Goal: Task Accomplishment & Management: Manage account settings

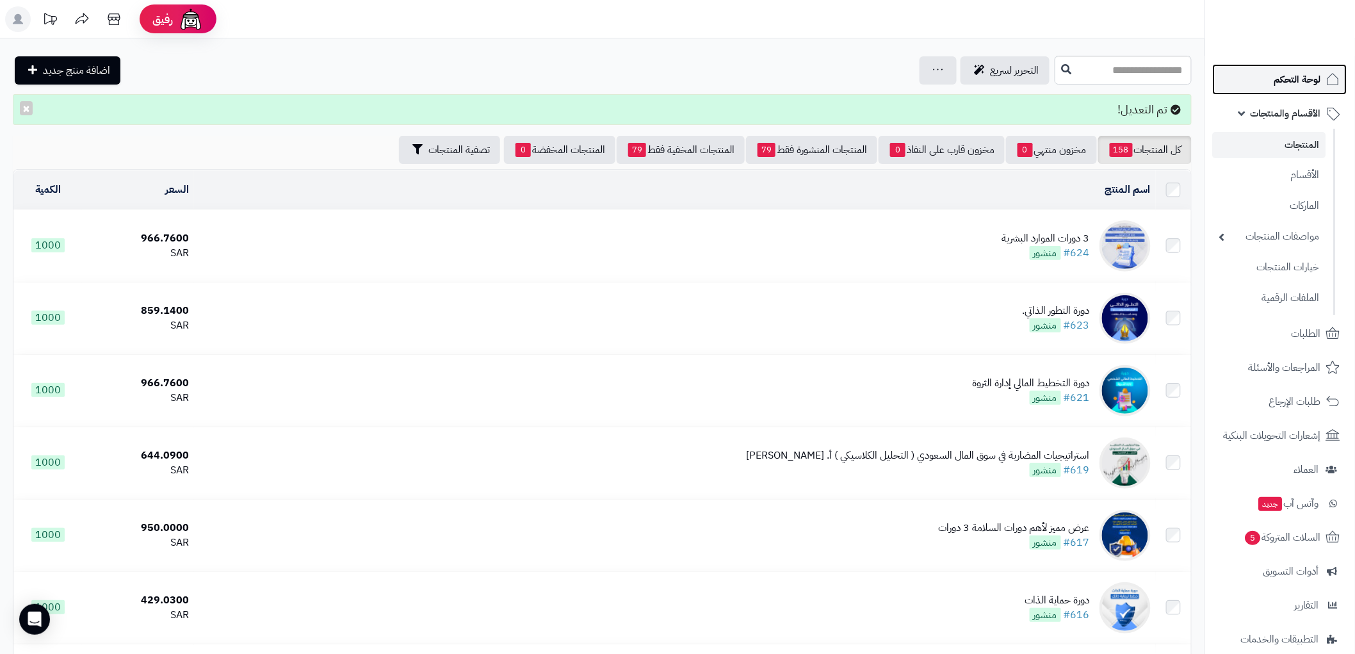
click at [1289, 79] on span "لوحة التحكم" at bounding box center [1297, 79] width 47 height 18
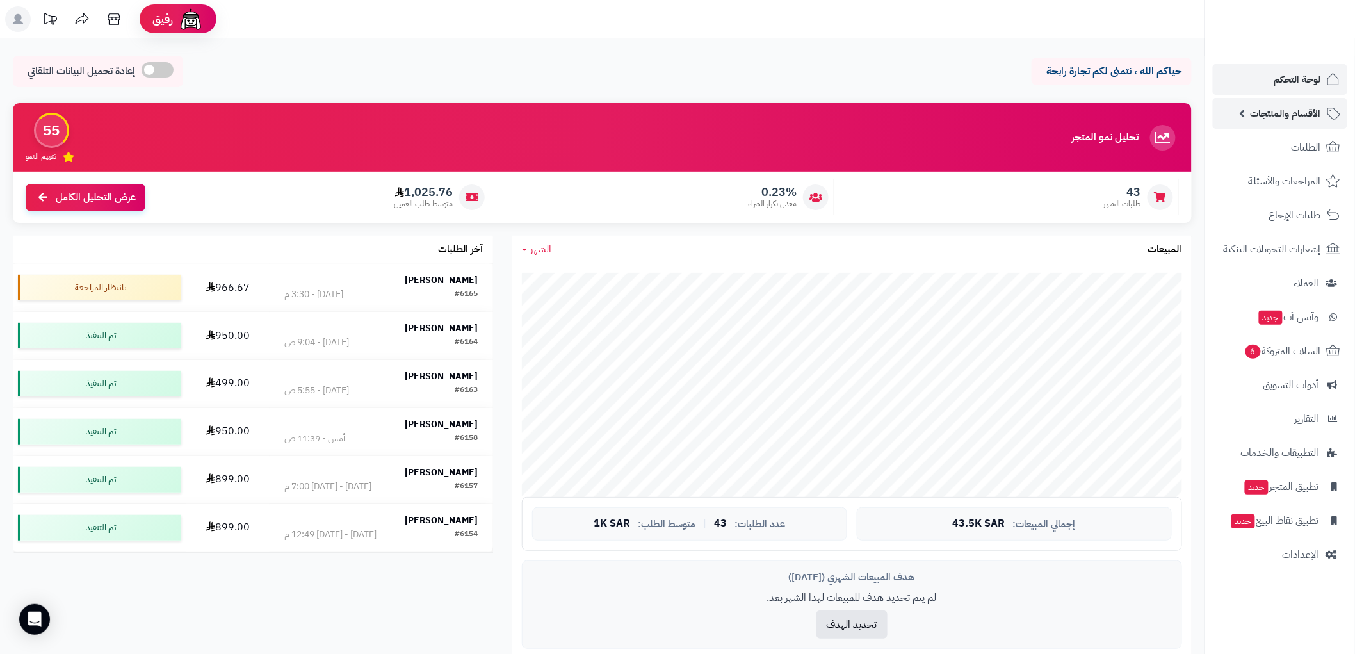
click at [1297, 116] on span "الأقسام والمنتجات" at bounding box center [1286, 113] width 70 height 18
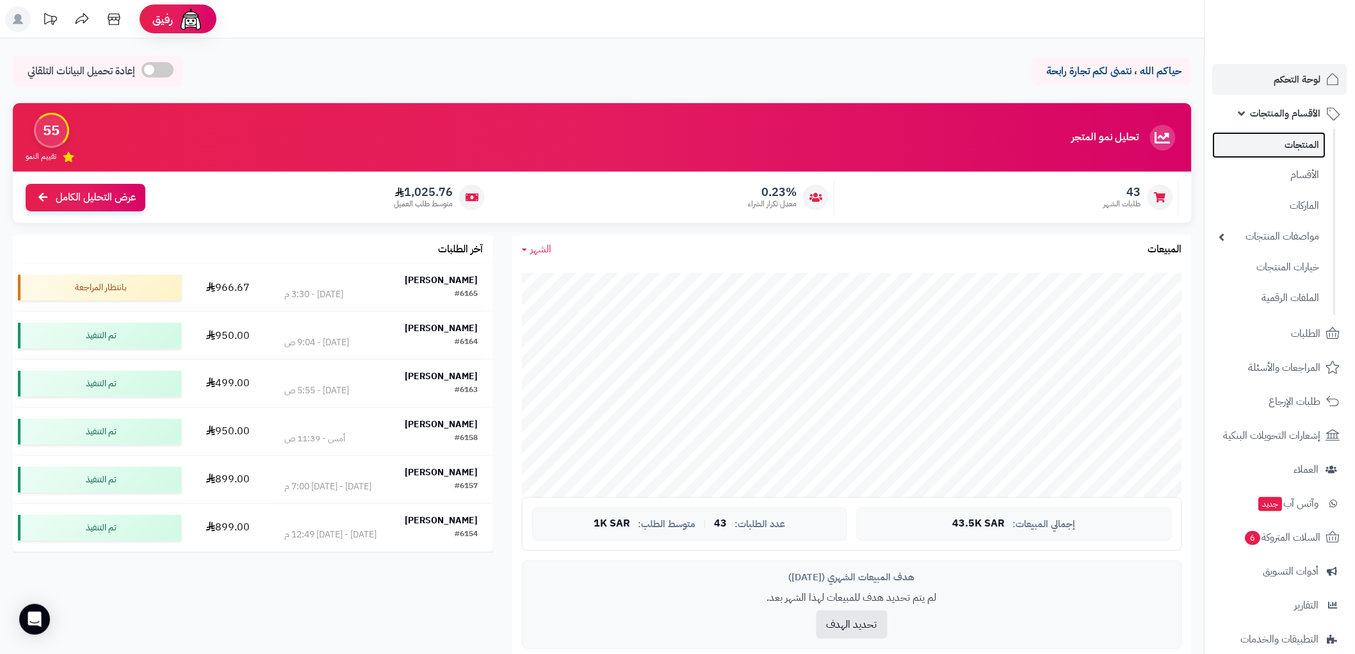
click at [1308, 143] on link "المنتجات" at bounding box center [1269, 145] width 113 height 26
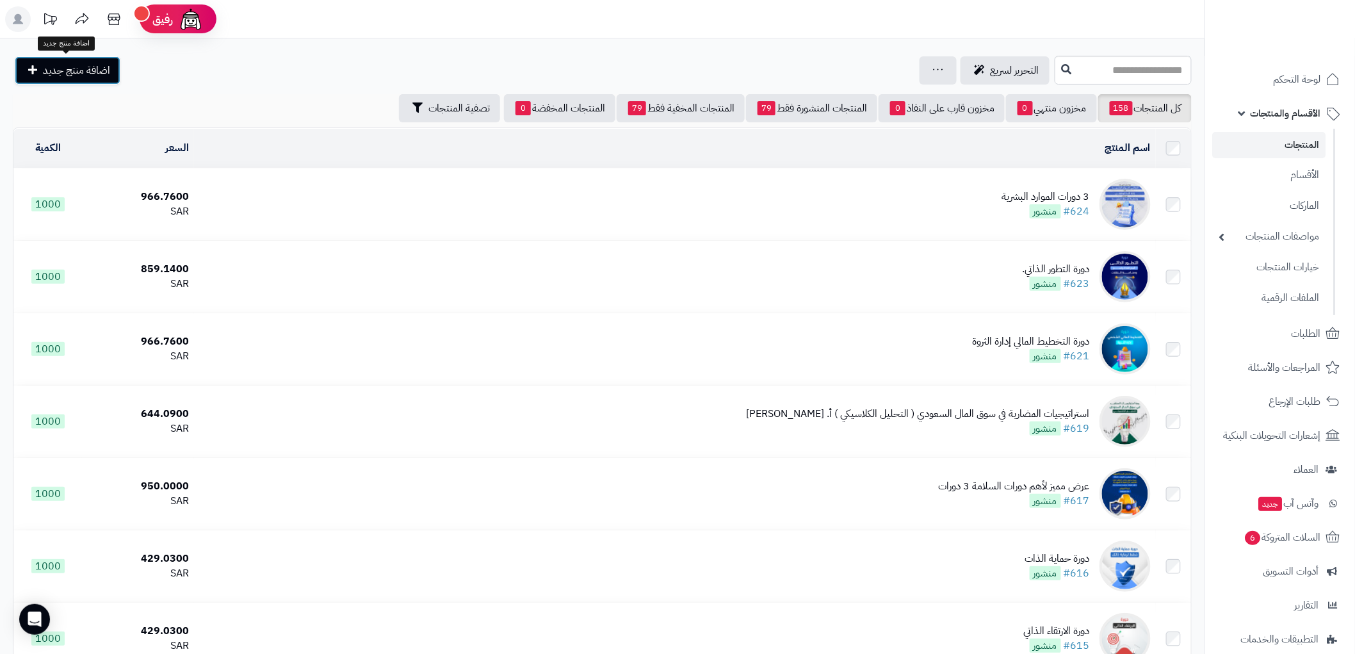
click at [80, 66] on span "اضافة منتج جديد" at bounding box center [76, 70] width 67 height 15
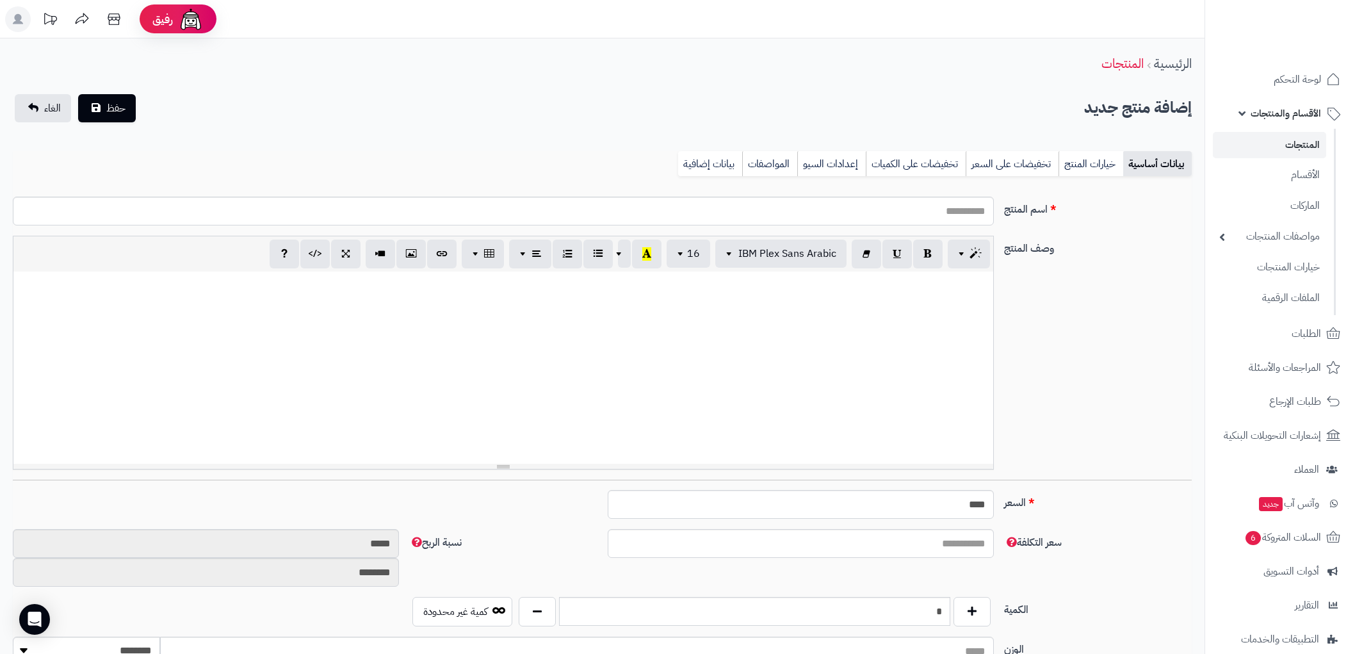
select select
click at [948, 214] on input "اسم المنتج" at bounding box center [503, 211] width 980 height 29
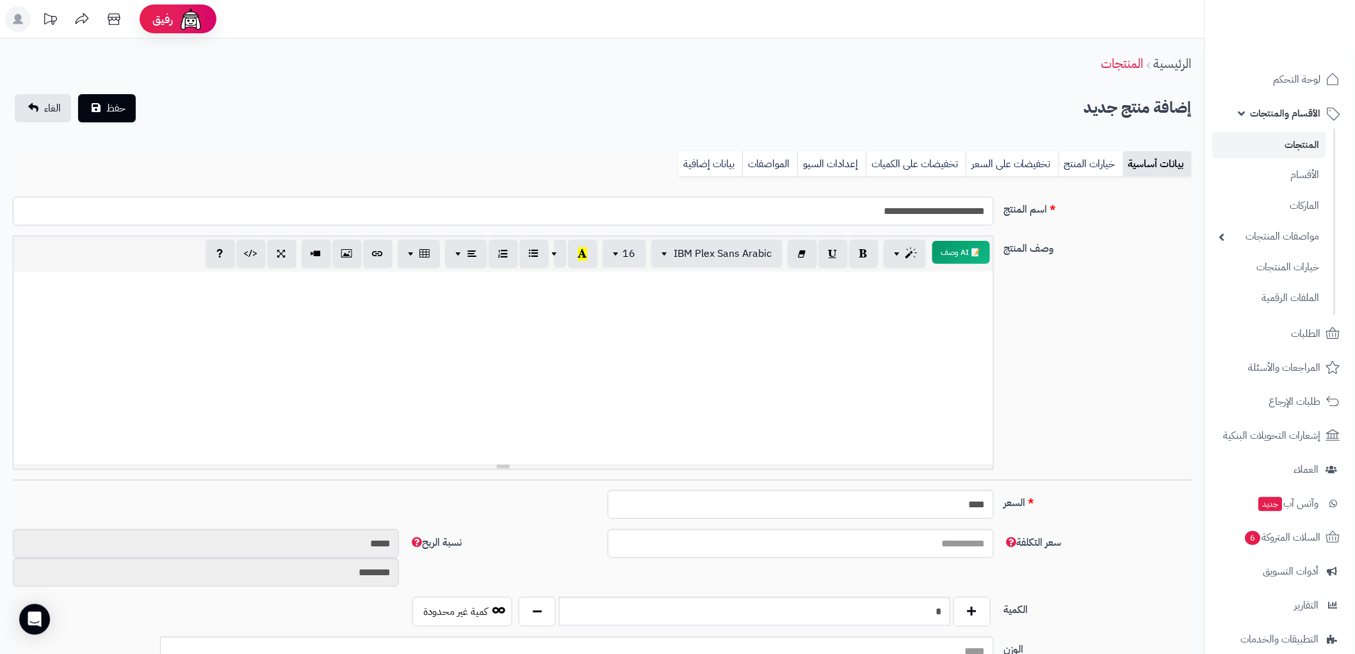
type input "**********"
click at [928, 278] on p at bounding box center [503, 285] width 966 height 15
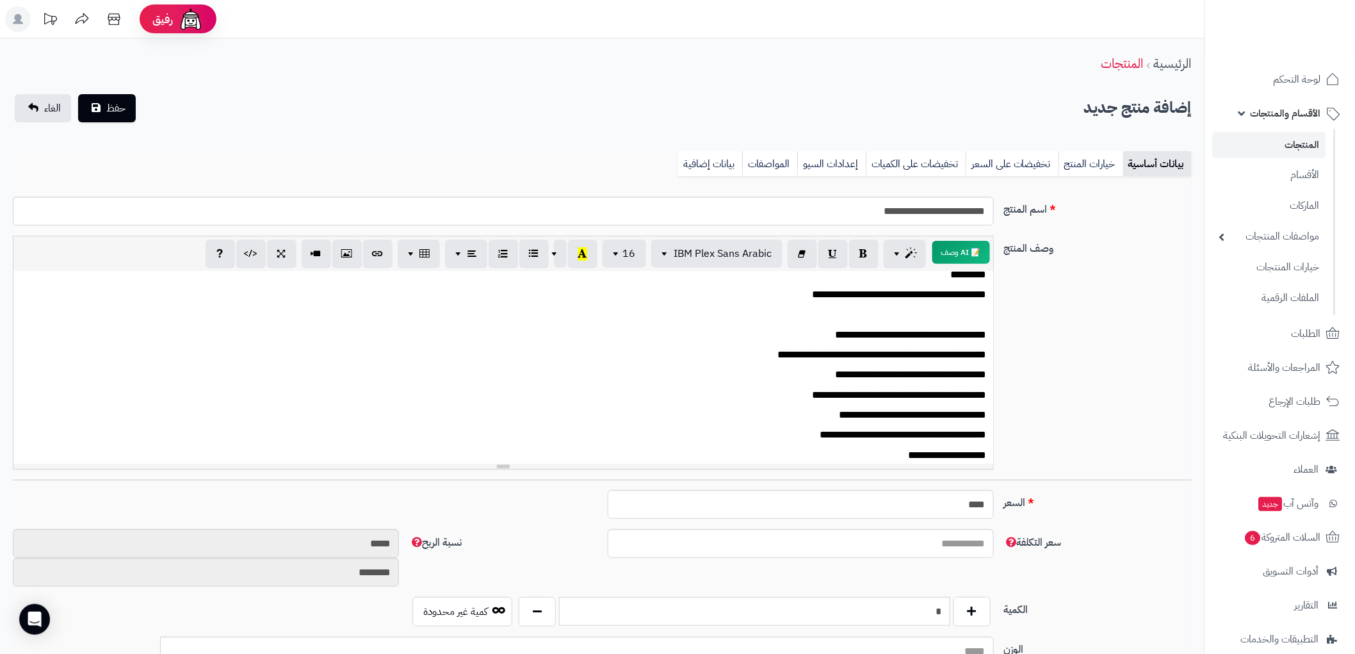
click at [971, 315] on p at bounding box center [503, 314] width 967 height 15
click at [994, 331] on div "**********" at bounding box center [503, 353] width 991 height 234
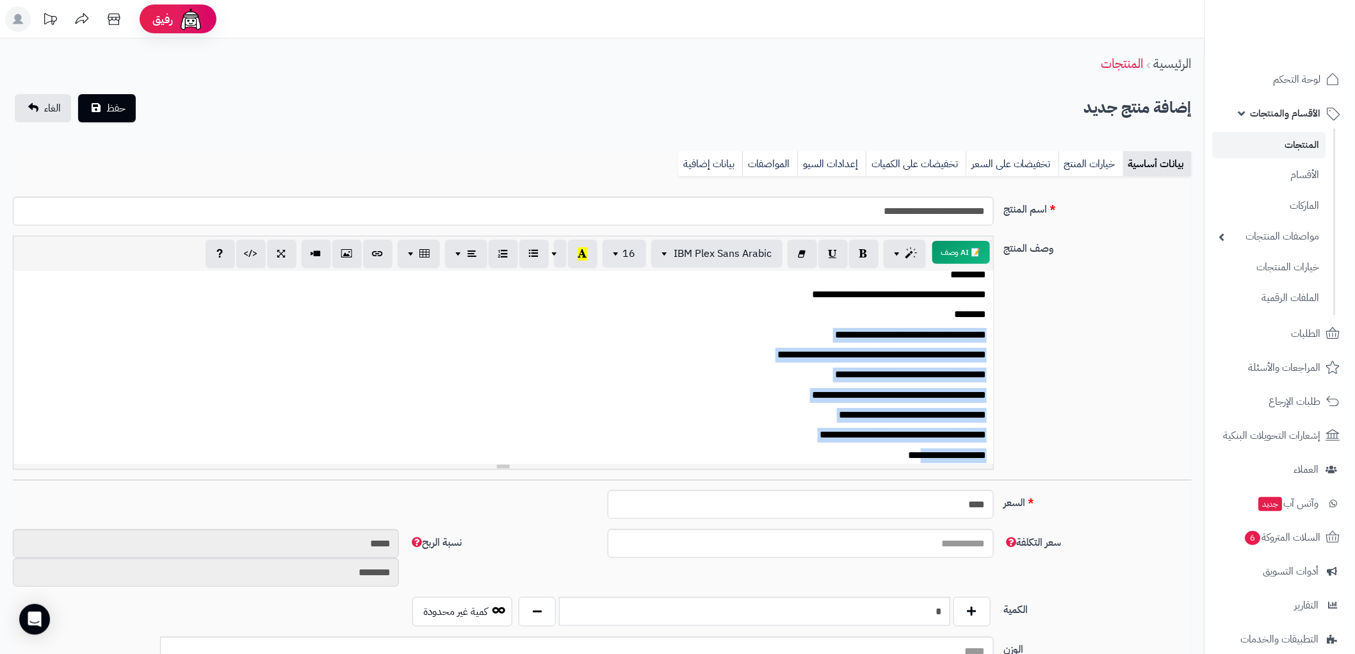
scroll to position [21, 0]
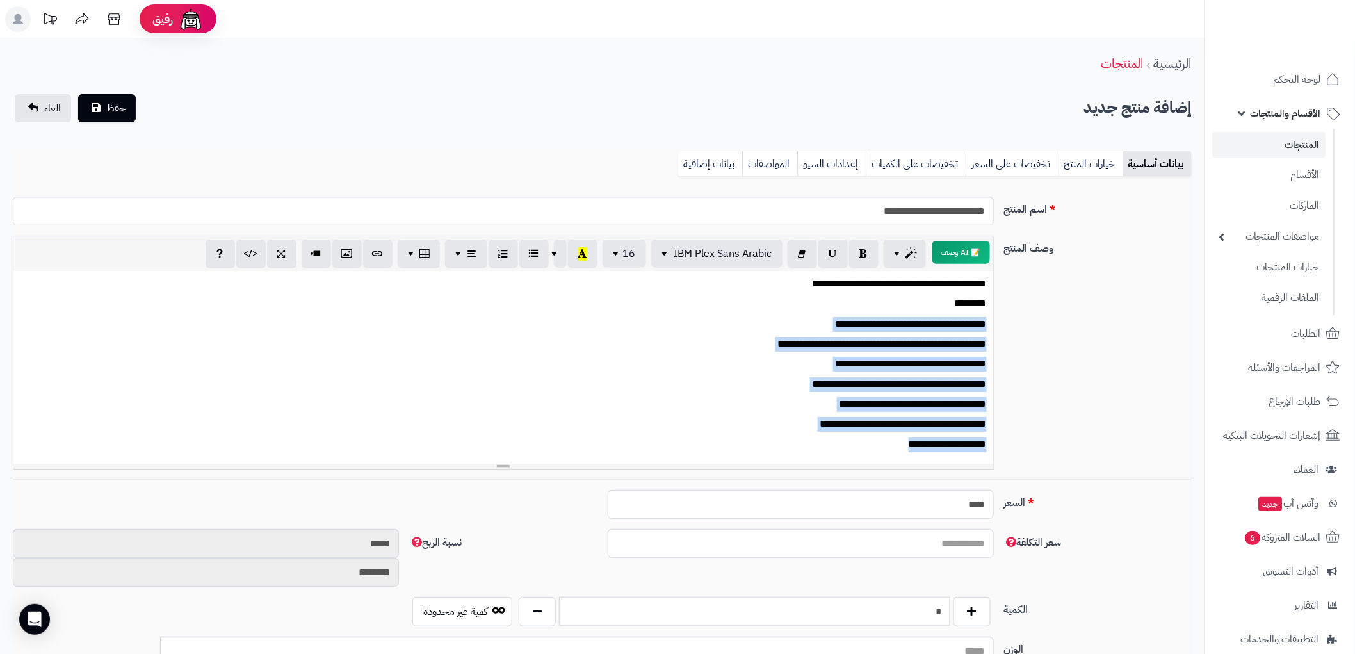
drag, startPoint x: 986, startPoint y: 325, endPoint x: 863, endPoint y: 462, distance: 184.6
click at [863, 462] on div "**********" at bounding box center [503, 367] width 980 height 192
click at [534, 254] on icon "button" at bounding box center [534, 253] width 9 height 13
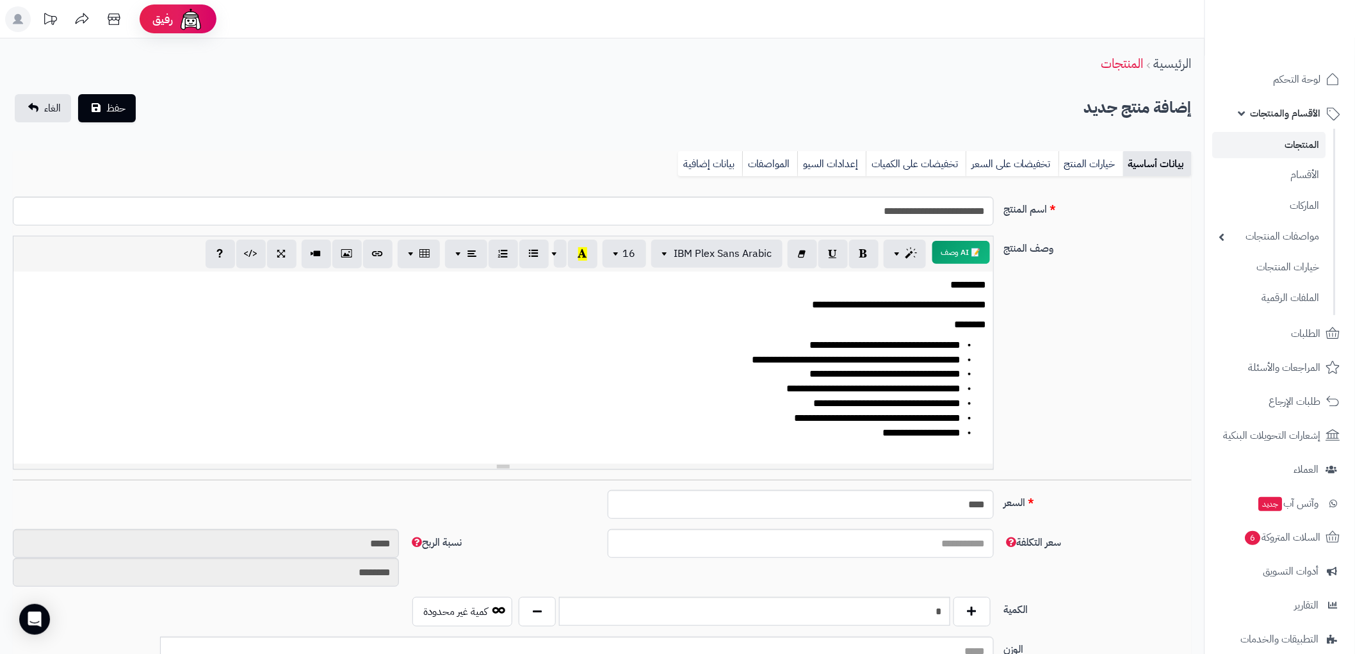
click at [847, 432] on li "**********" at bounding box center [490, 433] width 941 height 15
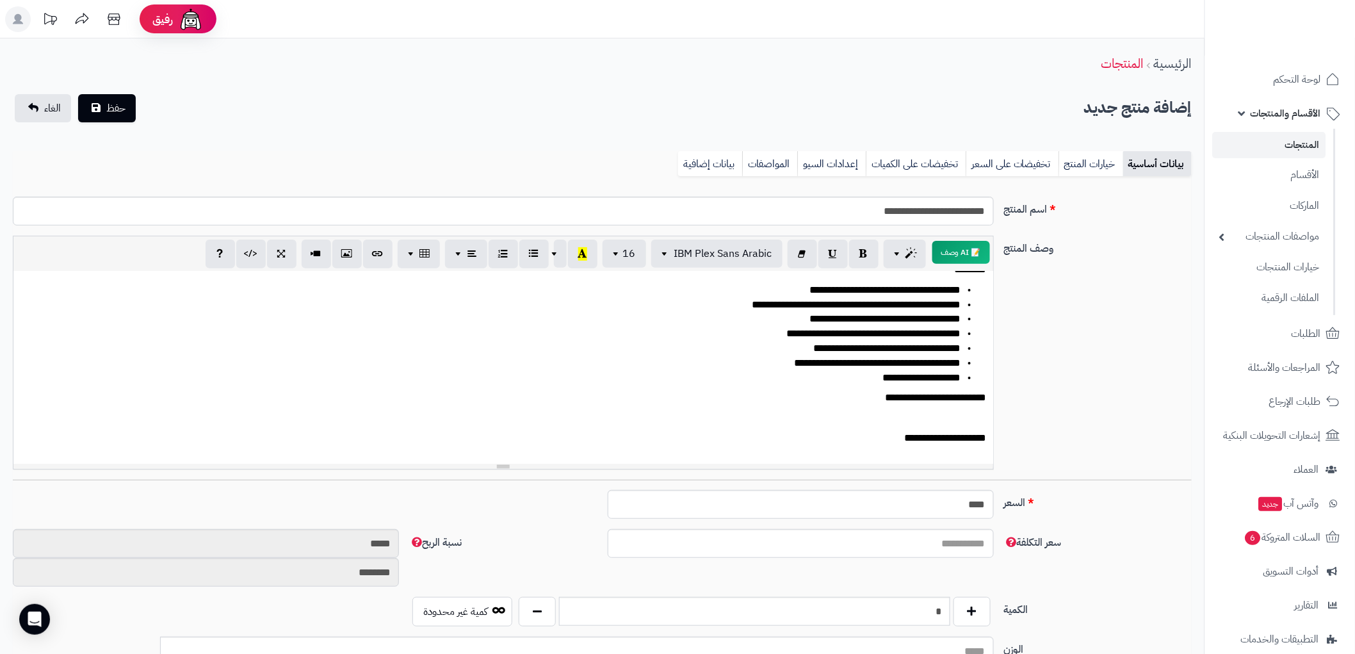
scroll to position [58, 0]
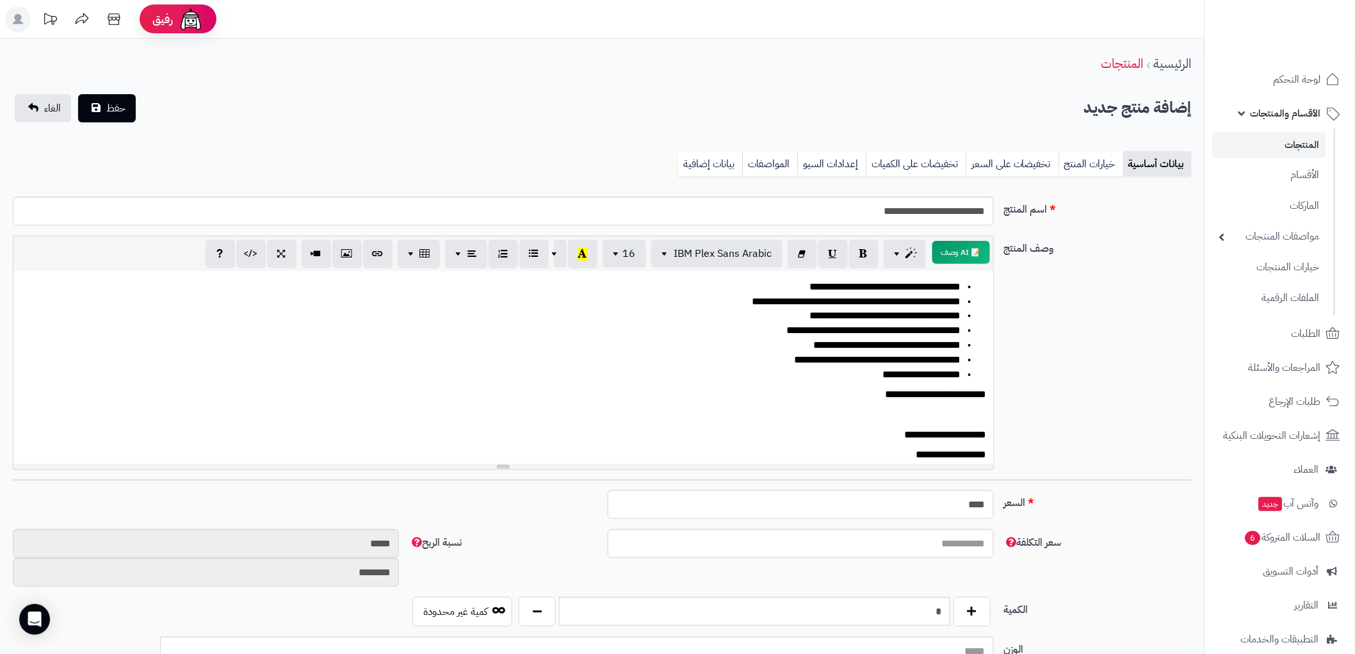
click at [987, 455] on div "**********" at bounding box center [503, 367] width 980 height 192
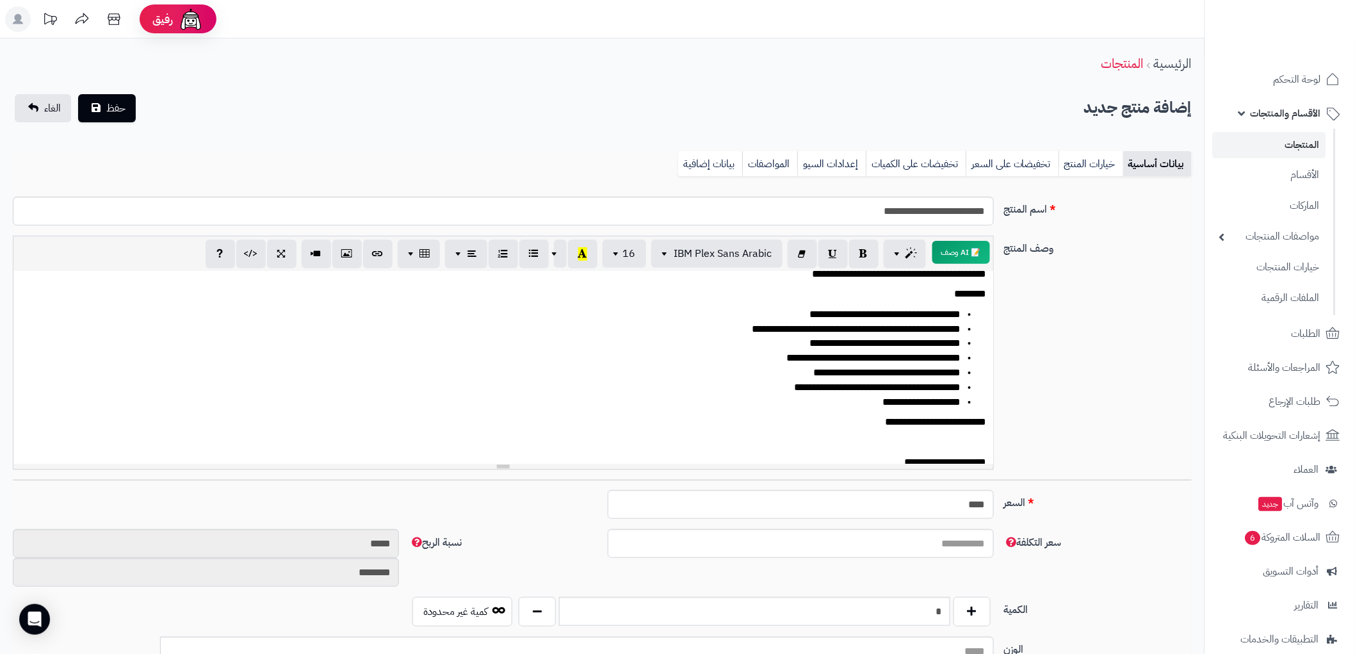
scroll to position [69, 0]
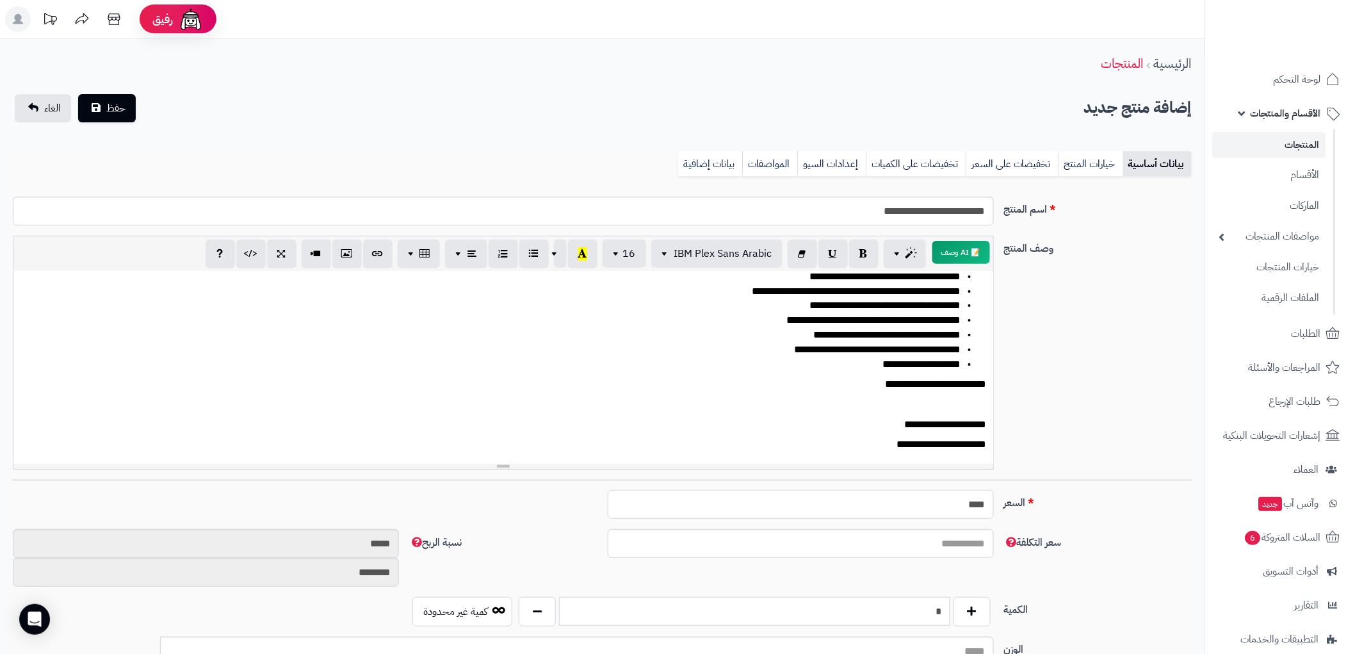
drag, startPoint x: 940, startPoint y: 504, endPoint x: 1063, endPoint y: 483, distance: 124.6
click at [1063, 483] on div "**********" at bounding box center [602, 634] width 1179 height 896
type input "*****"
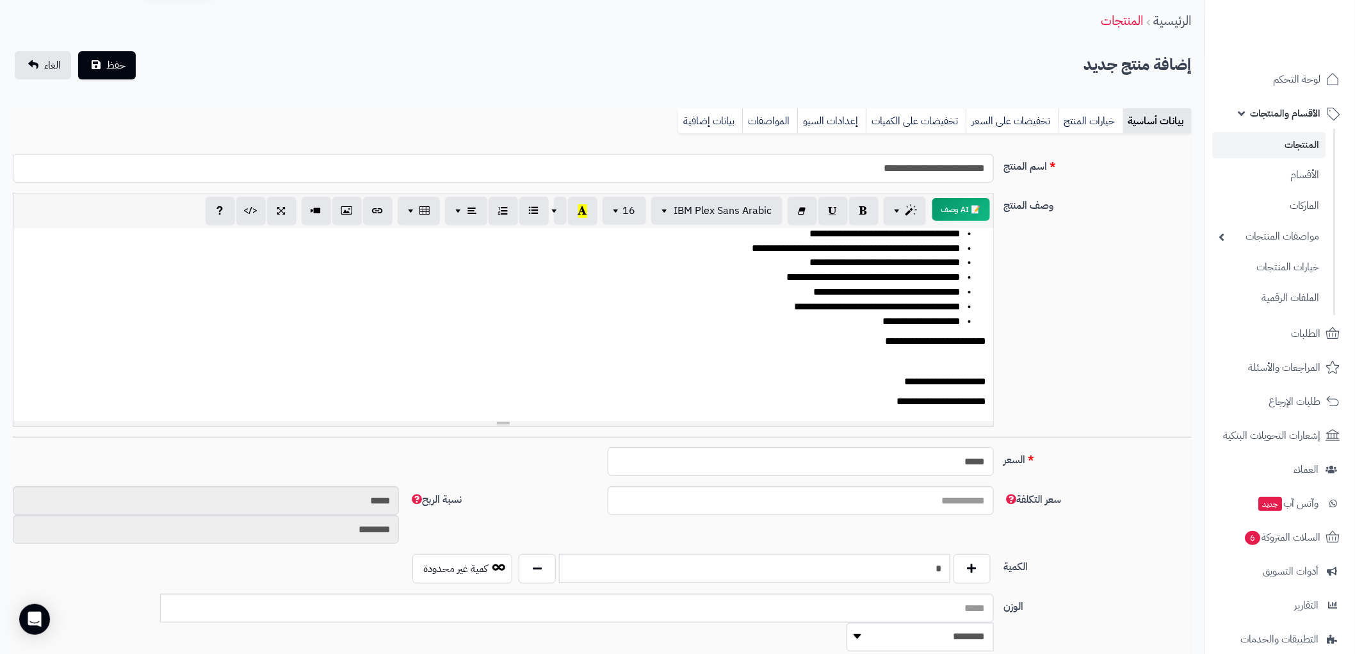
scroll to position [284, 0]
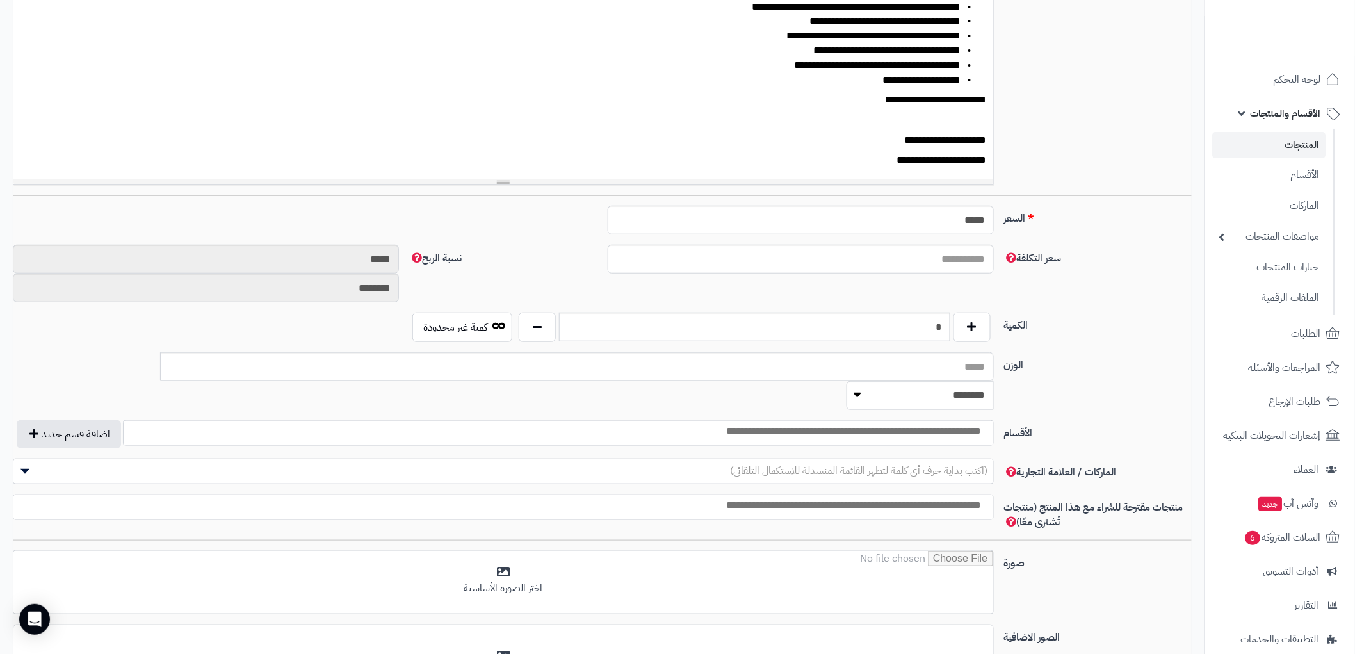
type input "*"
click at [916, 424] on input "search" at bounding box center [789, 431] width 401 height 15
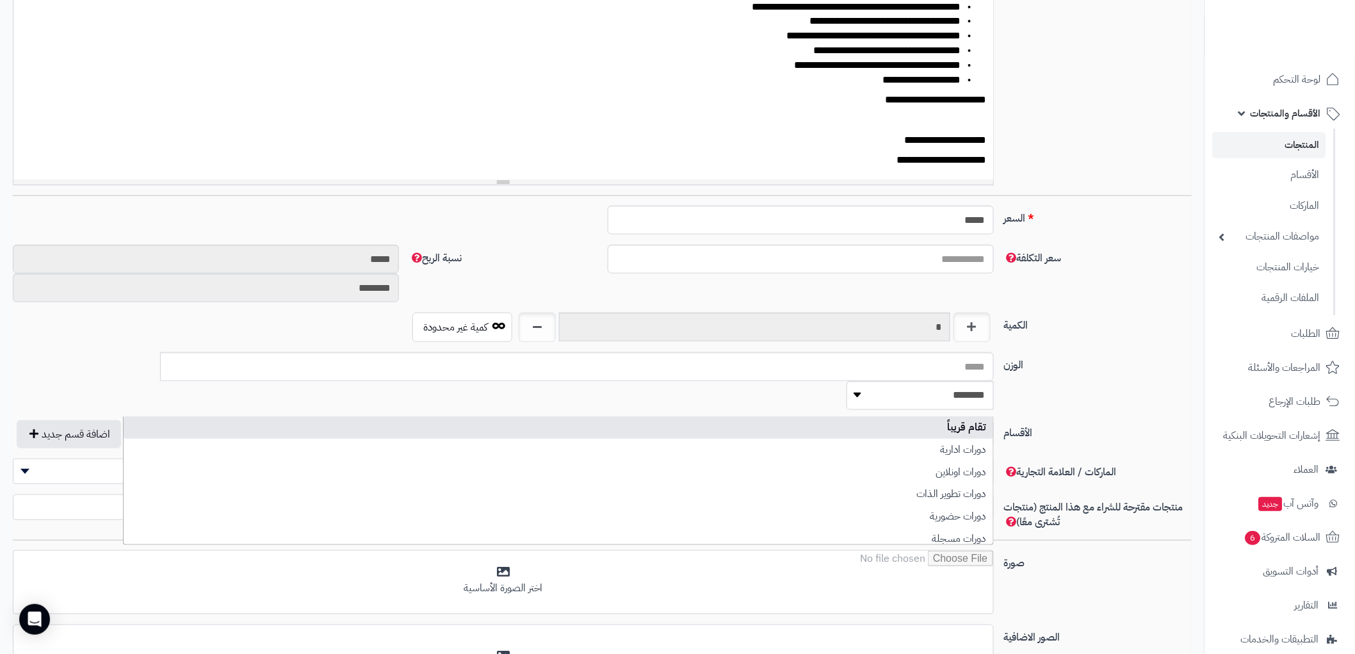
select select "***"
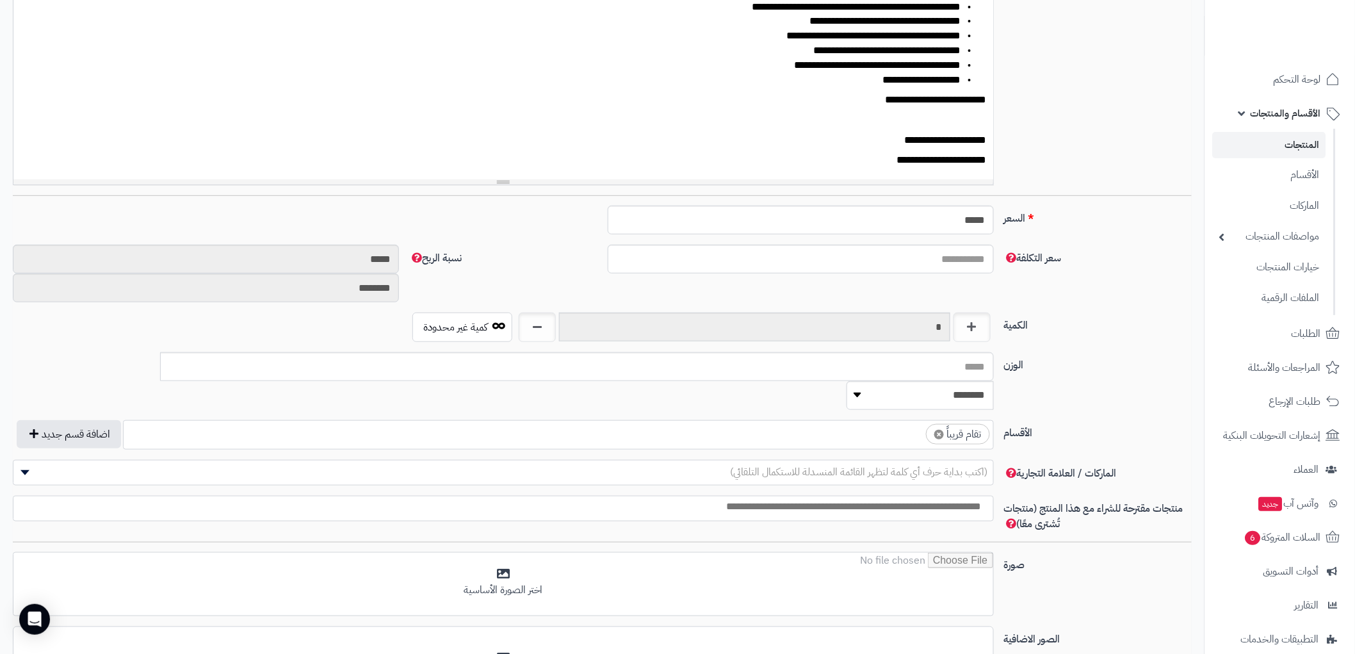
click at [884, 421] on ul "× تقام قريباً" at bounding box center [559, 433] width 870 height 24
click at [944, 464] on span "(اكتب بداية حرف أي كلمة لتظهر القائمة المنسدلة للاستكمال التلقائي)" at bounding box center [859, 471] width 257 height 15
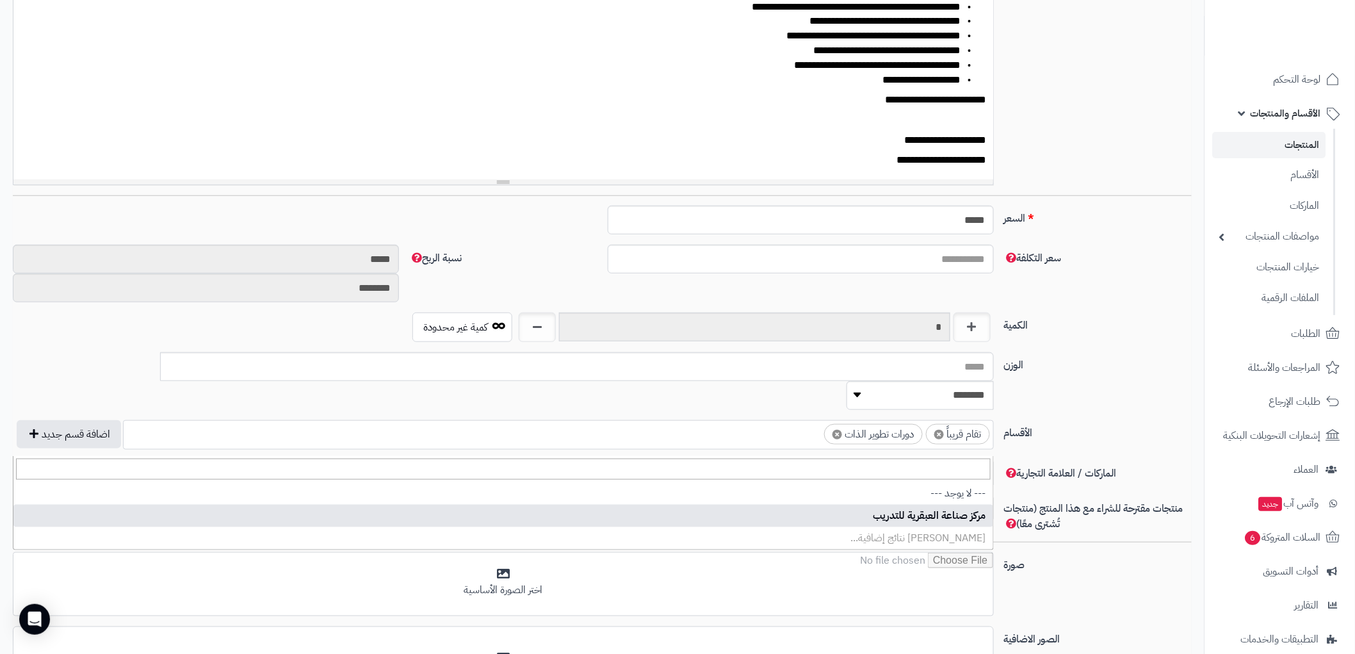
select select "**"
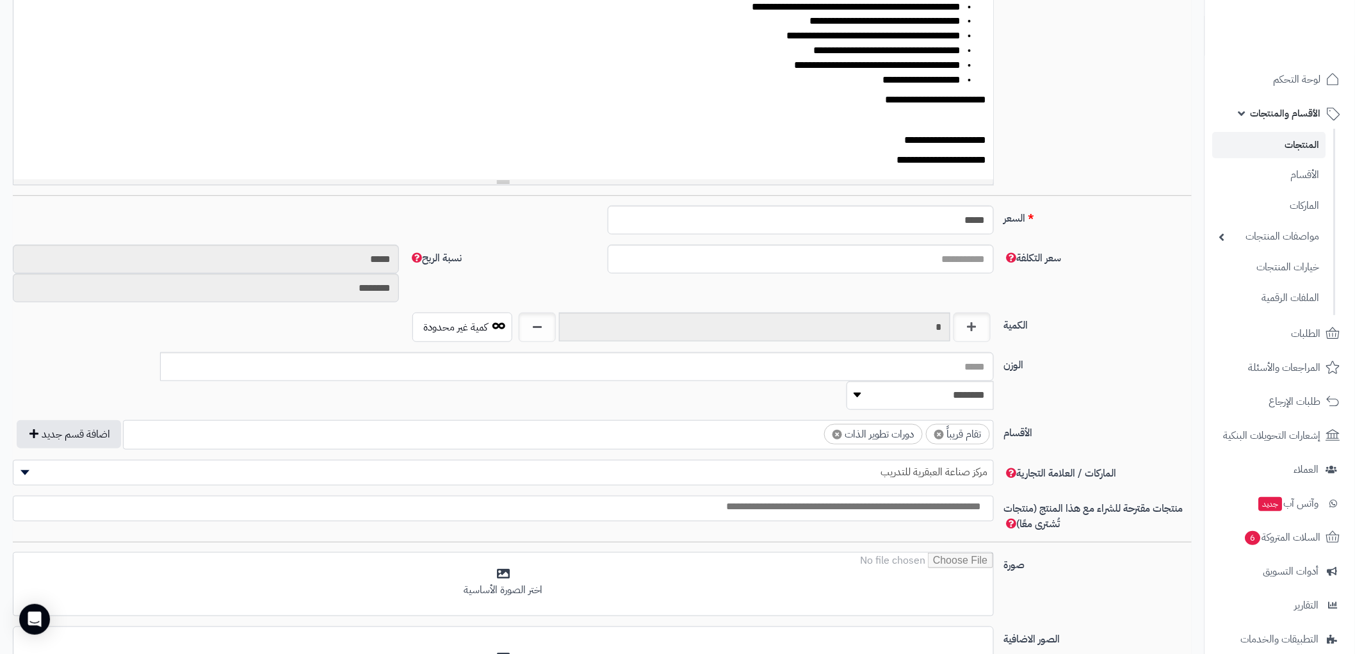
click at [1119, 340] on div "الكمية * كمية غير محدودة" at bounding box center [602, 332] width 1189 height 40
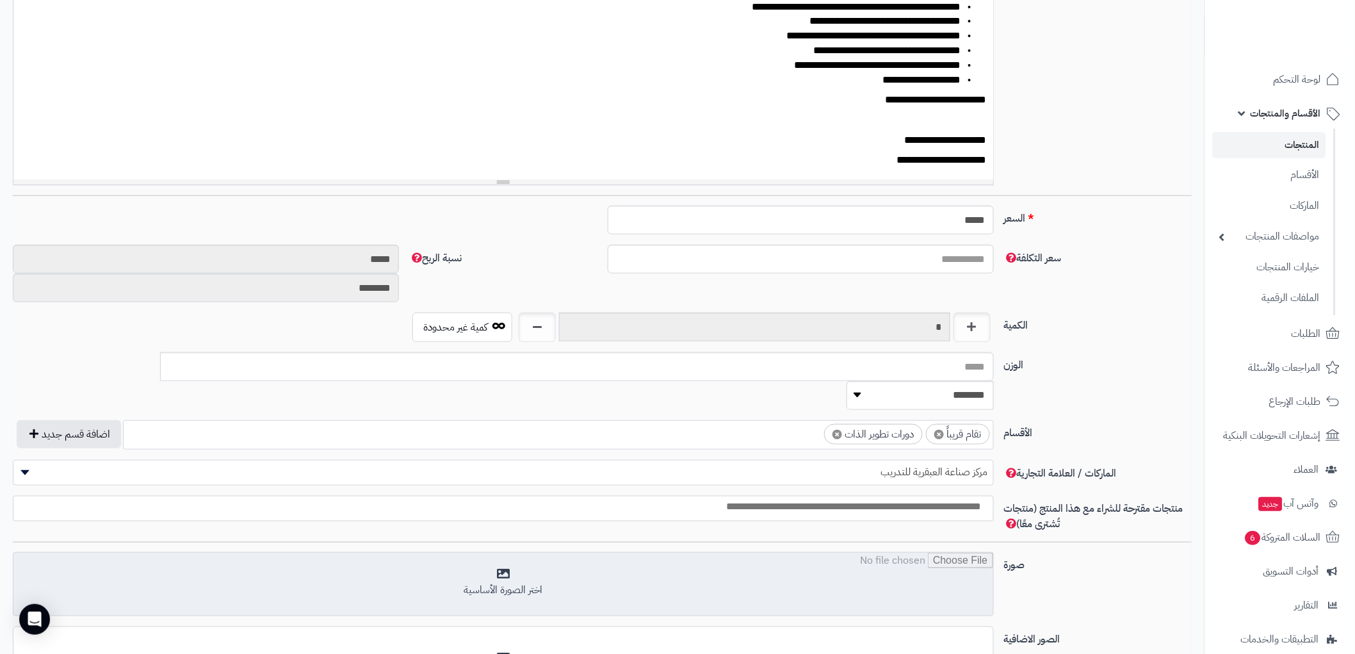
click at [506, 553] on input "file" at bounding box center [502, 585] width 979 height 64
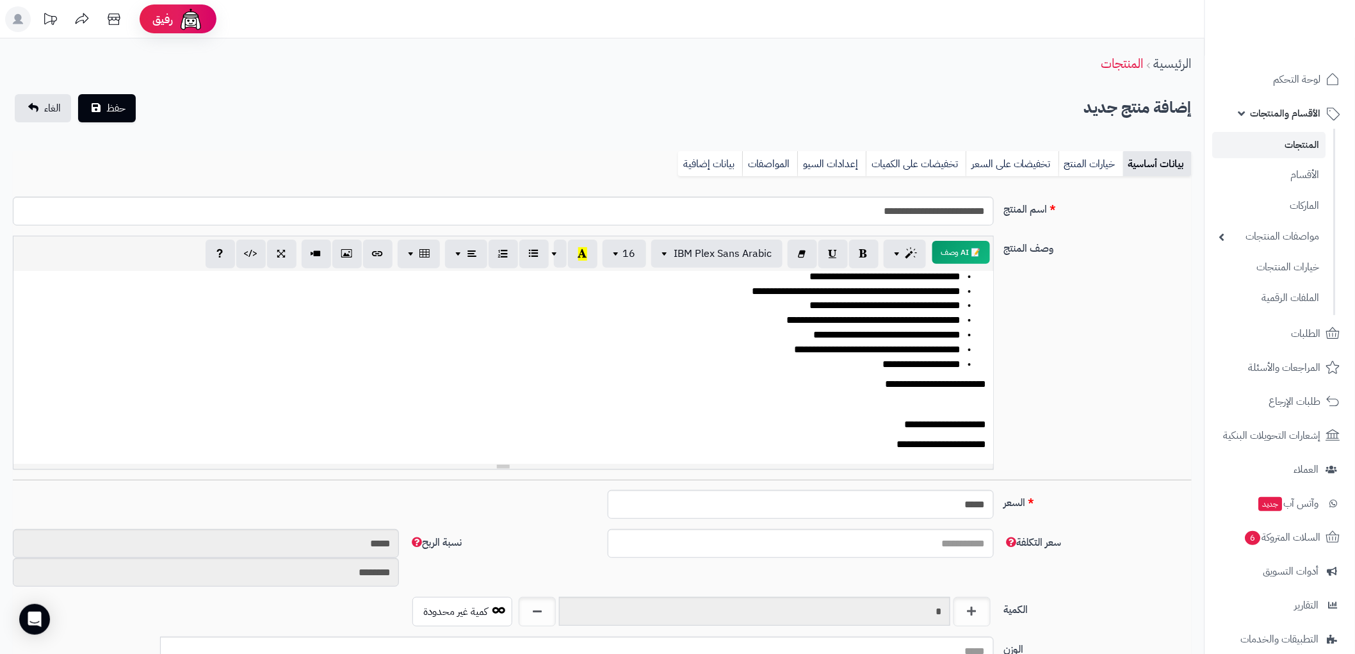
scroll to position [0, 0]
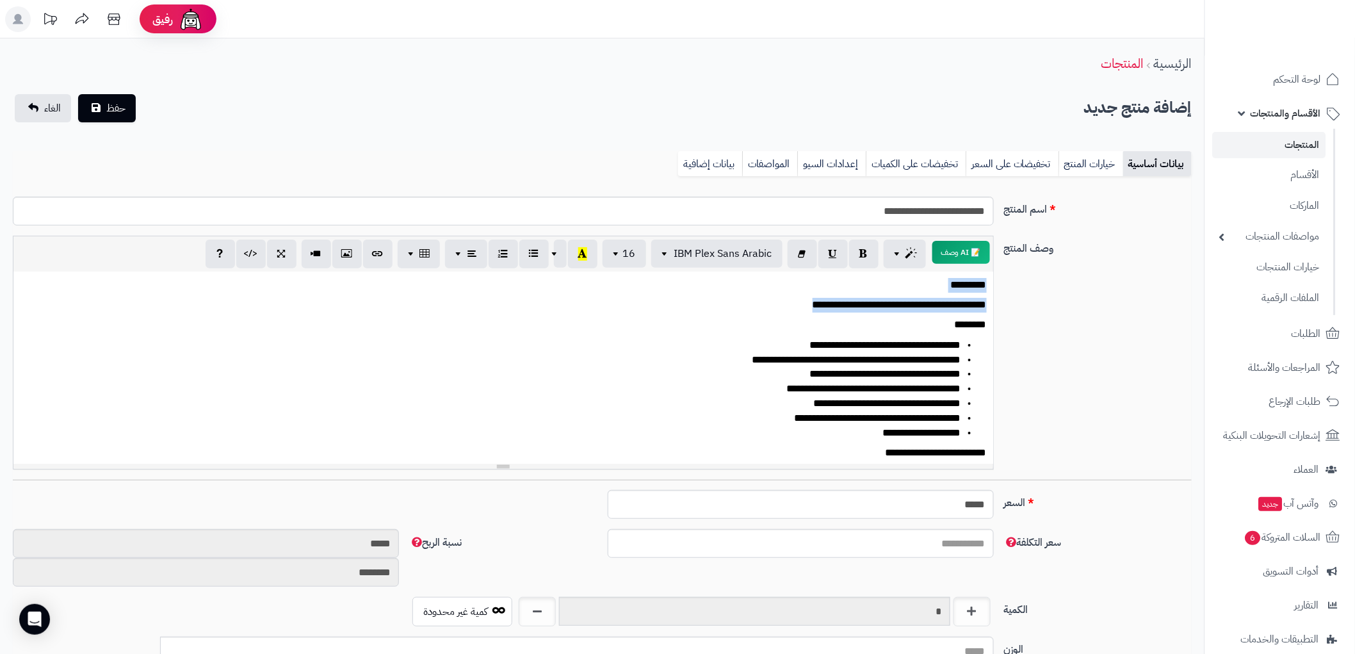
drag, startPoint x: 814, startPoint y: 305, endPoint x: 994, endPoint y: 286, distance: 181.0
click at [994, 286] on div "**********" at bounding box center [503, 353] width 991 height 234
click at [821, 163] on link "إعدادات السيو" at bounding box center [831, 164] width 69 height 26
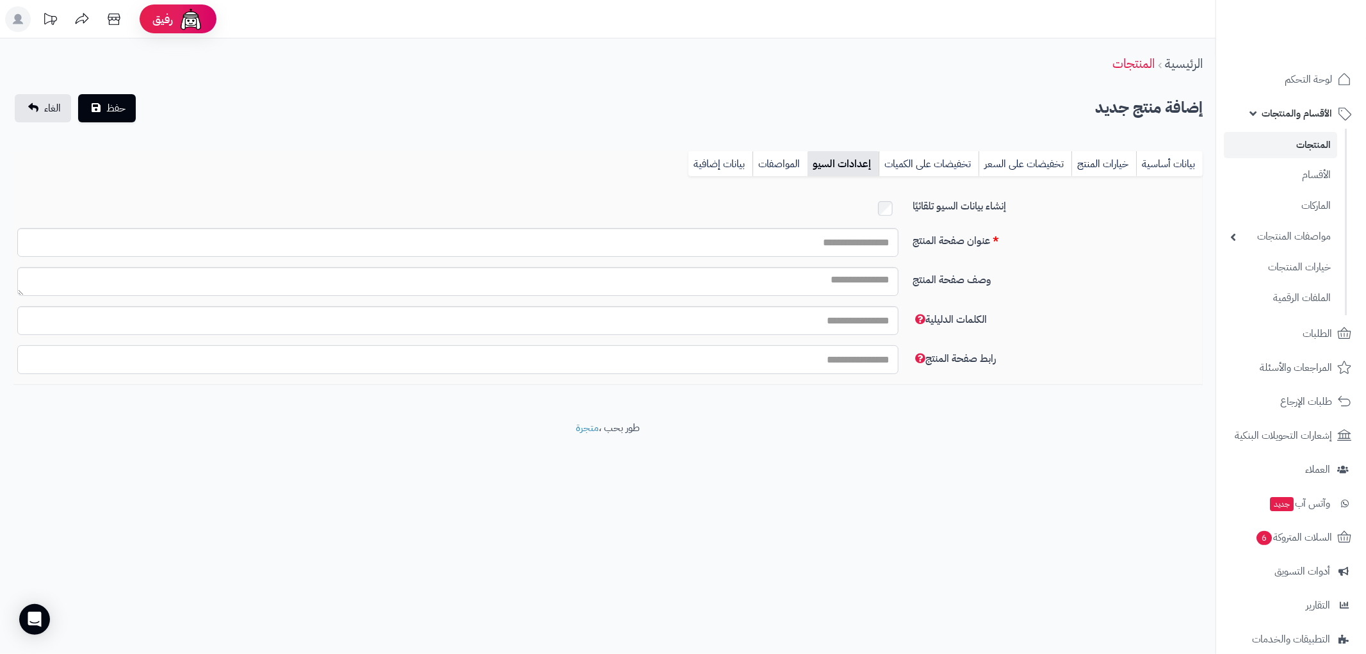
click at [863, 359] on input "رابط صفحة المنتج" at bounding box center [457, 359] width 881 height 29
paste input "**********"
type input "**********"
click at [1159, 161] on link "بيانات أساسية" at bounding box center [1169, 164] width 67 height 26
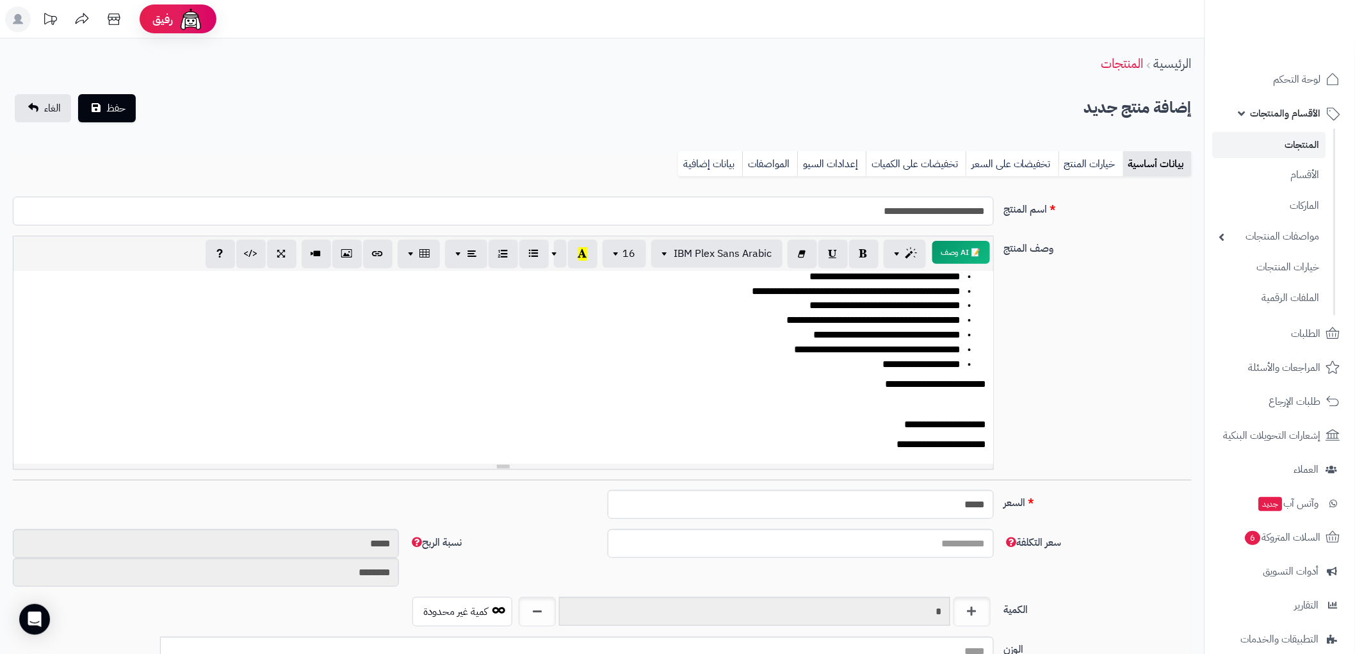
drag, startPoint x: 872, startPoint y: 212, endPoint x: 1039, endPoint y: 210, distance: 166.5
click at [1039, 210] on div "**********" at bounding box center [602, 216] width 1189 height 39
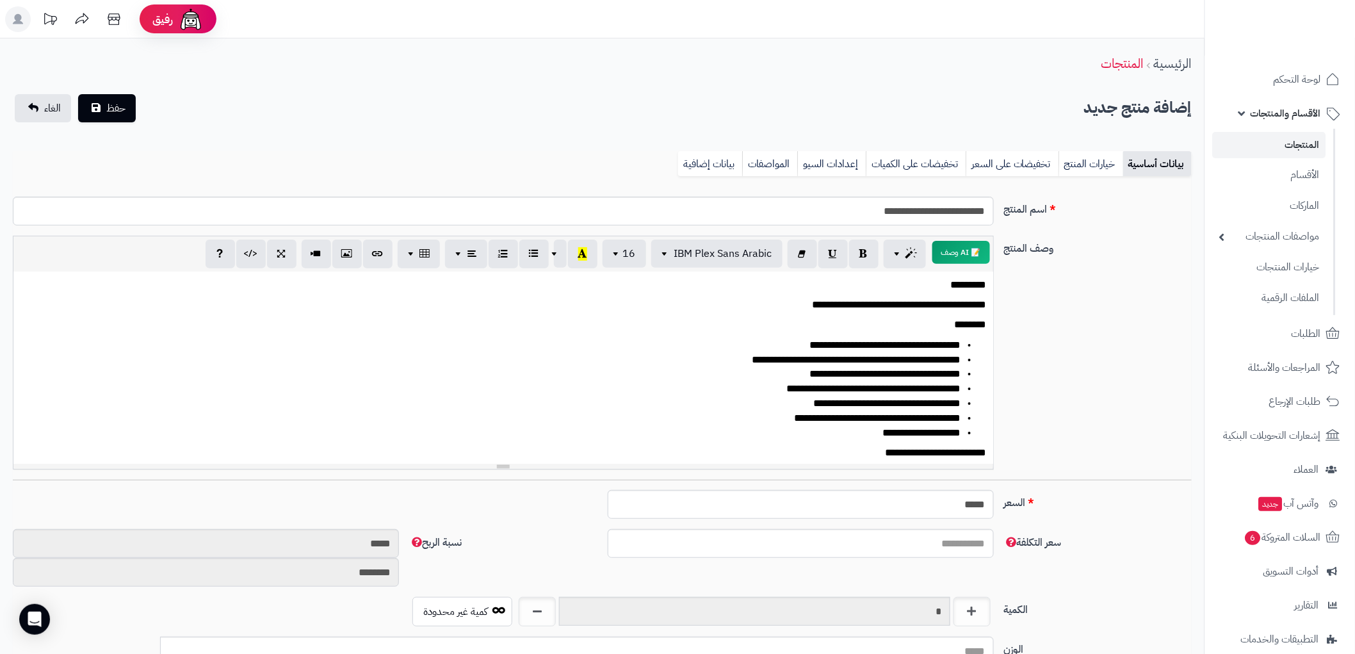
click at [971, 287] on p "*********" at bounding box center [508, 285] width 956 height 15
click at [972, 287] on p "*********" at bounding box center [508, 285] width 956 height 15
click at [611, 253] on button "16" at bounding box center [625, 253] width 44 height 28
click at [621, 379] on link "18" at bounding box center [617, 380] width 58 height 17
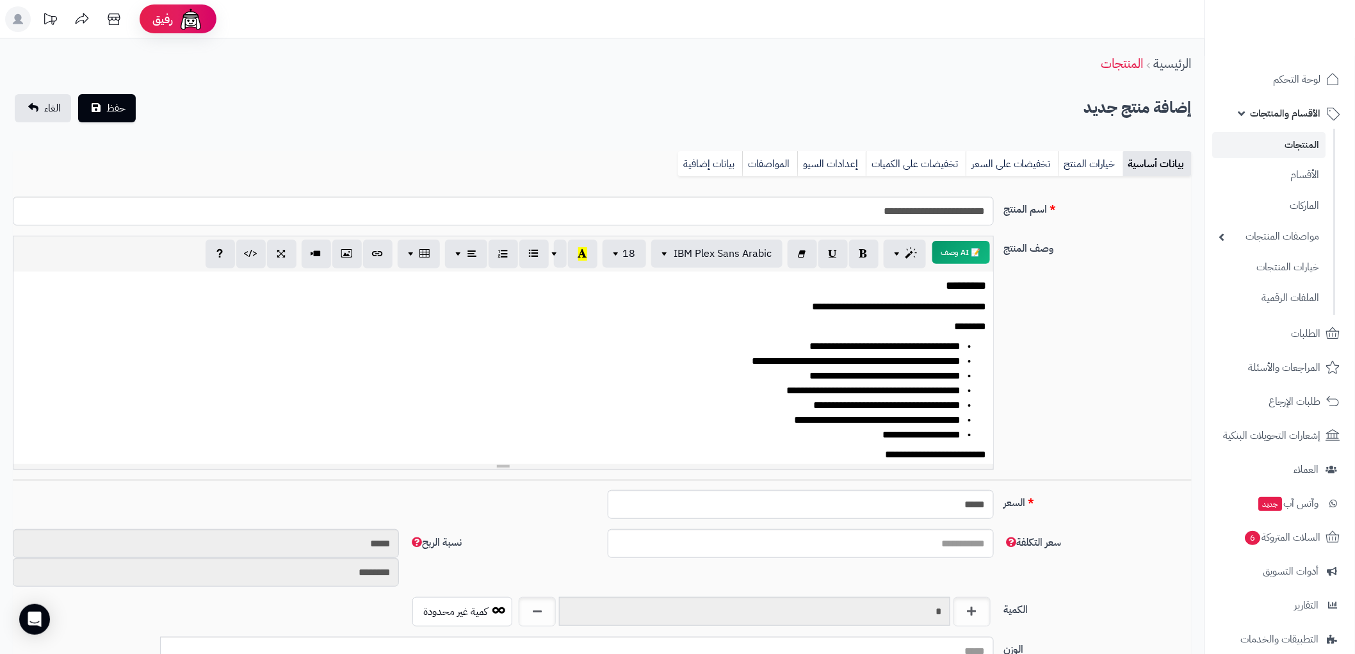
click at [953, 284] on span "*********" at bounding box center [966, 286] width 40 height 12
click at [952, 284] on span "*********" at bounding box center [966, 286] width 40 height 12
click at [868, 245] on button "button" at bounding box center [863, 253] width 29 height 29
click at [559, 261] on button "button" at bounding box center [560, 253] width 13 height 28
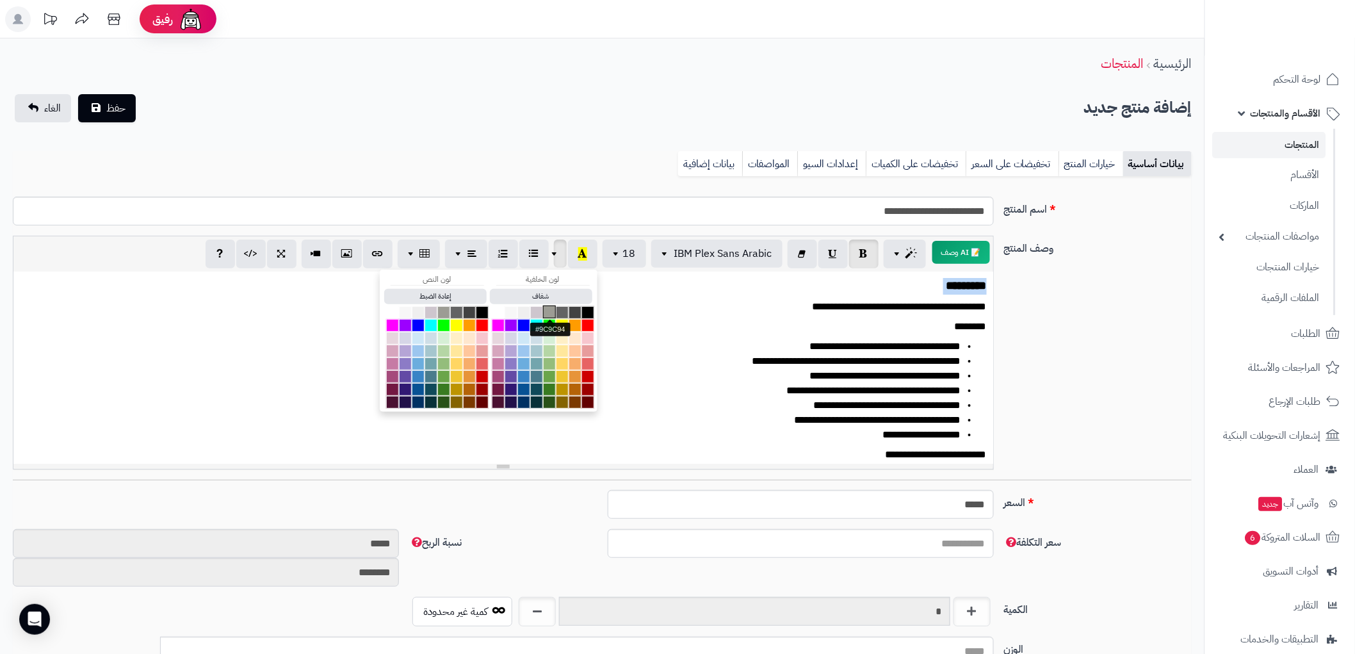
click at [552, 309] on button "button" at bounding box center [549, 311] width 13 height 13
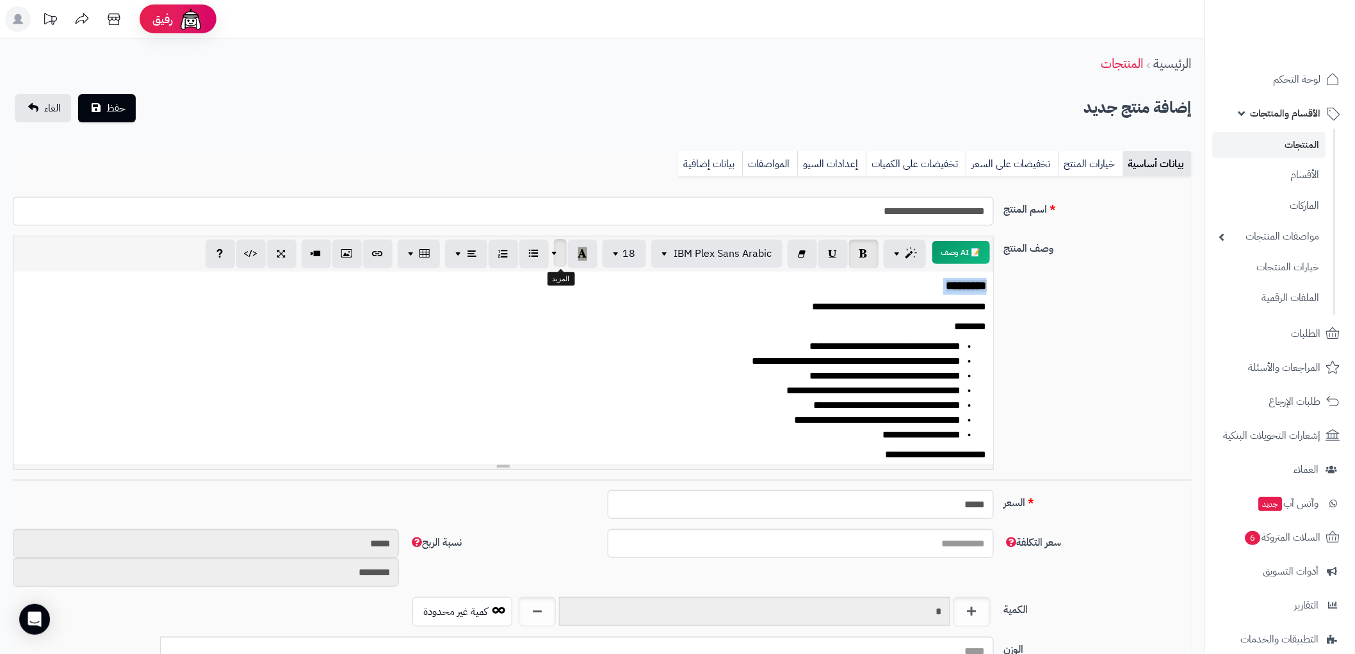
click at [560, 252] on span "button" at bounding box center [556, 252] width 10 height 15
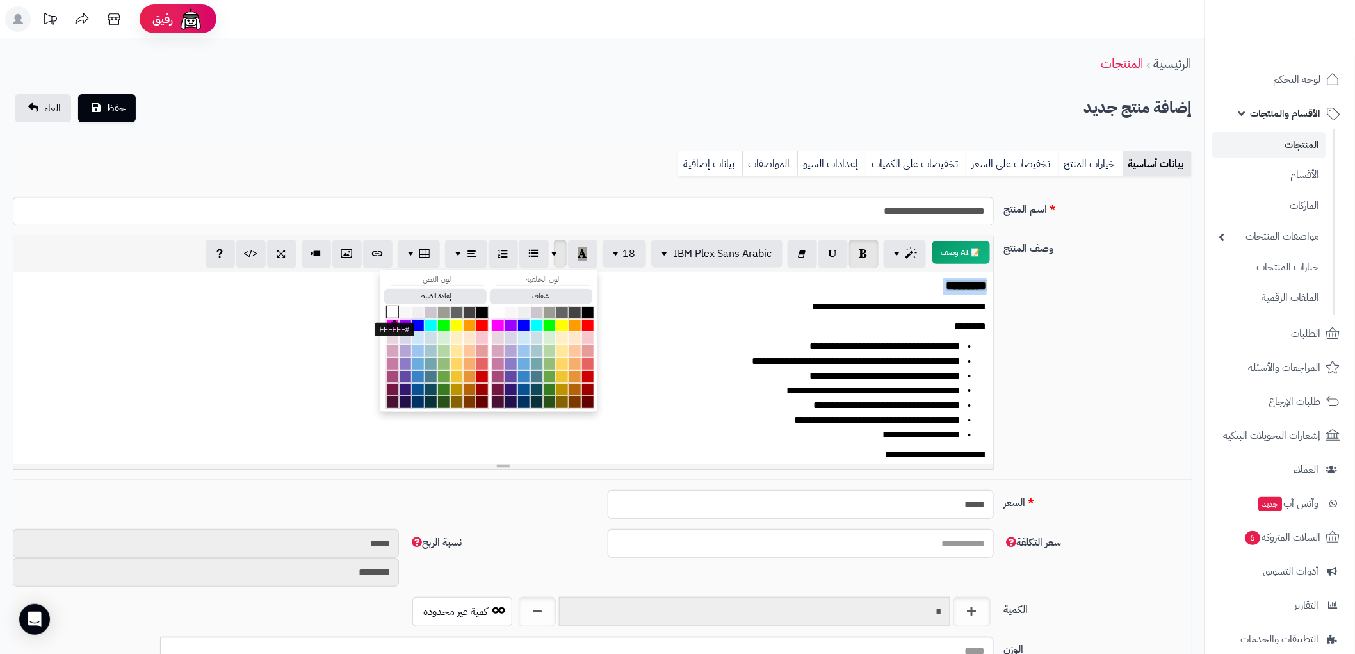
click at [397, 314] on button "button" at bounding box center [392, 311] width 13 height 13
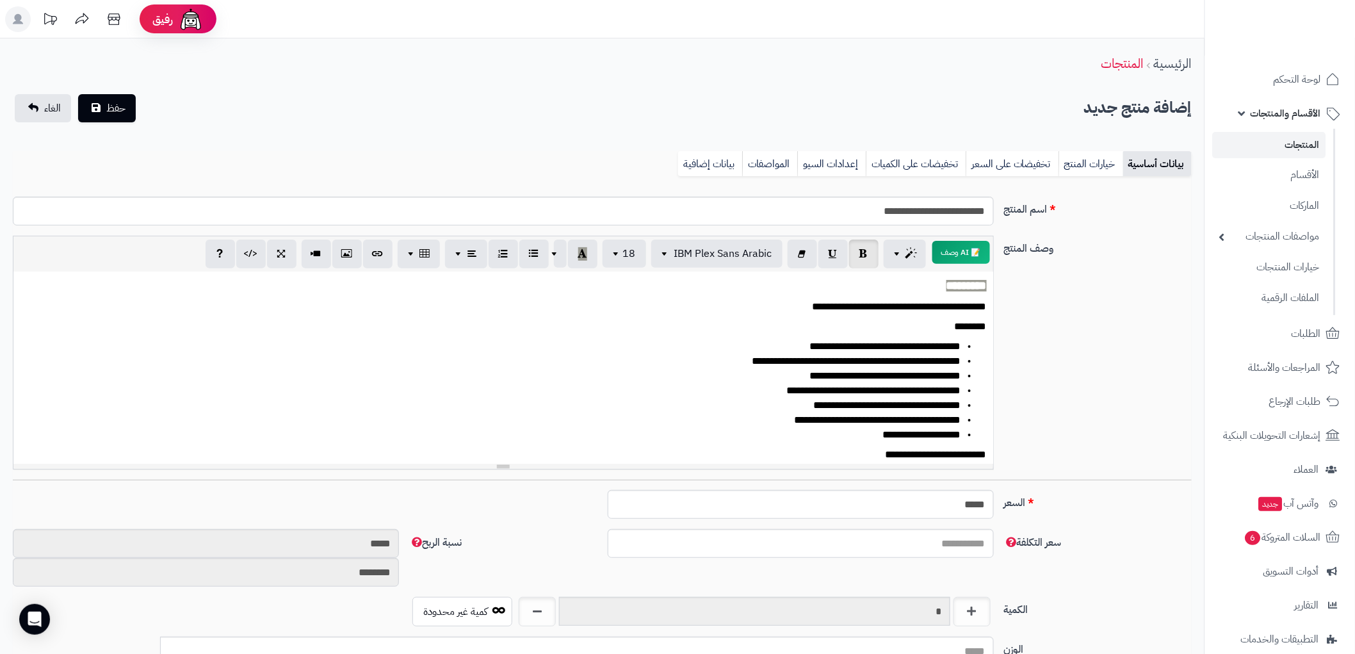
click at [873, 304] on p "**********" at bounding box center [508, 307] width 956 height 15
drag, startPoint x: 802, startPoint y: 303, endPoint x: 994, endPoint y: 303, distance: 192.7
click at [994, 303] on div "**********" at bounding box center [503, 353] width 991 height 234
click at [859, 247] on icon "button" at bounding box center [863, 253] width 9 height 13
click at [581, 254] on icon "button" at bounding box center [582, 253] width 9 height 13
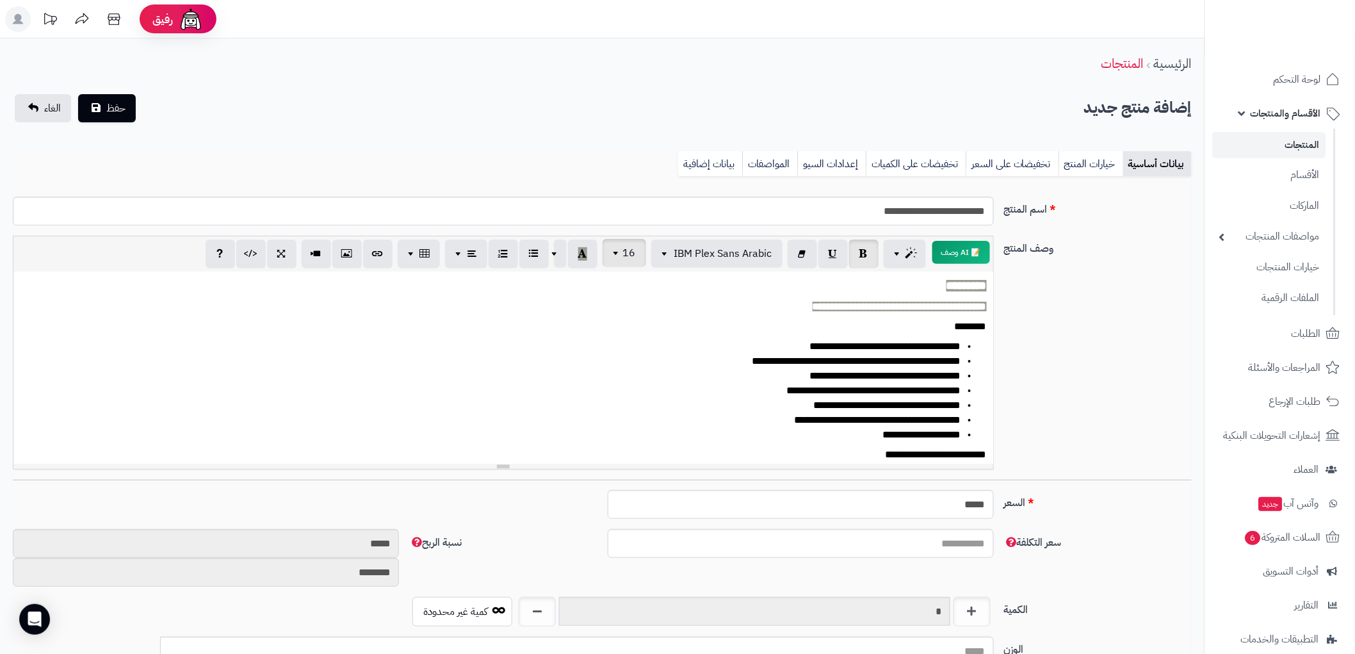
click at [624, 260] on button "16" at bounding box center [625, 253] width 44 height 28
click at [626, 383] on link "18" at bounding box center [617, 380] width 58 height 17
click at [850, 322] on p "********" at bounding box center [508, 328] width 956 height 15
drag, startPoint x: 950, startPoint y: 327, endPoint x: 1014, endPoint y: 327, distance: 63.4
click at [1014, 327] on div "**********" at bounding box center [602, 358] width 1189 height 244
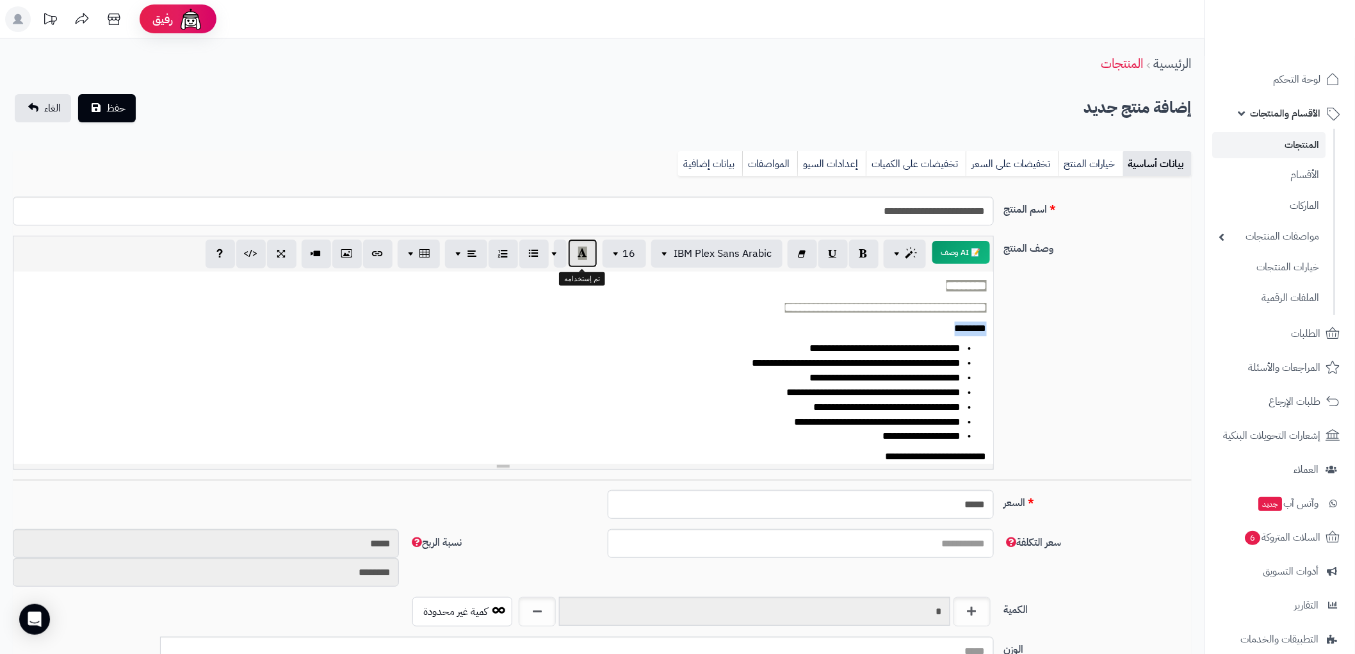
click at [587, 252] on button "button" at bounding box center [582, 253] width 29 height 29
click at [862, 254] on icon "button" at bounding box center [863, 253] width 9 height 13
click at [629, 257] on span "16" at bounding box center [629, 252] width 13 height 15
click at [637, 385] on link "18" at bounding box center [617, 380] width 58 height 17
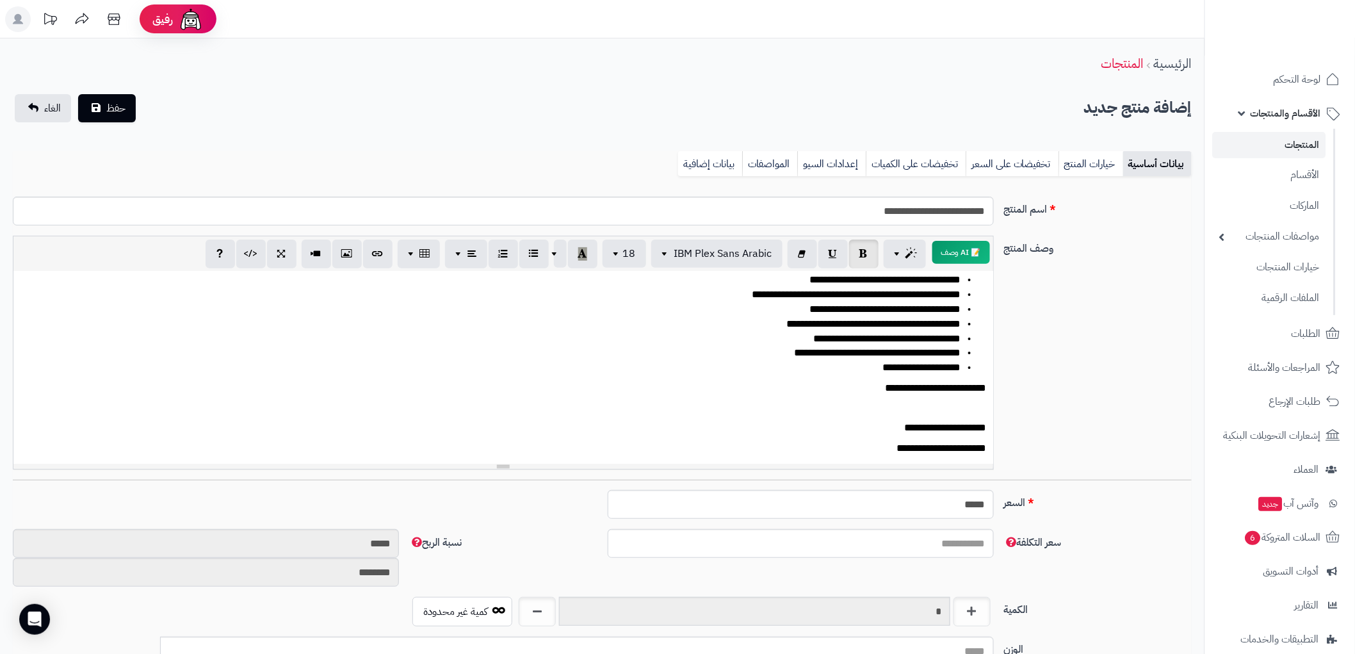
scroll to position [74, 0]
click at [927, 383] on p "**********" at bounding box center [508, 384] width 956 height 15
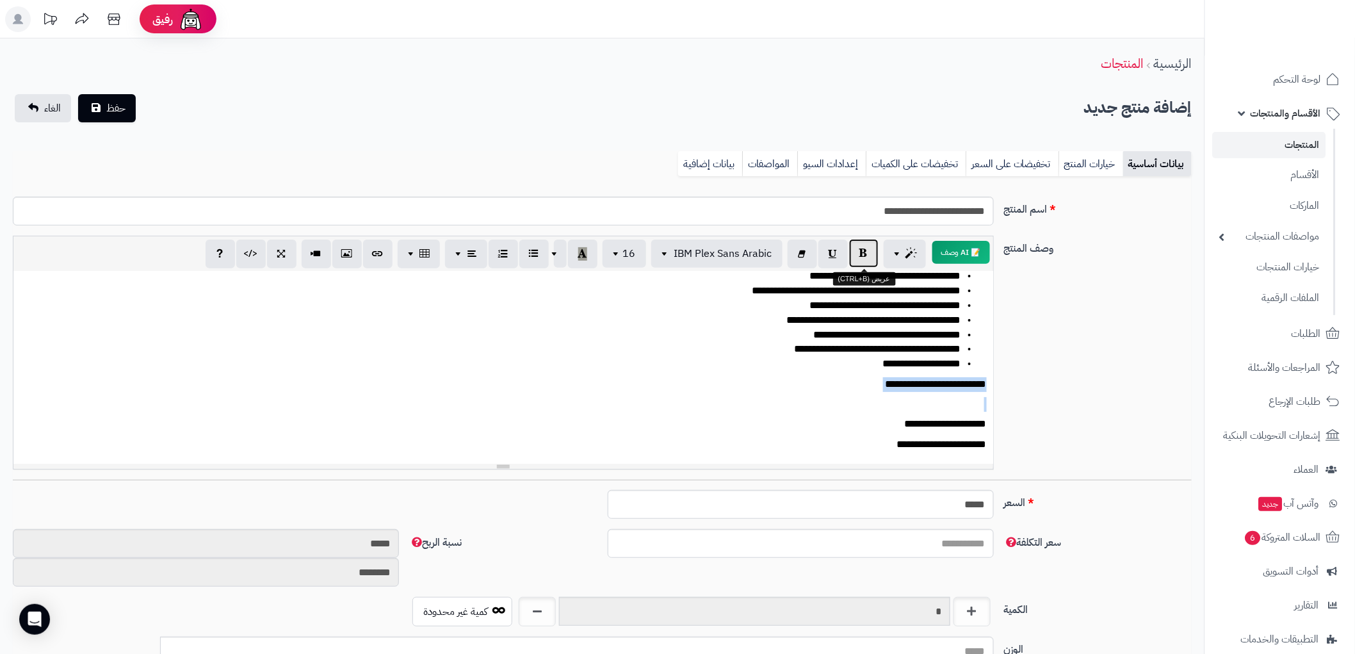
click at [863, 252] on icon "button" at bounding box center [863, 253] width 9 height 13
click at [638, 252] on button "16" at bounding box center [625, 253] width 44 height 28
click at [641, 379] on link "18" at bounding box center [617, 380] width 58 height 17
click at [917, 382] on span "**********" at bounding box center [928, 385] width 117 height 12
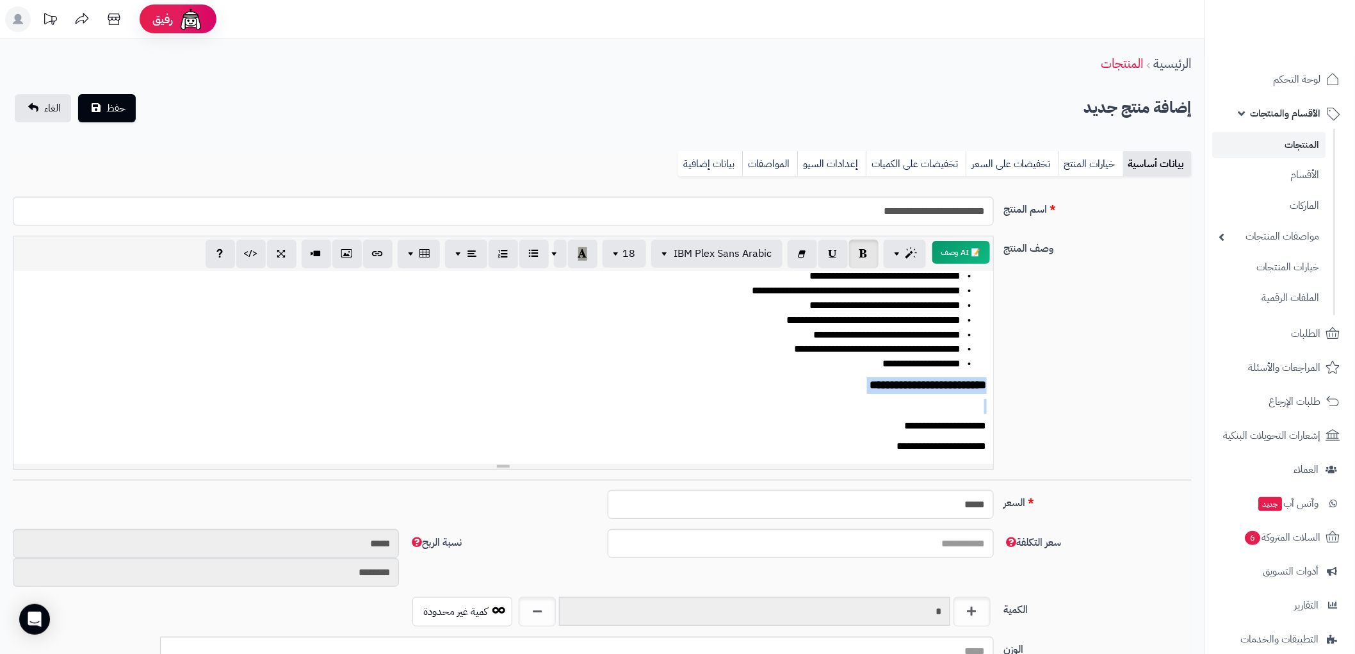
click at [917, 382] on span "**********" at bounding box center [928, 385] width 117 height 12
click at [579, 260] on button "button" at bounding box center [582, 253] width 29 height 29
click at [876, 399] on p at bounding box center [503, 406] width 967 height 15
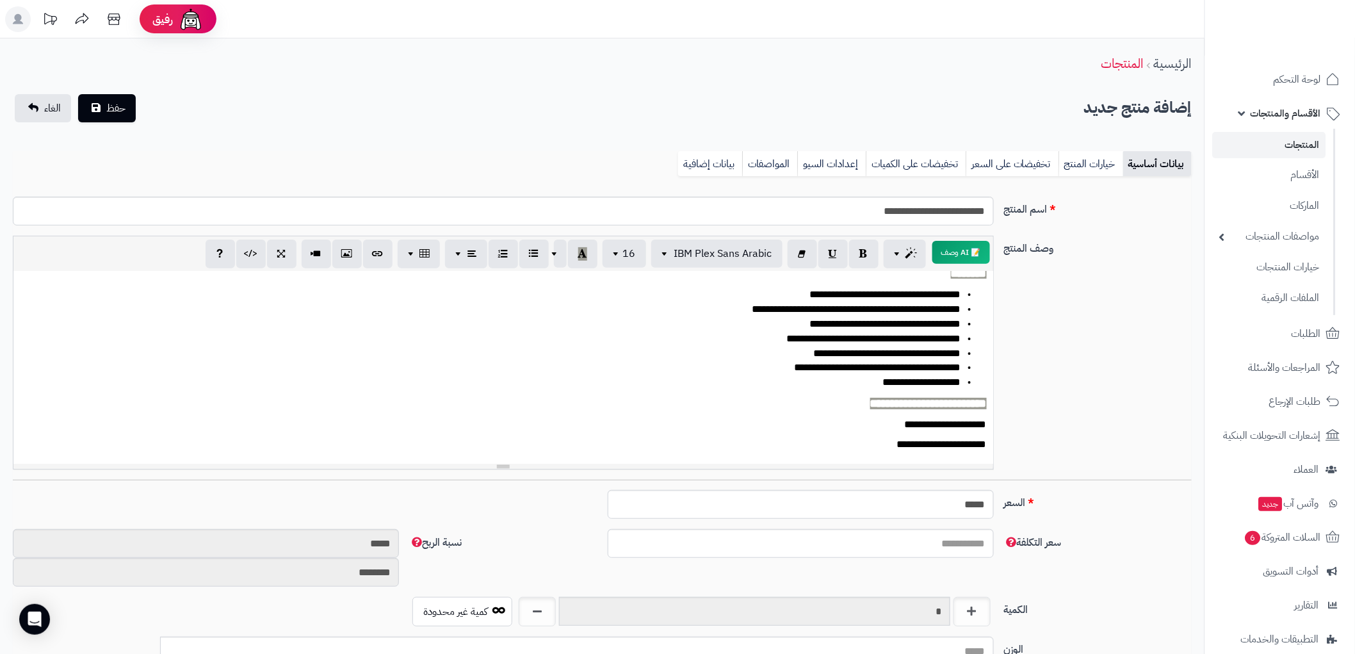
click at [852, 425] on p "**********" at bounding box center [508, 424] width 956 height 15
click at [855, 445] on p "**********" at bounding box center [508, 444] width 956 height 15
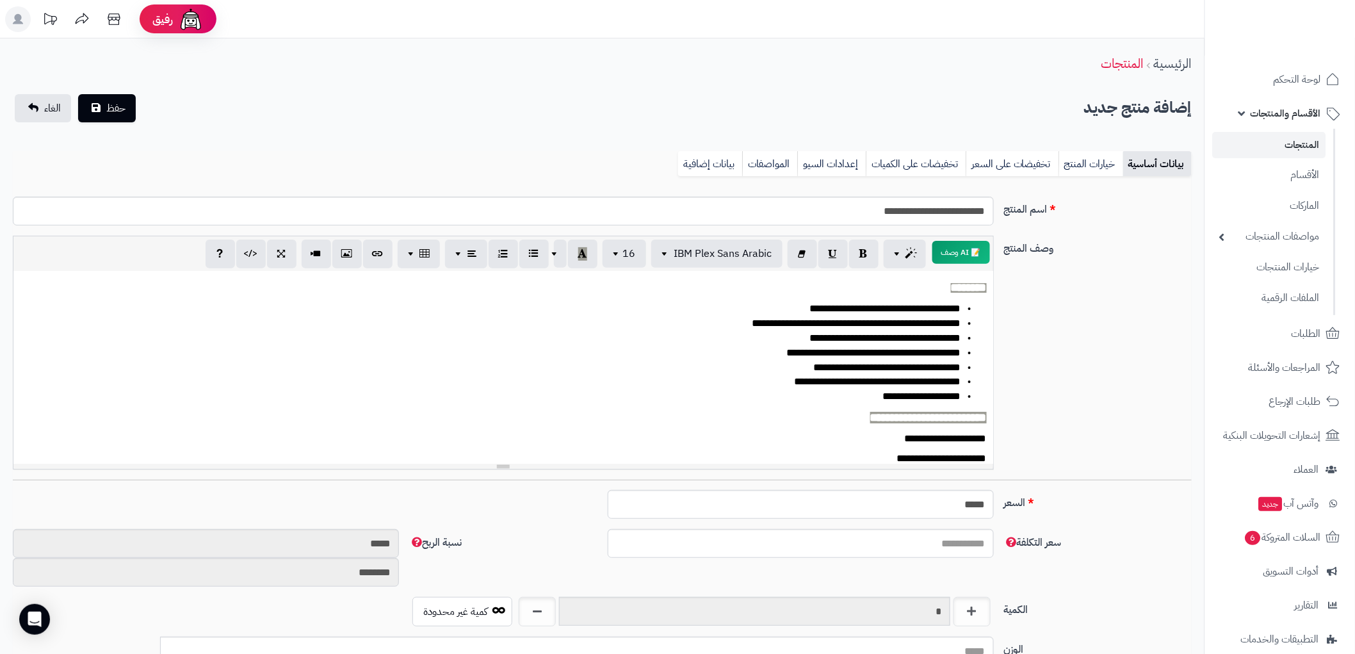
scroll to position [0, 0]
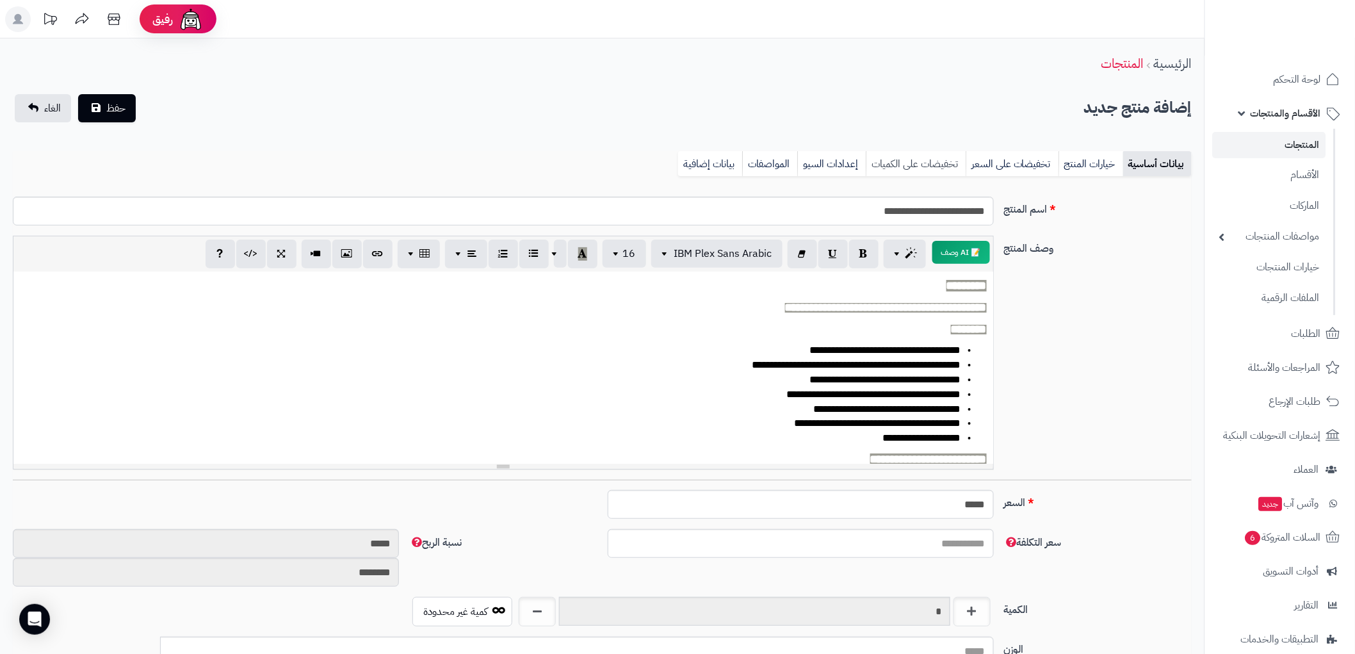
click at [936, 158] on link "تخفيضات على الكميات" at bounding box center [916, 164] width 100 height 26
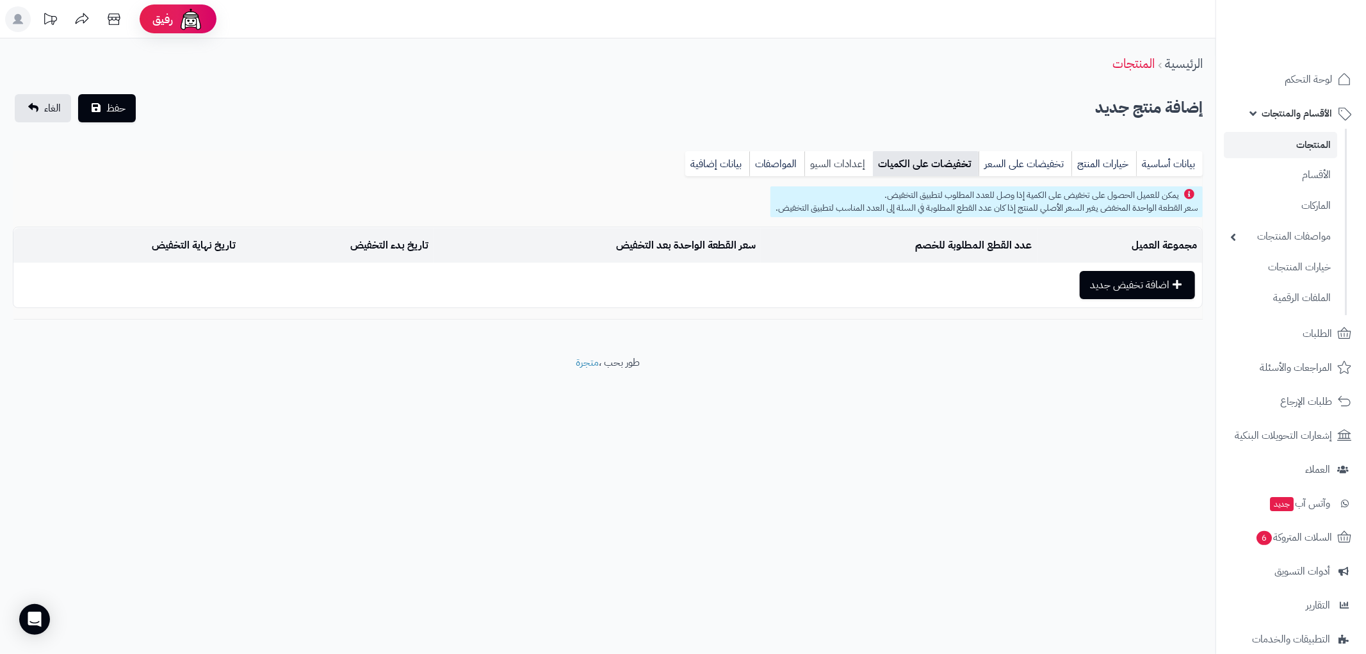
click at [834, 168] on link "إعدادات السيو" at bounding box center [838, 164] width 69 height 26
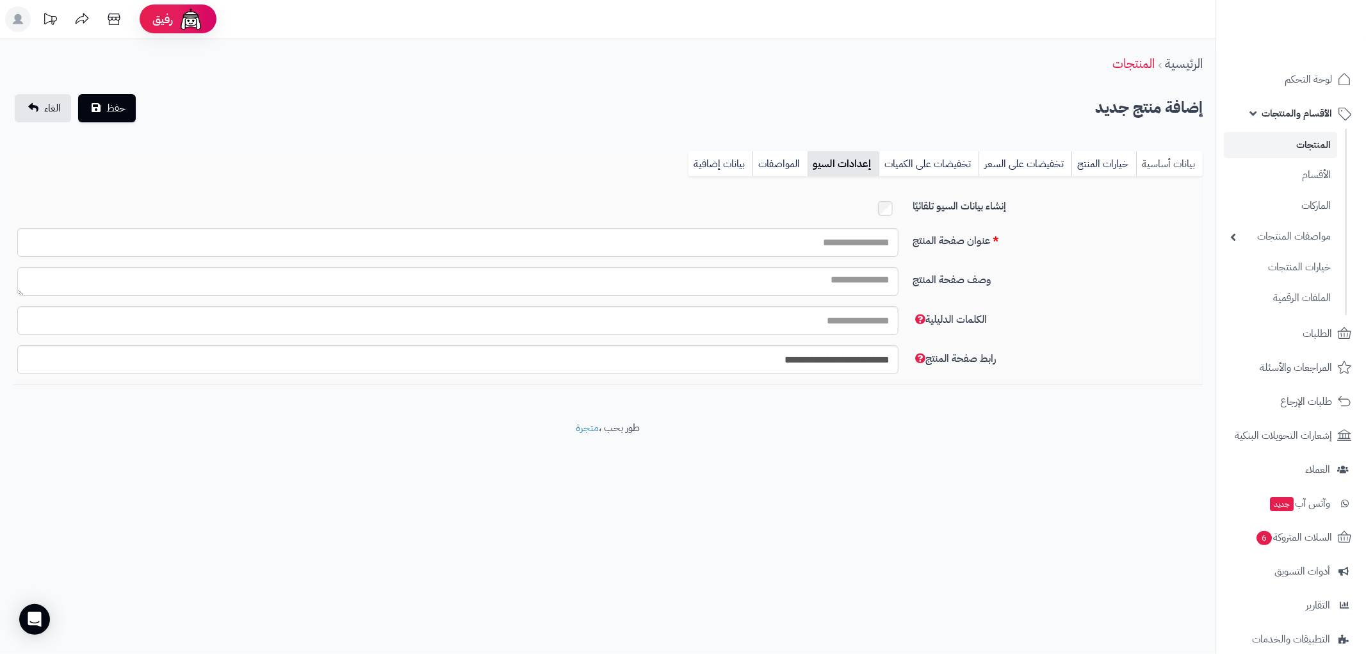
click at [1170, 157] on link "بيانات أساسية" at bounding box center [1169, 164] width 67 height 26
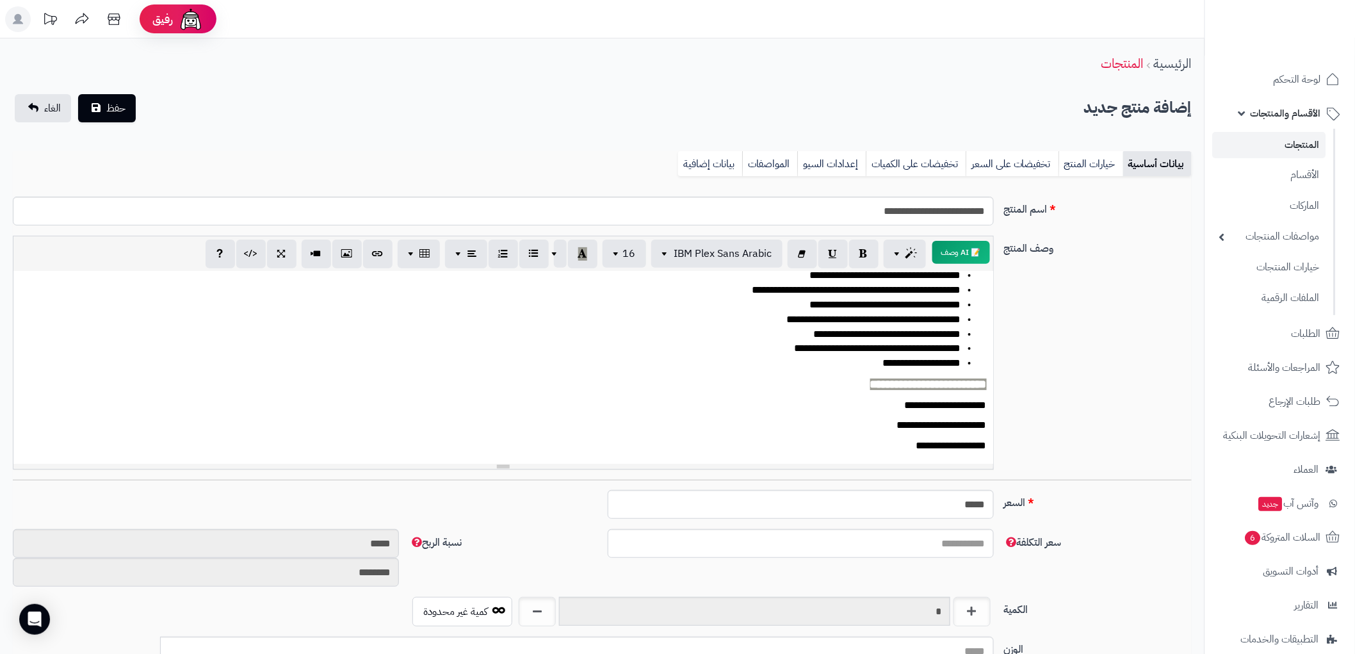
scroll to position [76, 0]
click at [912, 220] on input "**********" at bounding box center [503, 211] width 980 height 29
click at [111, 92] on div "**********" at bounding box center [602, 601] width 1204 height 1127
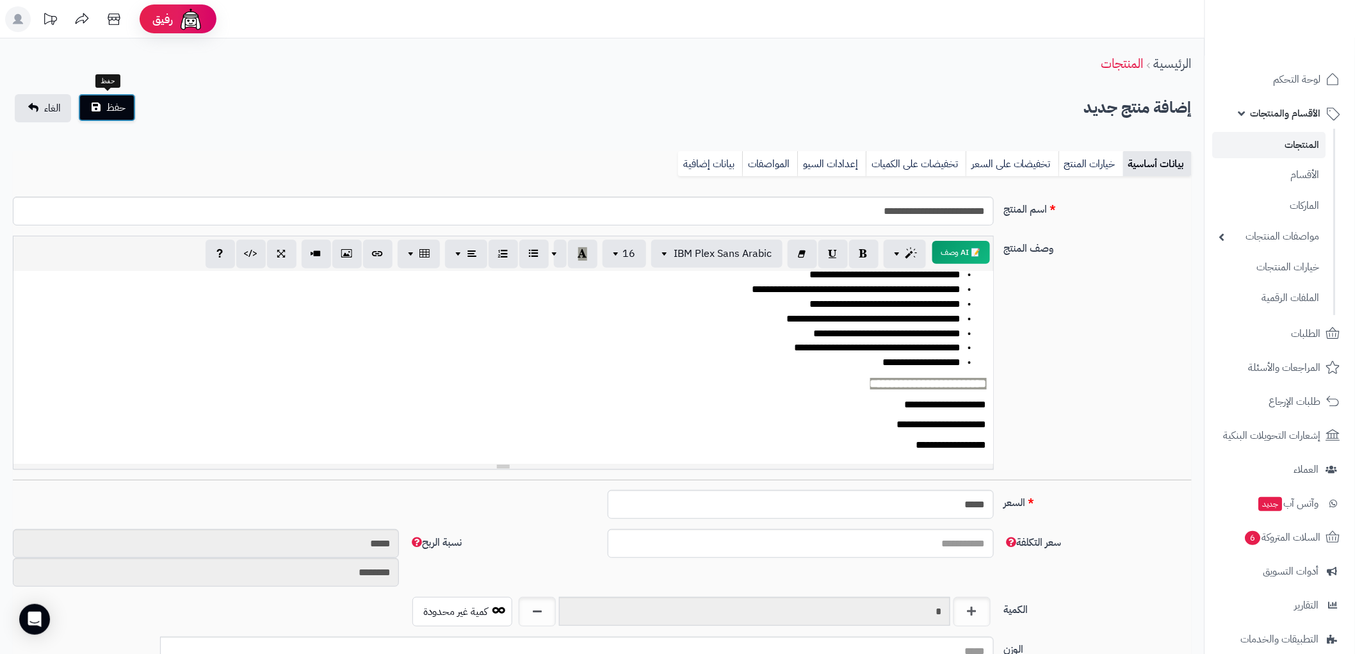
click at [111, 108] on span "حفظ" at bounding box center [115, 107] width 19 height 15
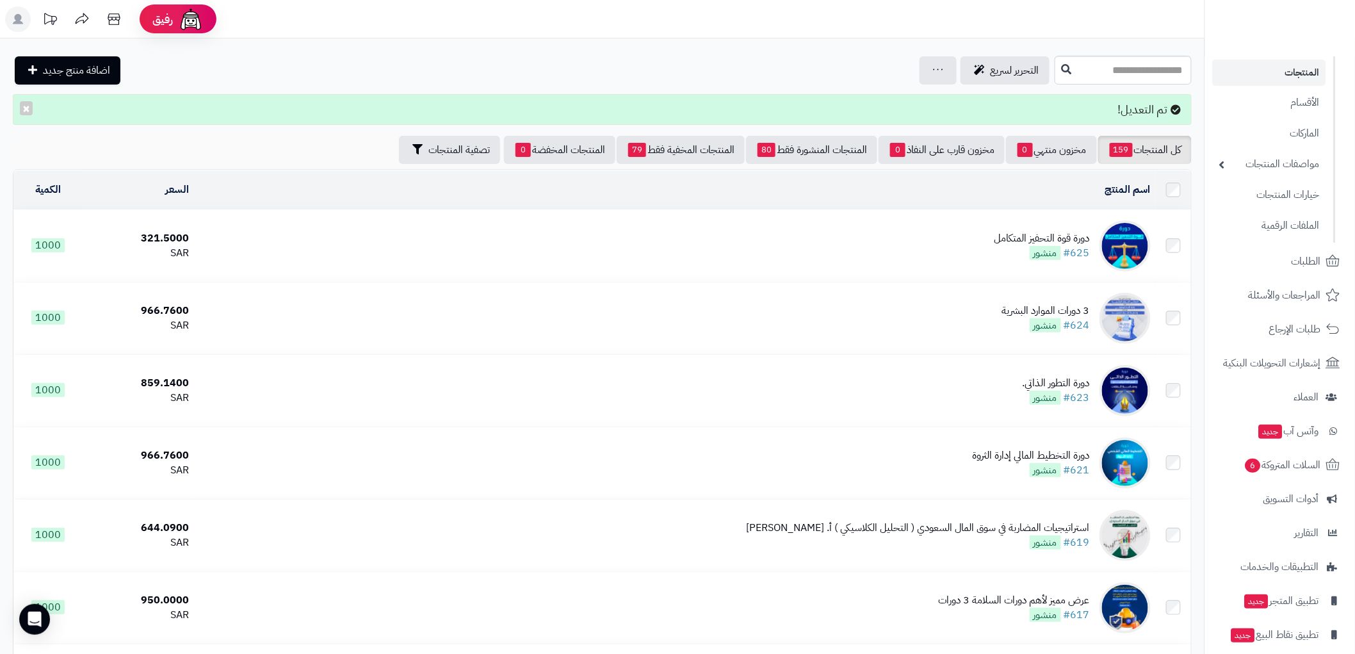
scroll to position [118, 0]
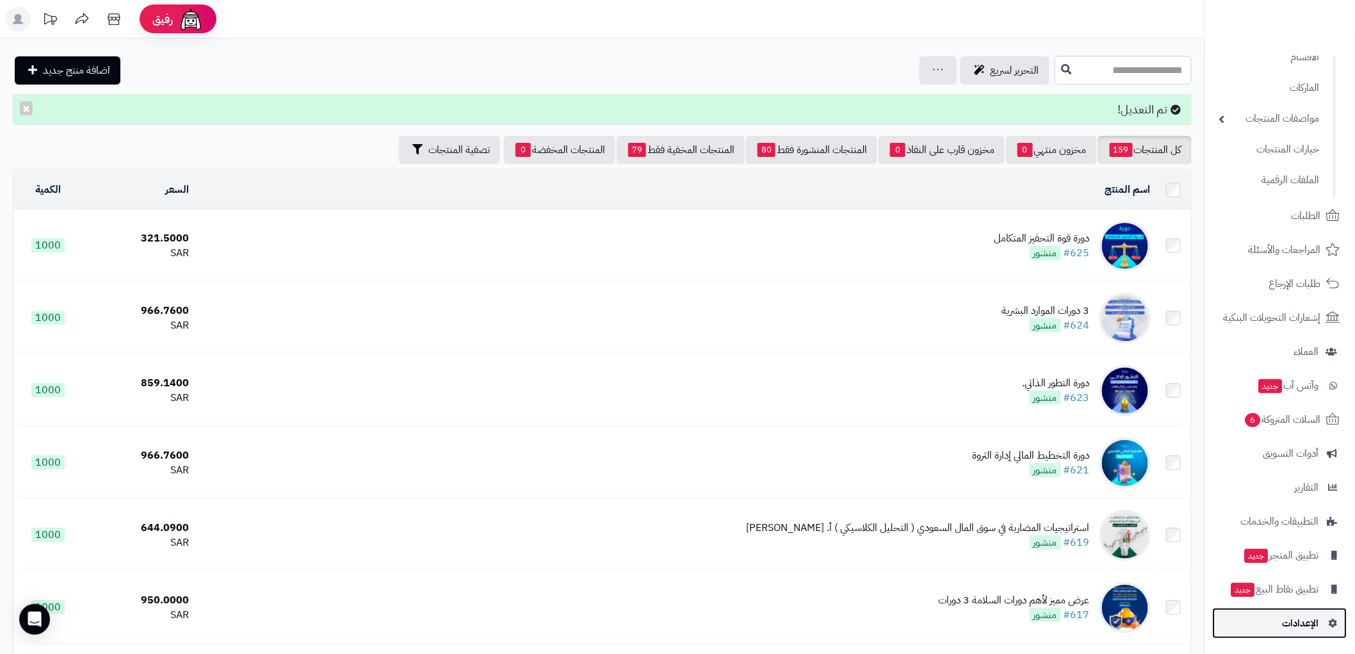
click at [1305, 626] on span "الإعدادات" at bounding box center [1301, 623] width 36 height 18
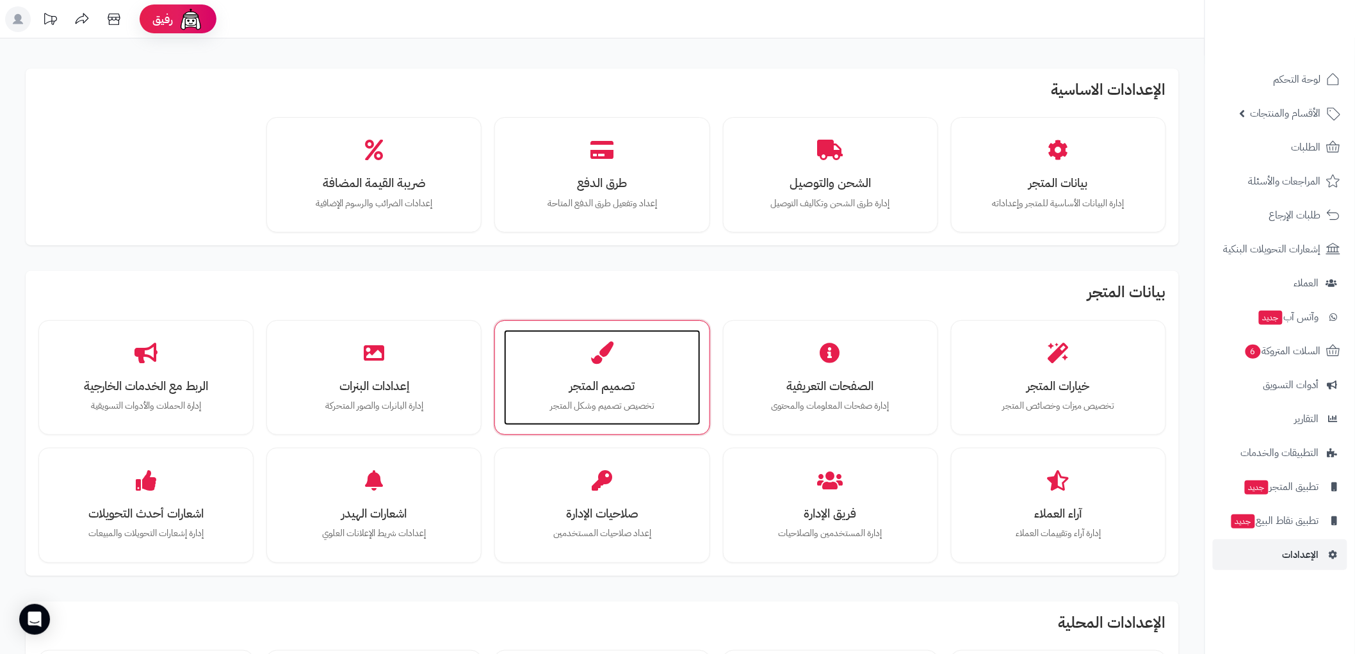
click at [597, 397] on div "تصميم المتجر تخصيص تصميم وشكل المتجر" at bounding box center [602, 378] width 196 height 96
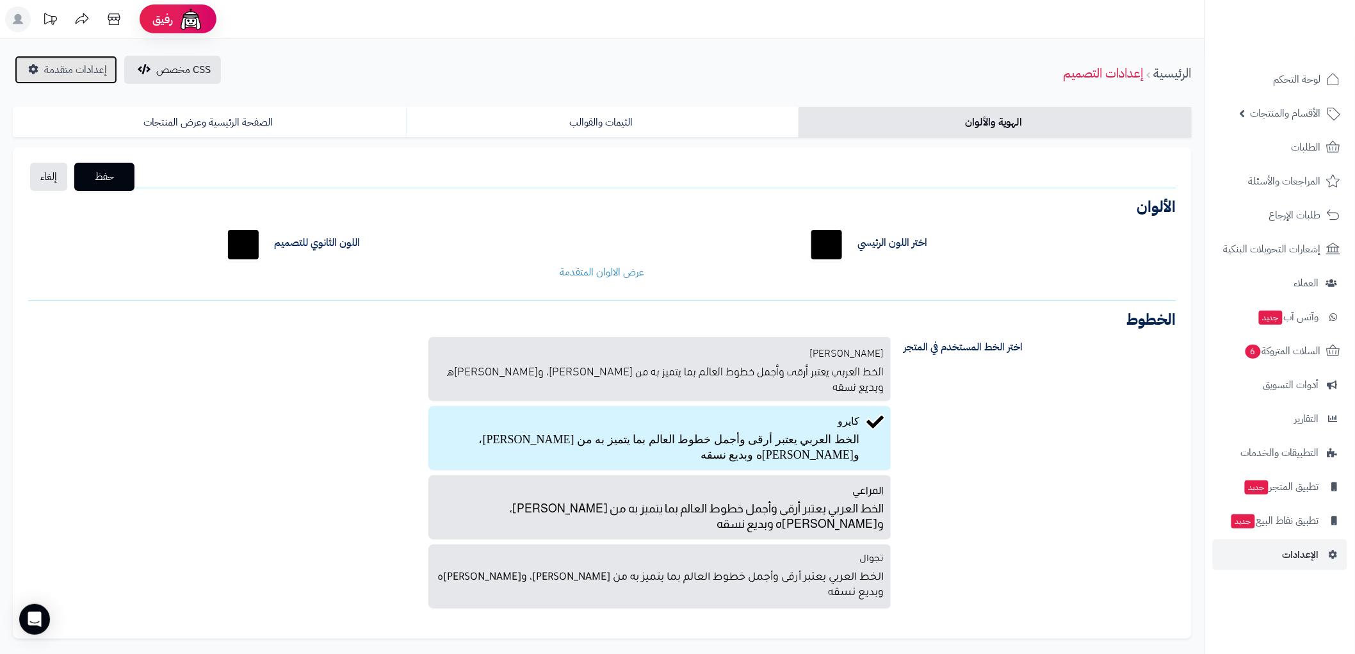
click at [39, 61] on link "إعدادات متقدمة" at bounding box center [66, 70] width 102 height 28
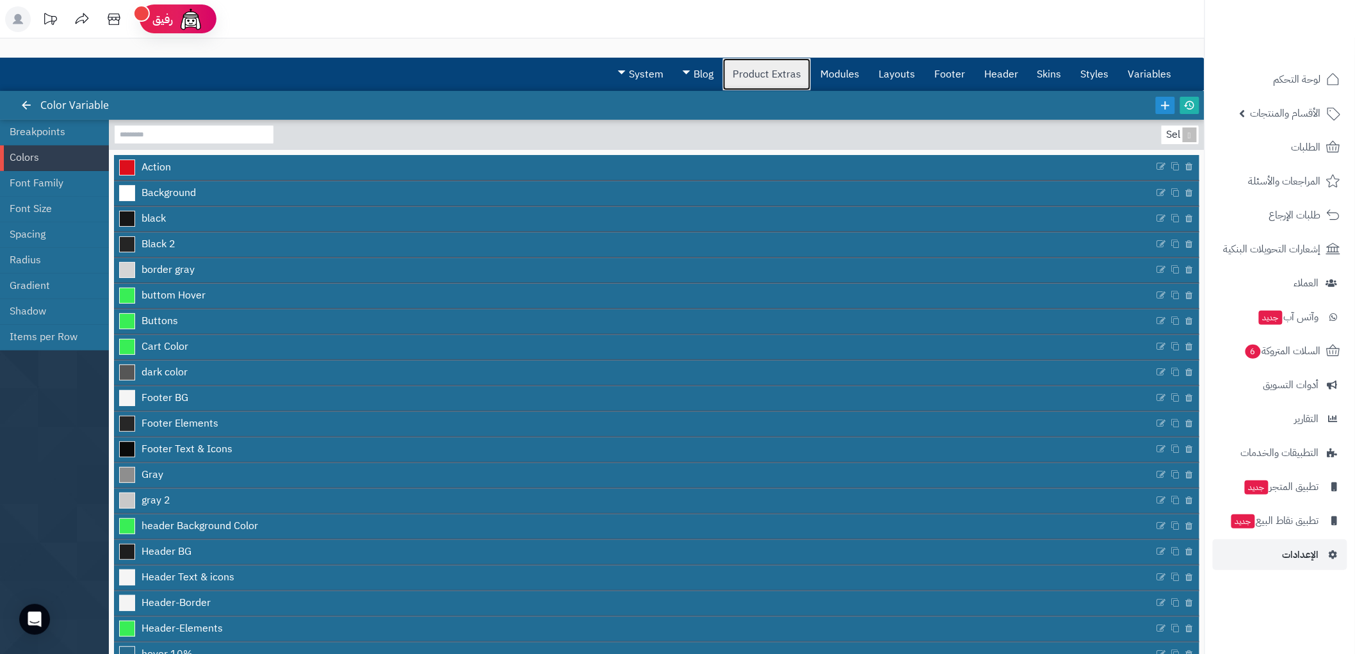
click at [762, 79] on link "Product Extras" at bounding box center [767, 74] width 88 height 32
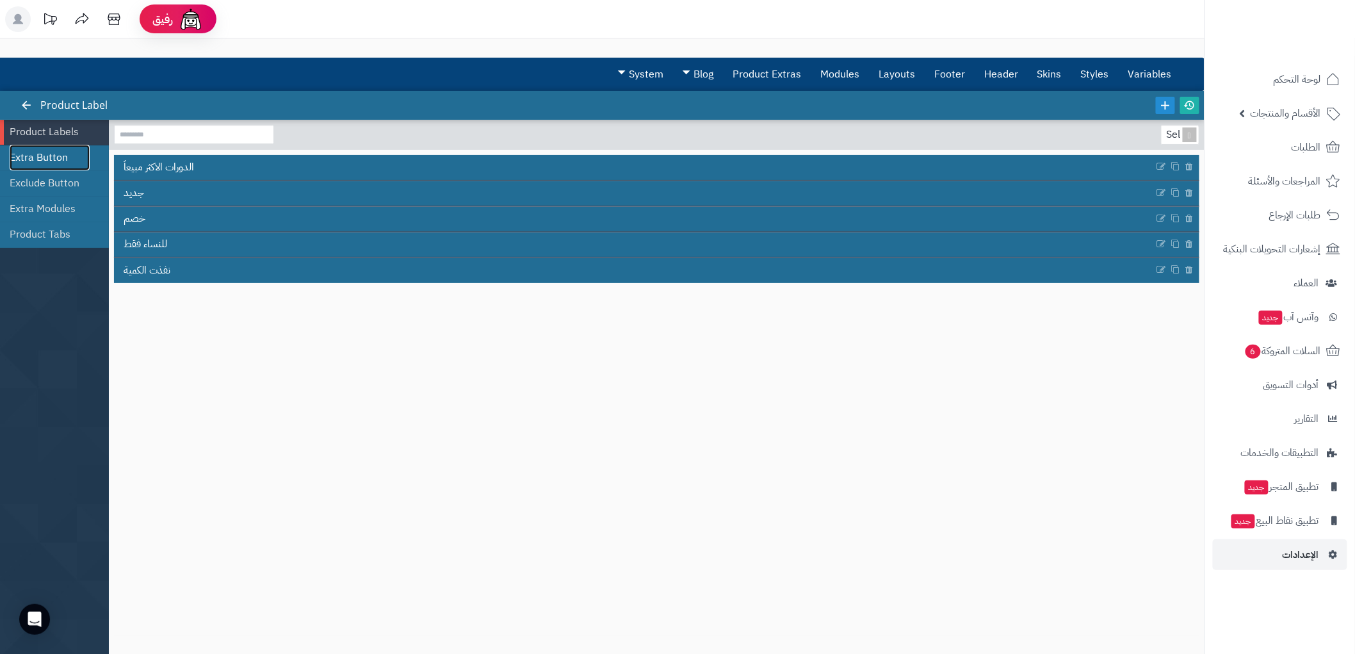
click at [32, 156] on link "Extra Button" at bounding box center [50, 158] width 80 height 26
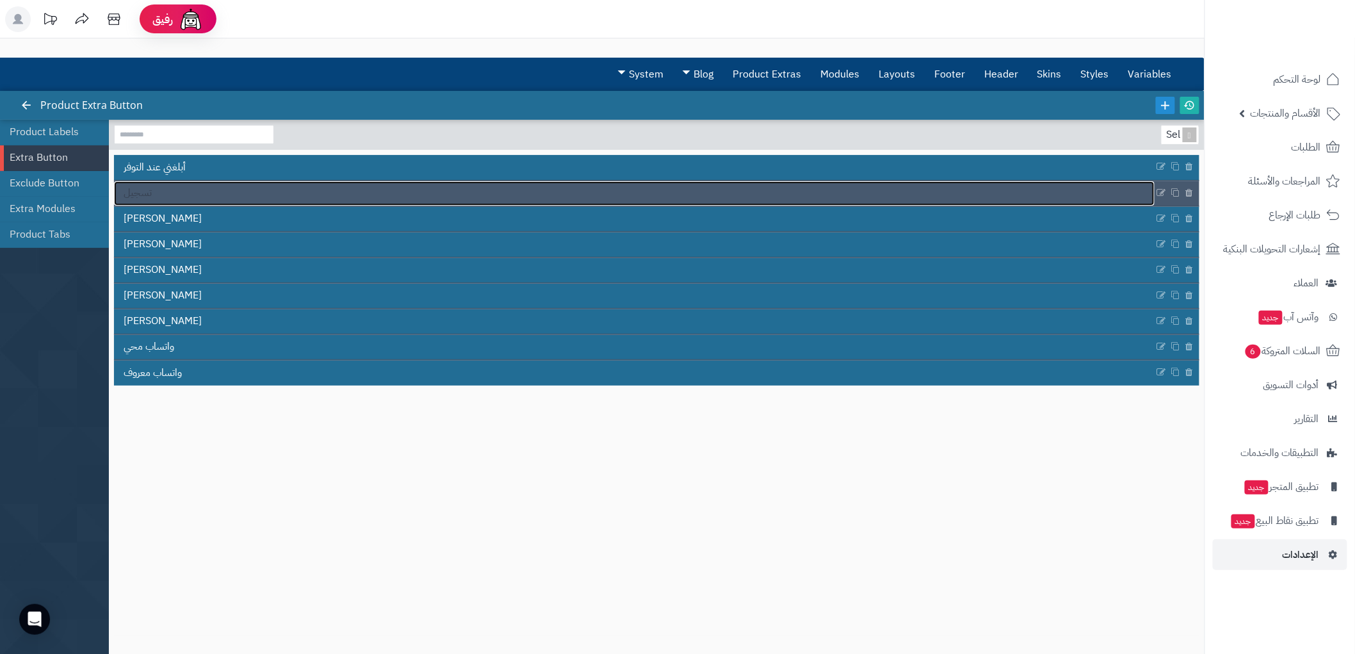
click at [207, 190] on link "تسجيل" at bounding box center [634, 193] width 1041 height 24
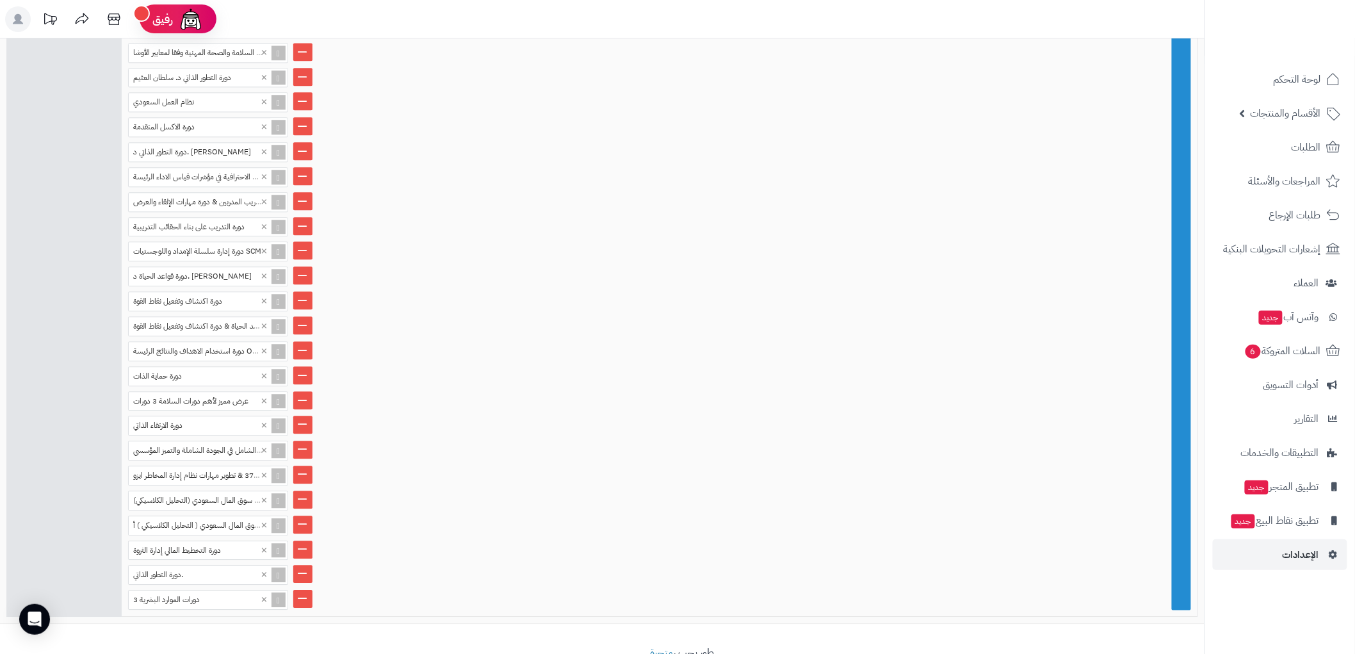
scroll to position [1223, 0]
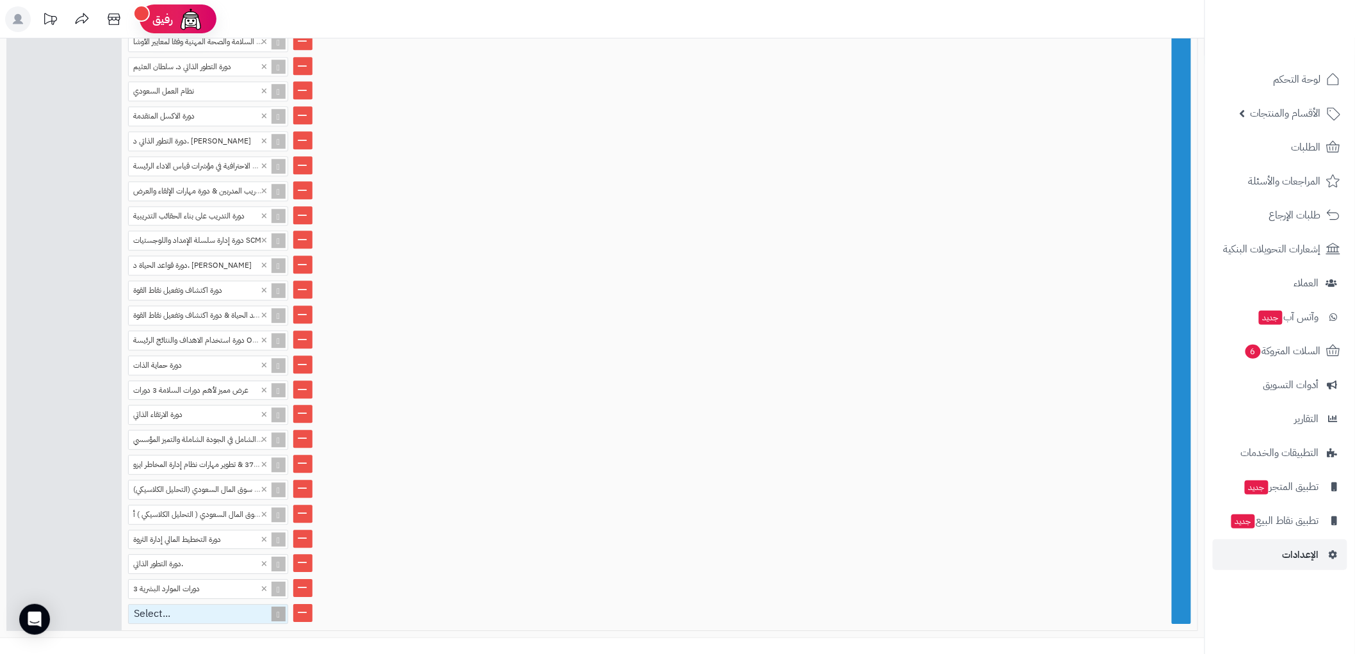
click at [190, 604] on div "Select..." at bounding box center [203, 613] width 148 height 19
paste input "**********"
type input "**********"
click at [196, 624] on div "دورة قوة التحفيز المتكامل" at bounding box center [208, 635] width 160 height 22
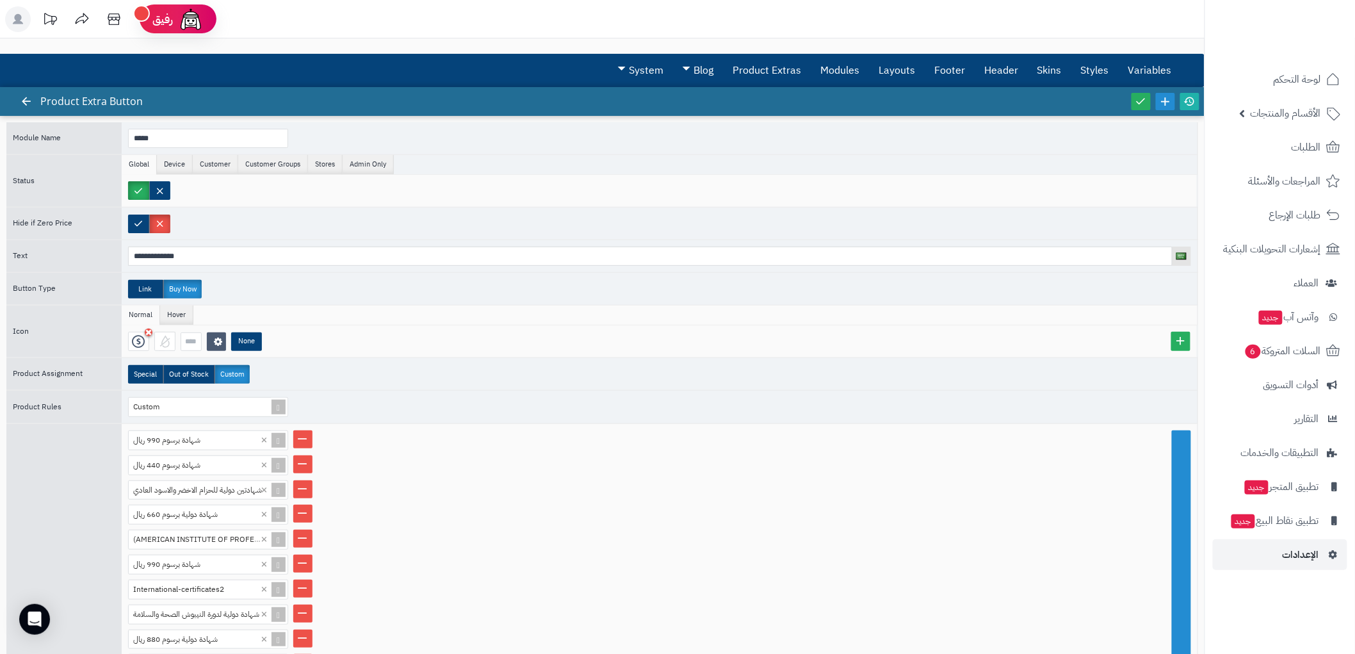
scroll to position [0, 0]
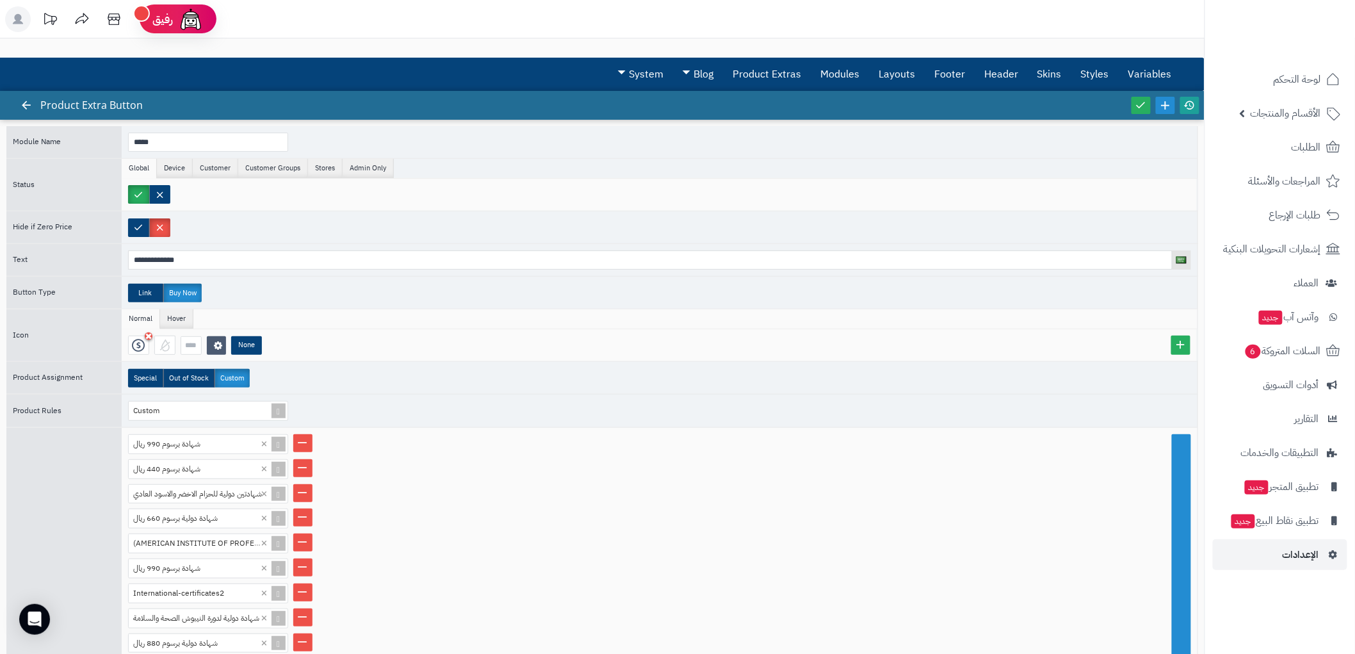
click at [1192, 111] on link at bounding box center [1189, 105] width 19 height 17
click at [1138, 109] on icon at bounding box center [1141, 105] width 12 height 12
click at [1297, 81] on span "لوحة التحكم" at bounding box center [1297, 79] width 47 height 18
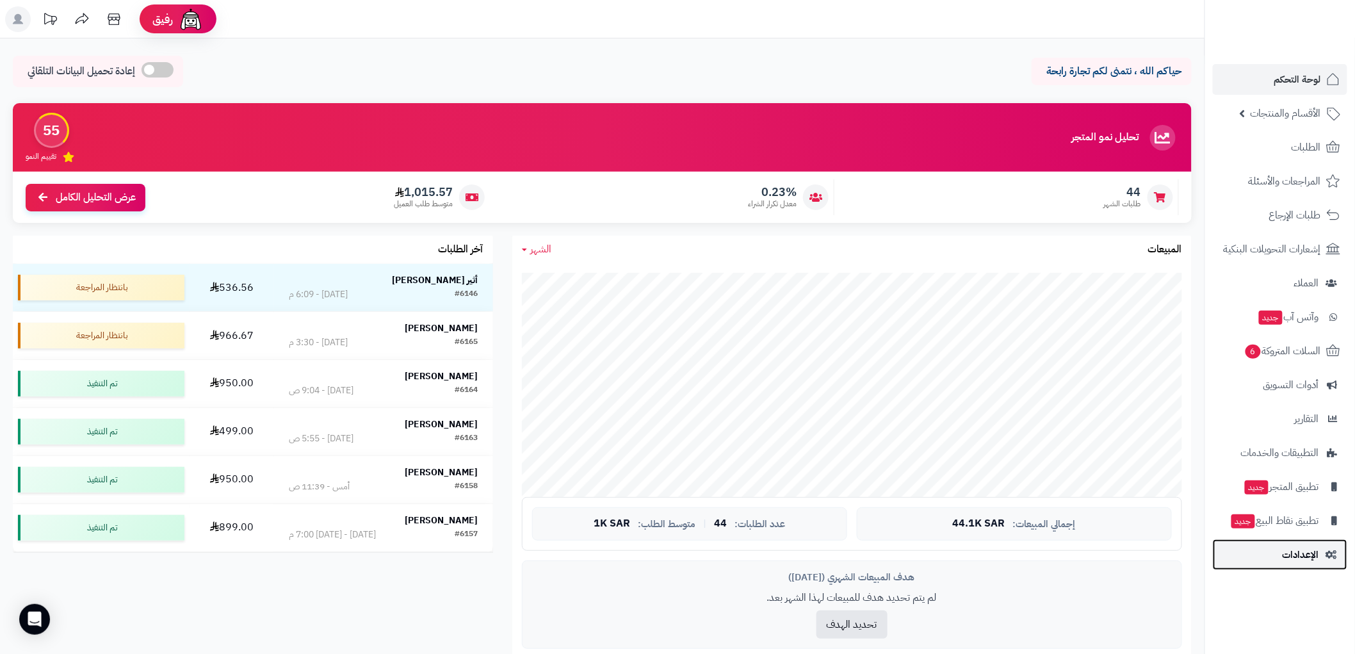
click at [1309, 555] on span "الإعدادات" at bounding box center [1301, 555] width 36 height 18
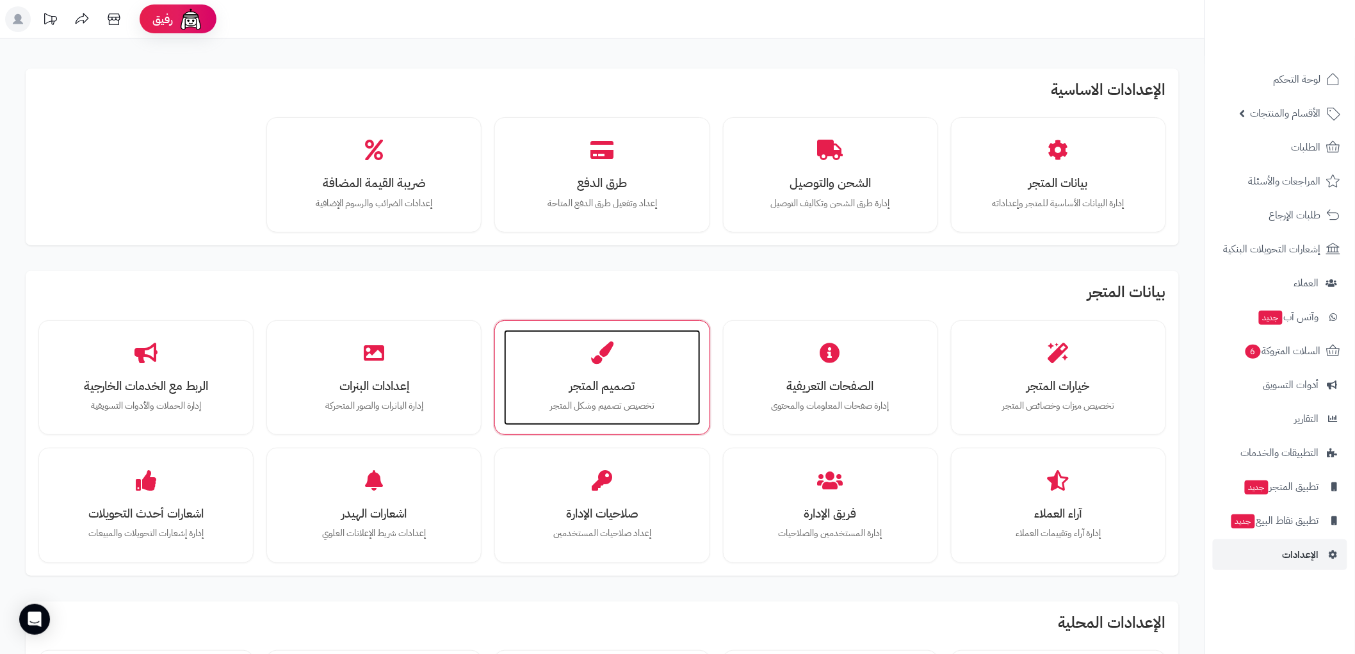
click at [598, 382] on h3 "تصميم المتجر" at bounding box center [602, 385] width 170 height 13
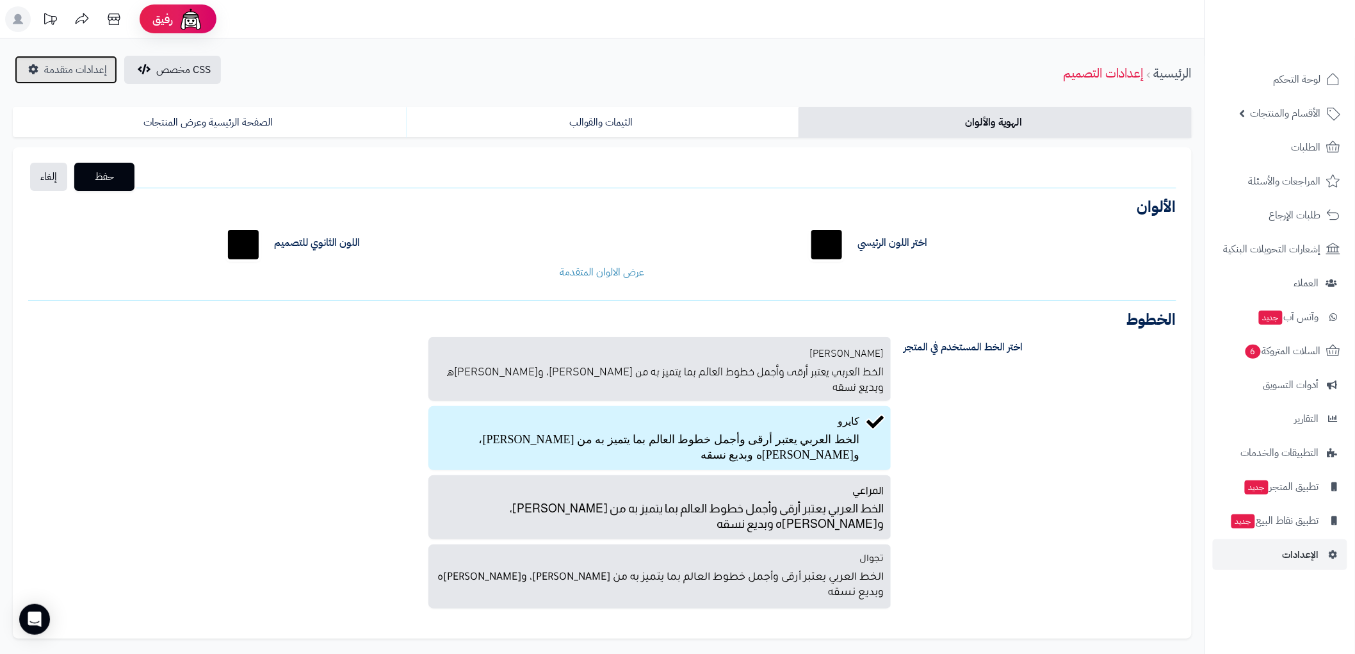
click at [85, 68] on span "إعدادات متقدمة" at bounding box center [75, 69] width 63 height 15
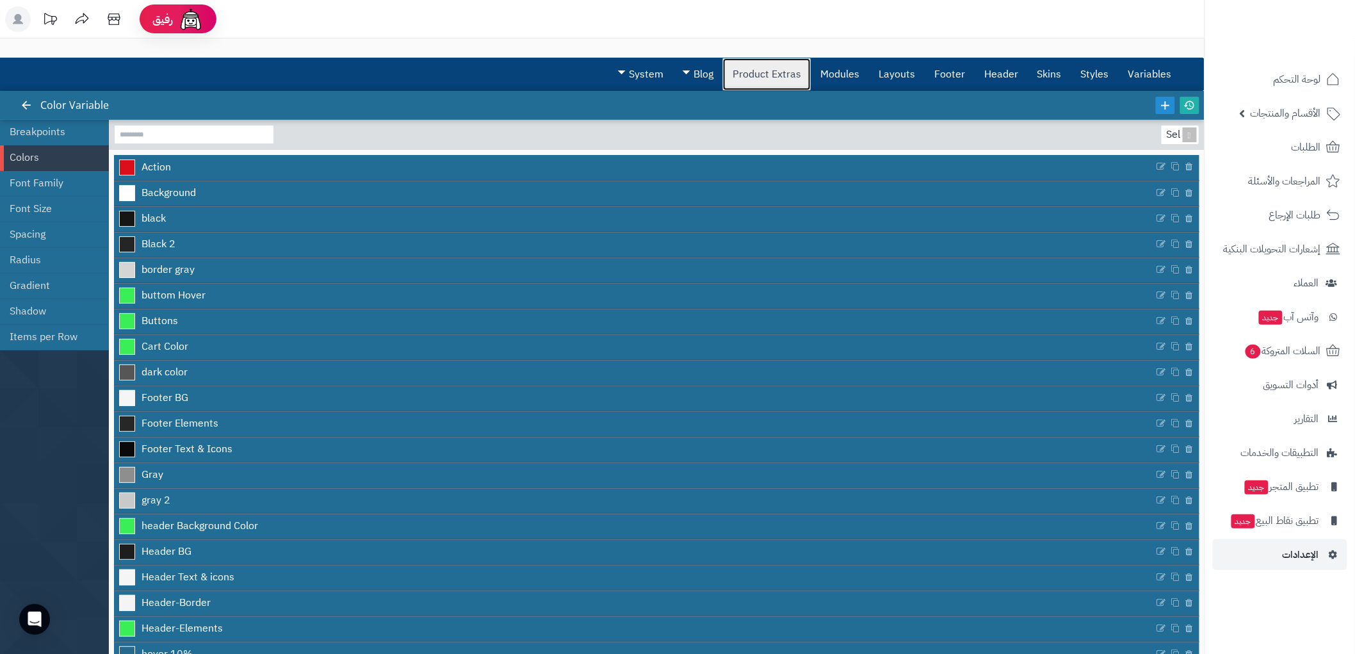
click at [785, 67] on link "Product Extras" at bounding box center [767, 74] width 88 height 32
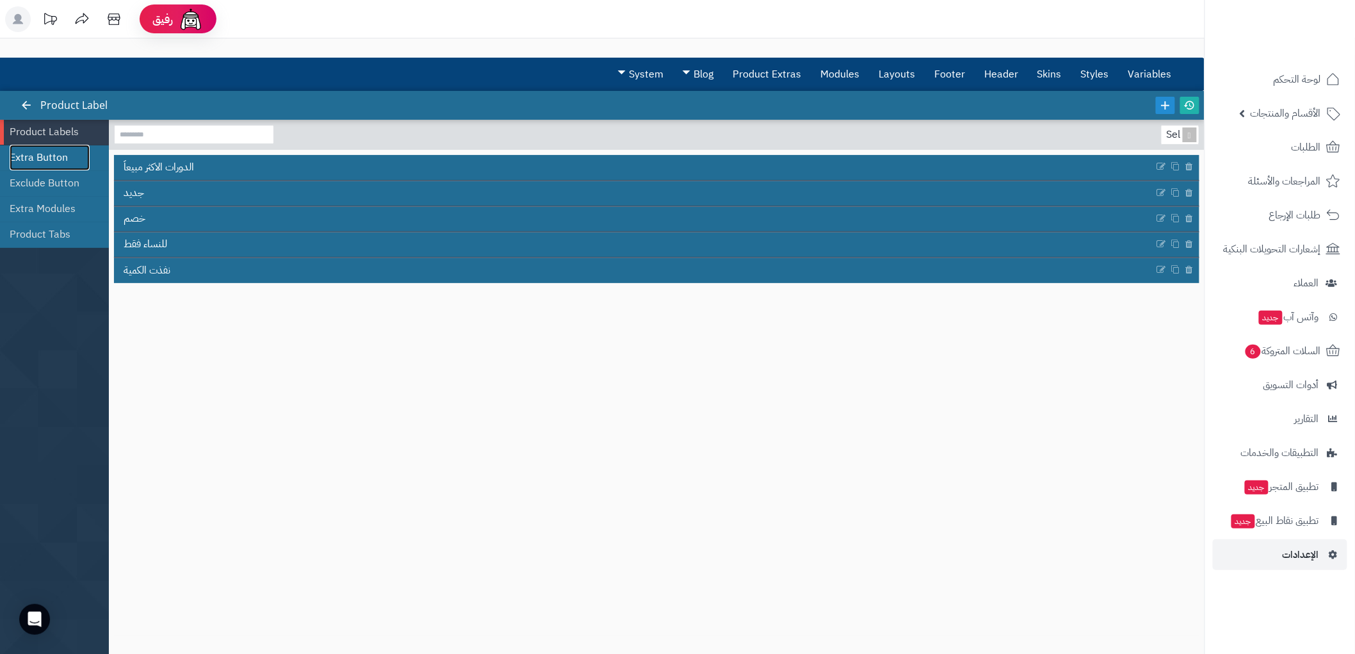
click at [35, 162] on link "Extra Button" at bounding box center [50, 158] width 80 height 26
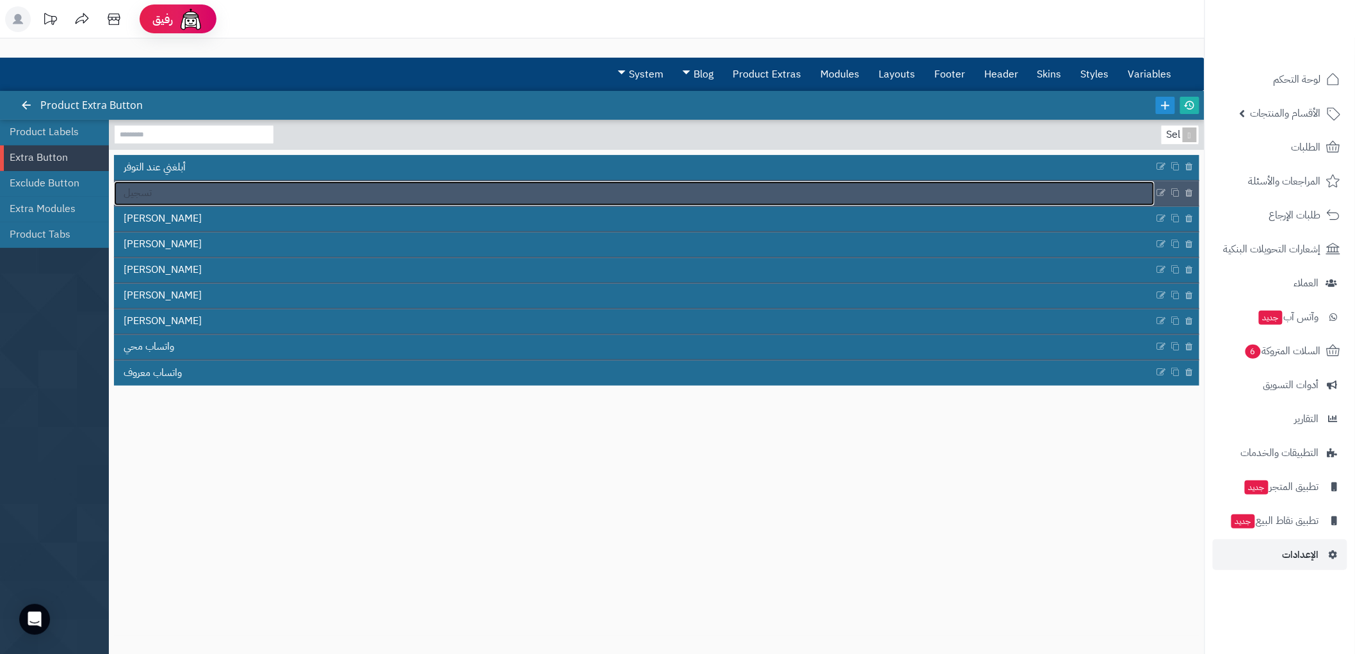
click at [193, 194] on link "تسجيل" at bounding box center [634, 193] width 1041 height 24
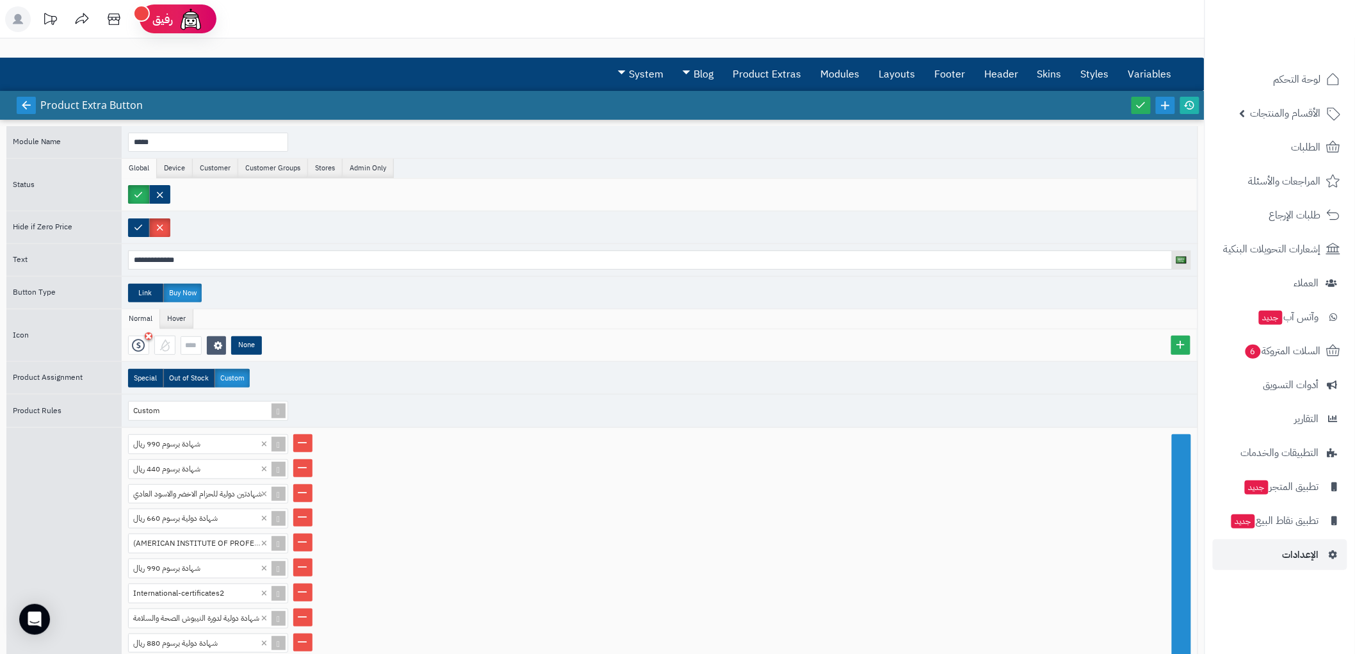
click at [35, 104] on link at bounding box center [26, 105] width 19 height 17
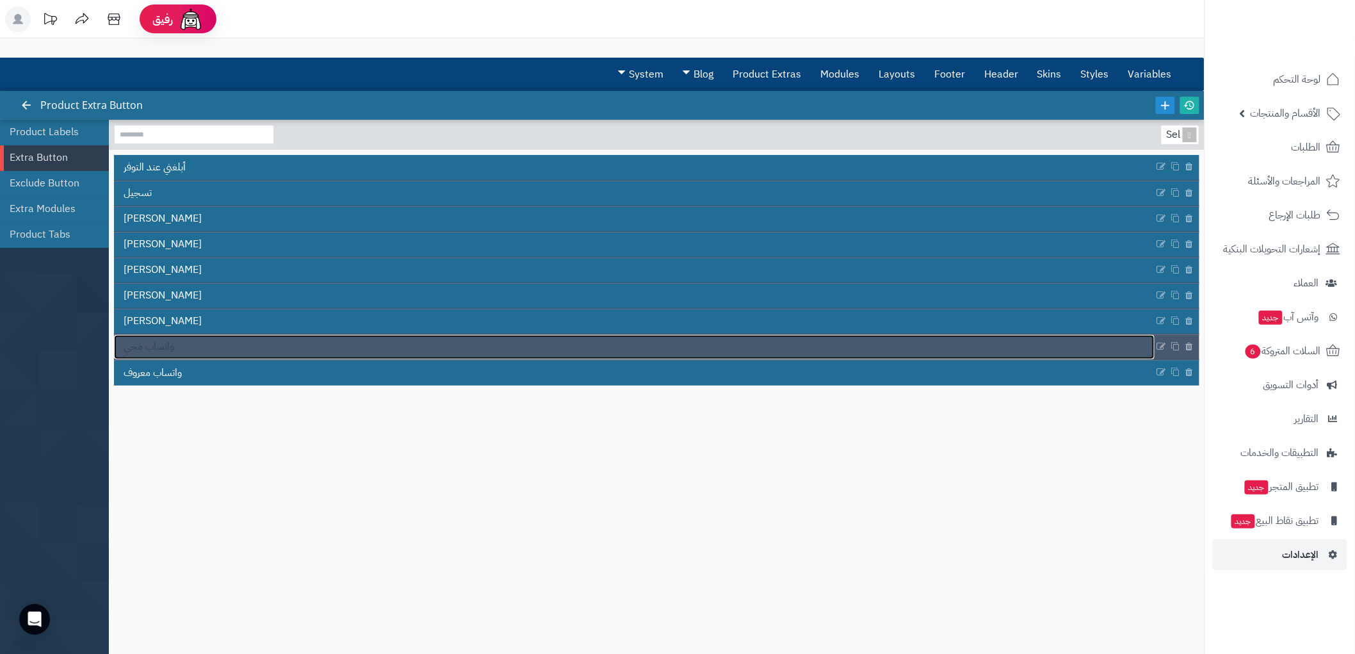
click at [207, 344] on link "واتساب محي" at bounding box center [634, 347] width 1041 height 24
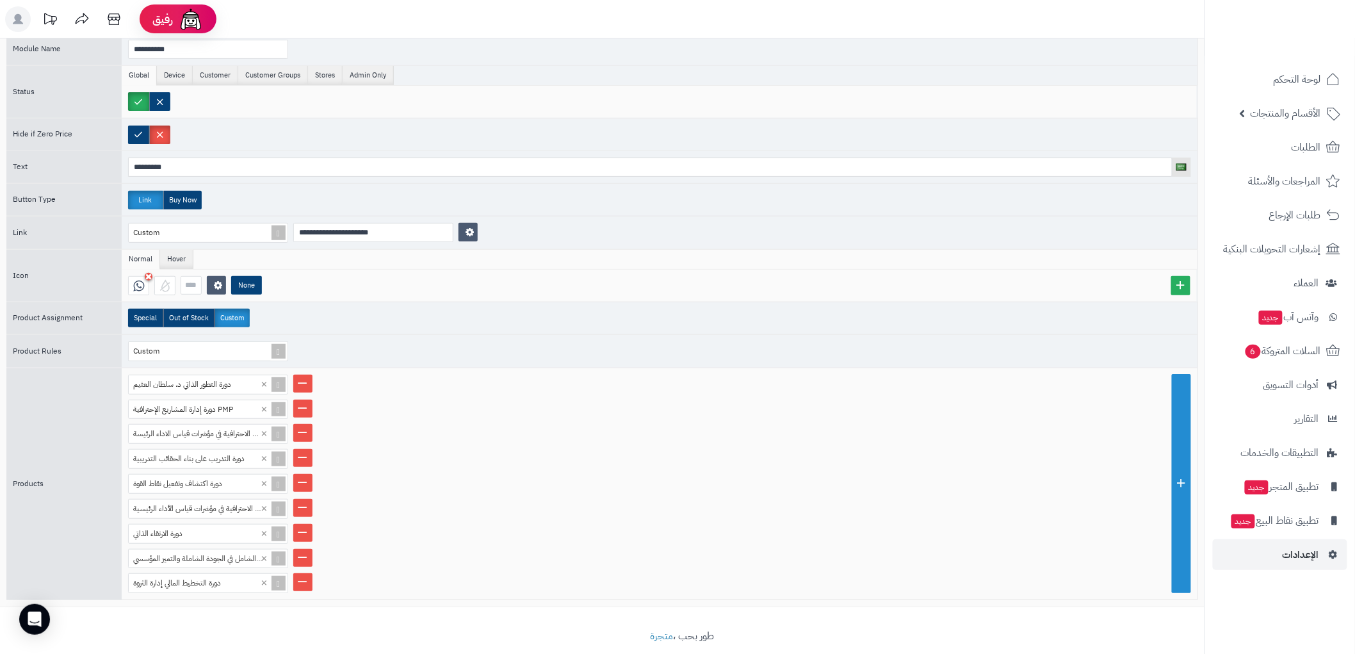
scroll to position [106, 0]
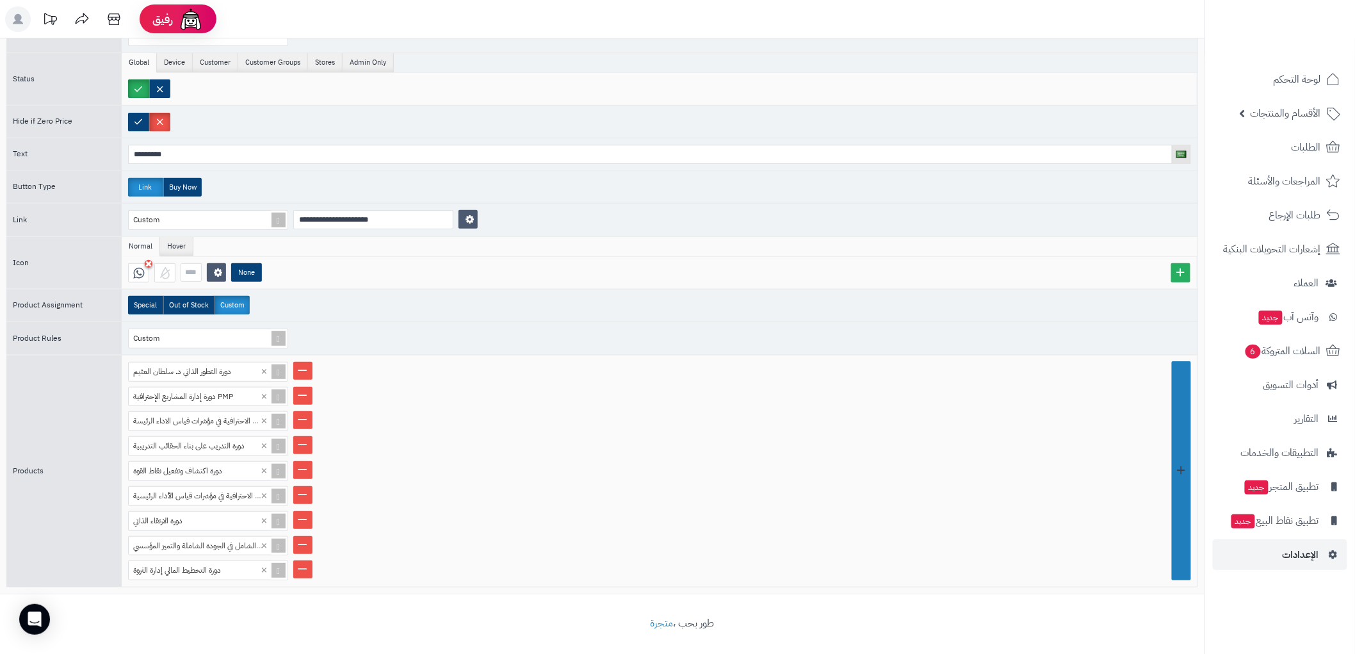
click at [1176, 482] on link at bounding box center [1181, 471] width 19 height 219
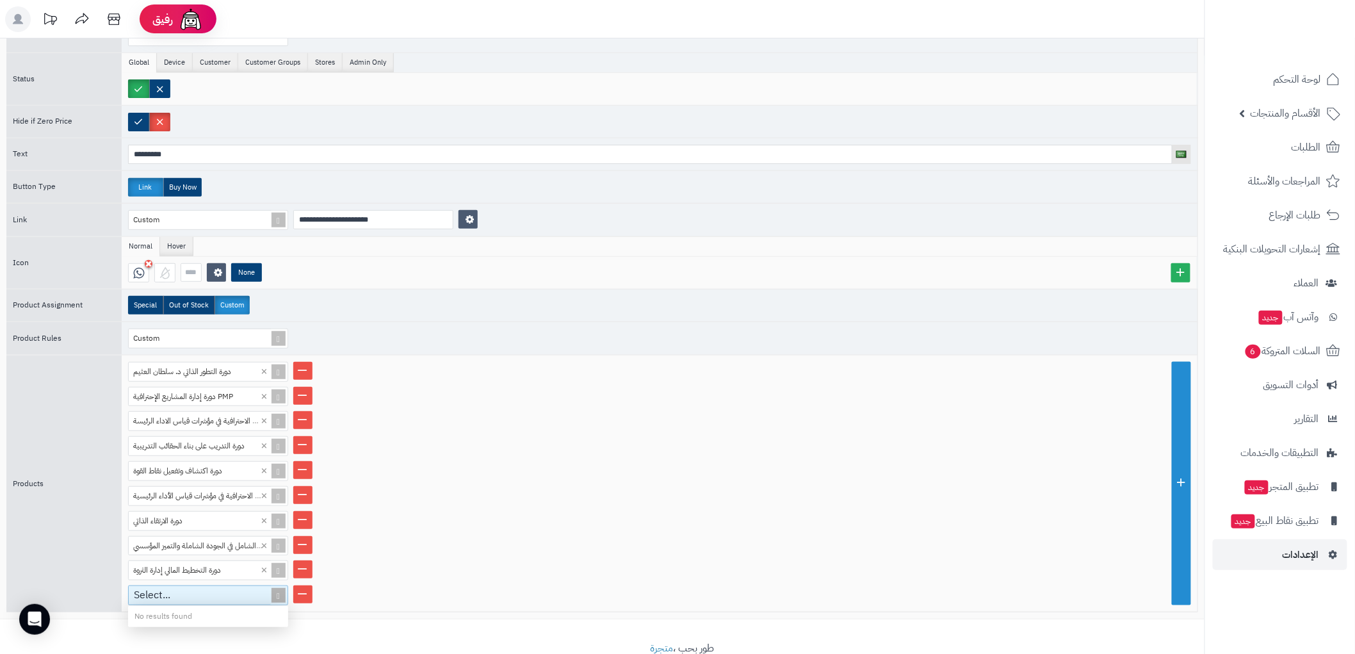
click at [200, 597] on div "Select..." at bounding box center [203, 595] width 148 height 19
paste input "**********"
type input "**********"
click at [199, 618] on div "دورة قوة التحفيز المتكامل" at bounding box center [208, 617] width 160 height 22
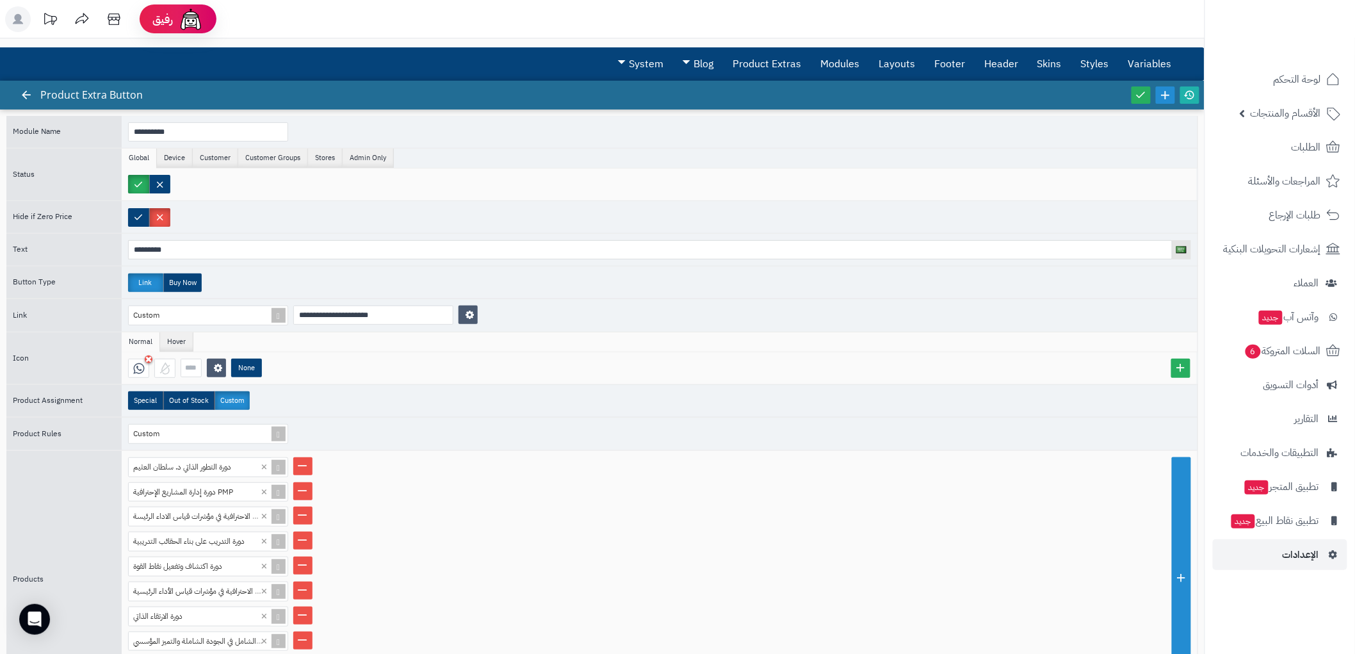
scroll to position [0, 0]
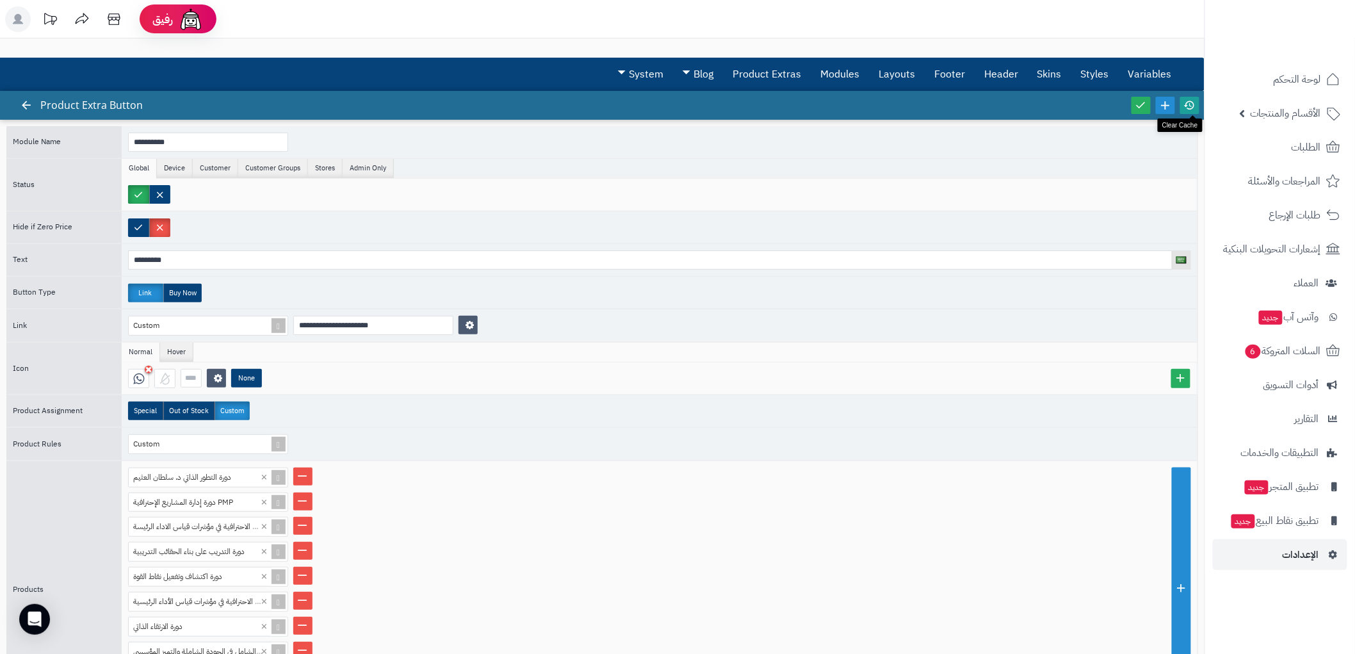
click at [1188, 104] on icon at bounding box center [1190, 105] width 12 height 12
click at [1132, 104] on link at bounding box center [1140, 105] width 19 height 17
click at [1287, 83] on span "لوحة التحكم" at bounding box center [1297, 79] width 47 height 18
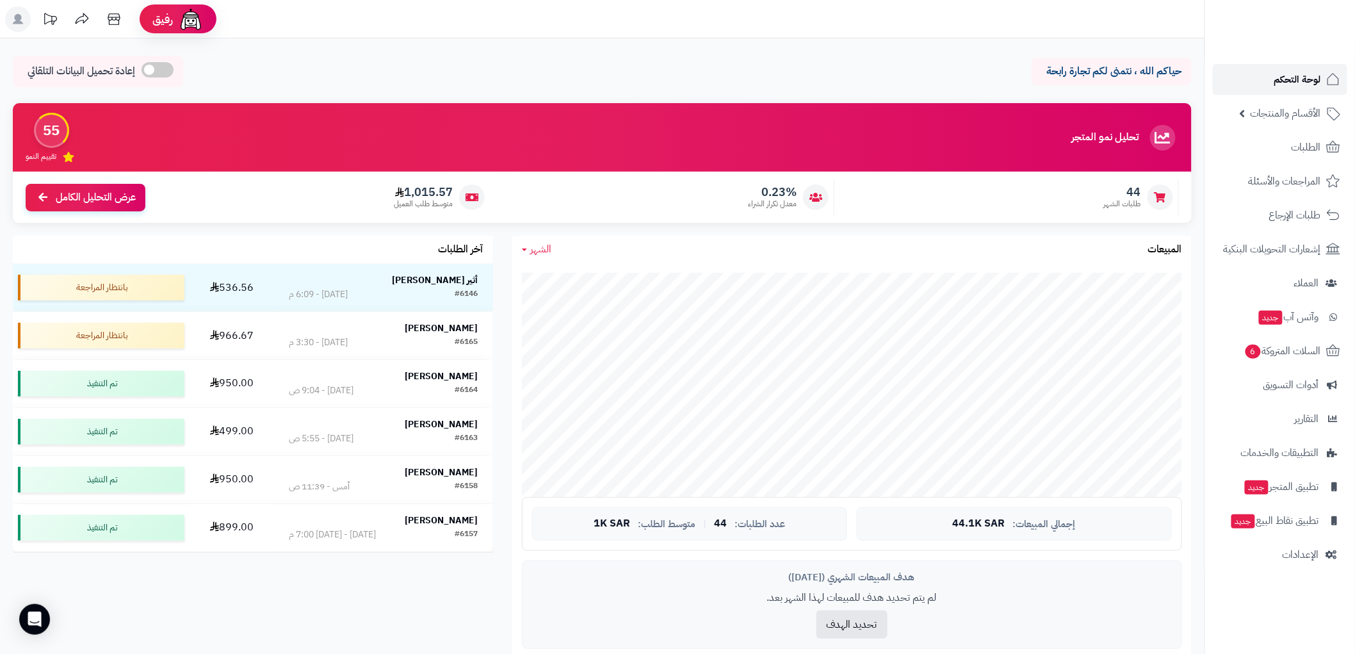
click at [1313, 77] on span "لوحة التحكم" at bounding box center [1297, 79] width 47 height 18
click at [1302, 143] on span "الطلبات" at bounding box center [1306, 147] width 29 height 18
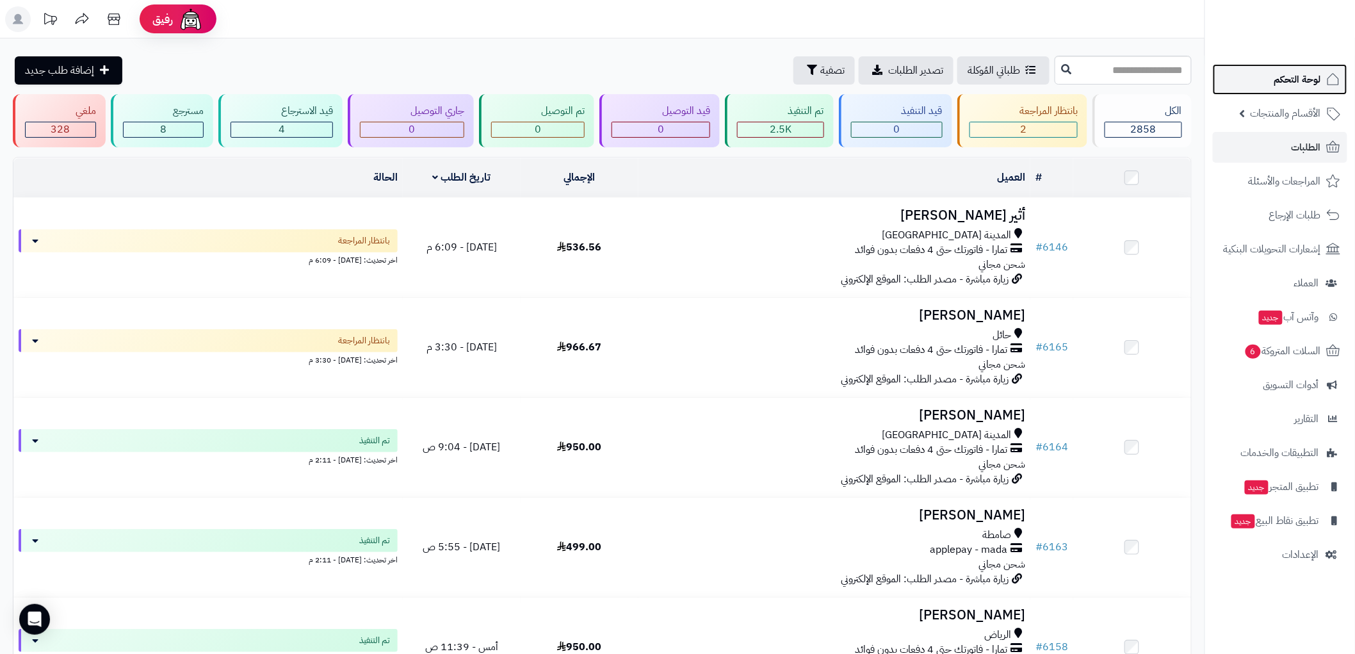
click at [1298, 83] on span "لوحة التحكم" at bounding box center [1297, 79] width 47 height 18
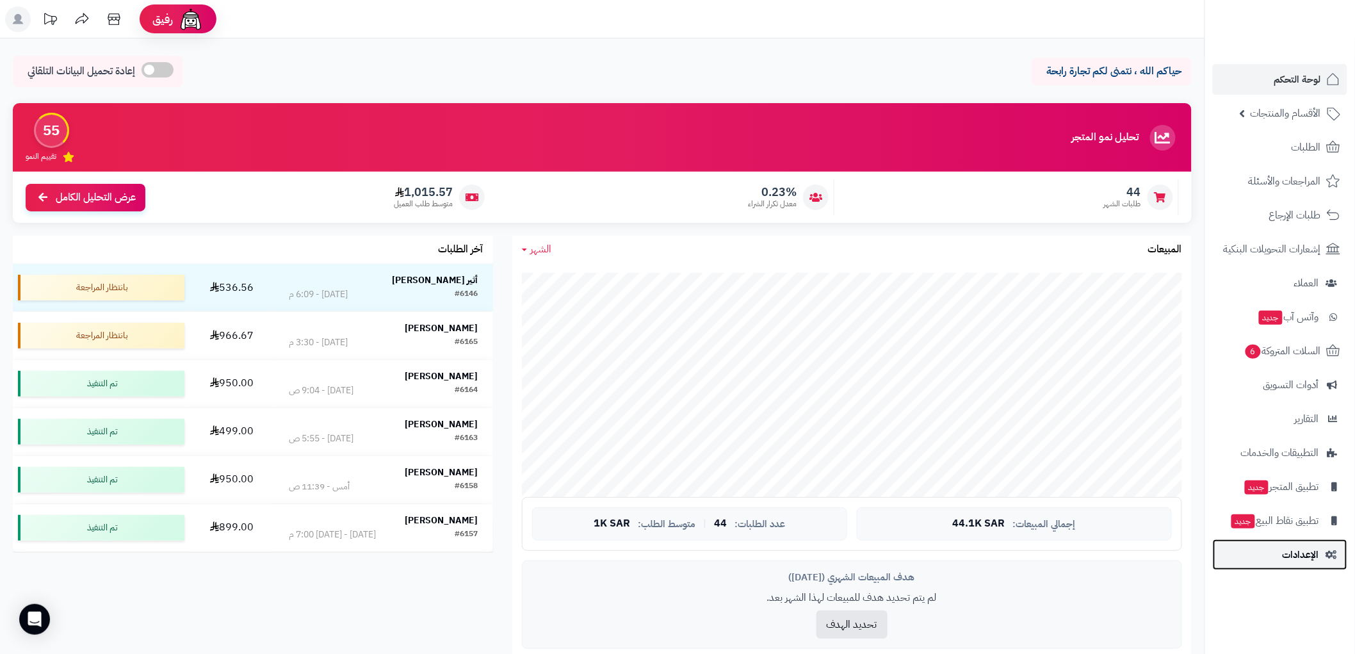
click at [1313, 547] on span "الإعدادات" at bounding box center [1301, 555] width 36 height 18
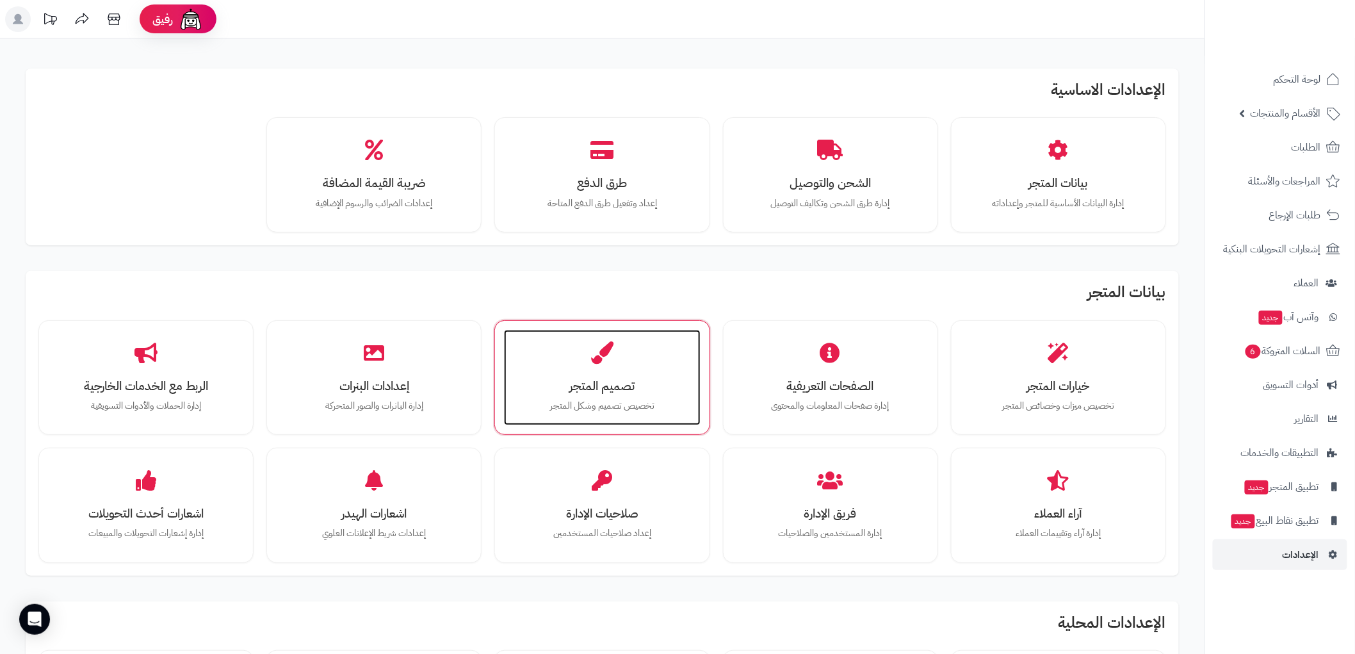
click at [629, 379] on h3 "تصميم المتجر" at bounding box center [602, 385] width 170 height 13
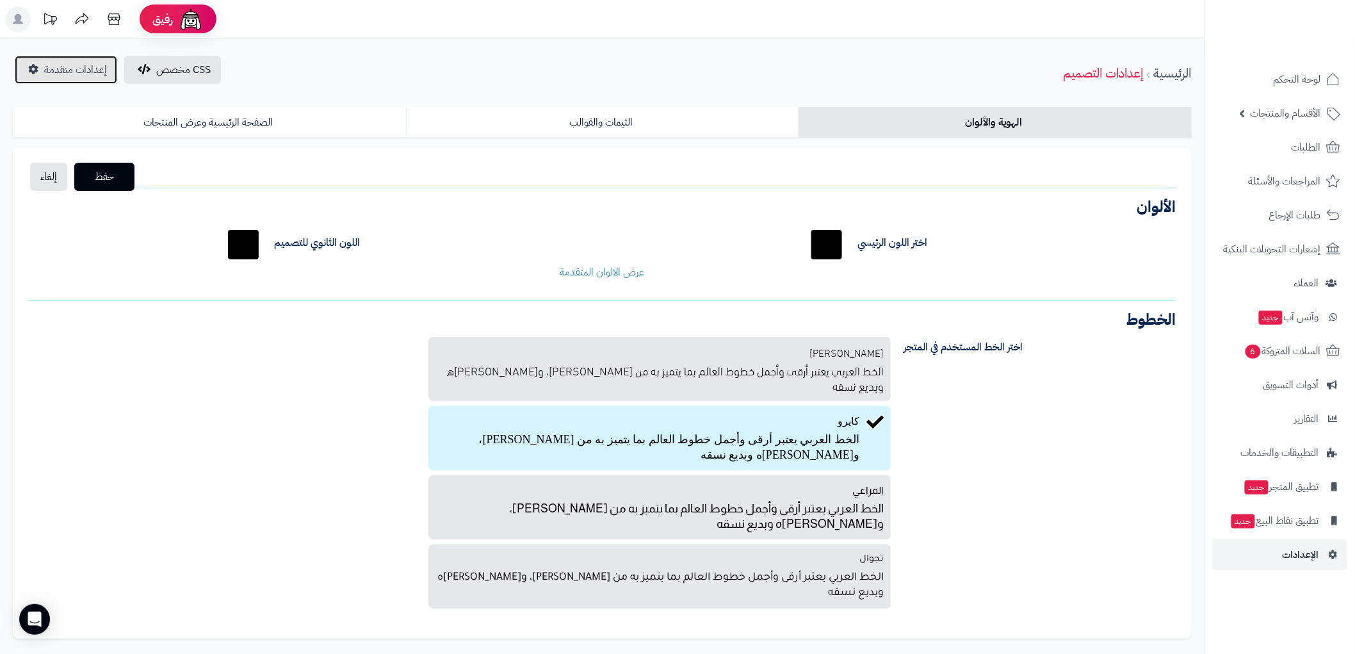
click at [74, 62] on span "إعدادات متقدمة" at bounding box center [75, 69] width 63 height 15
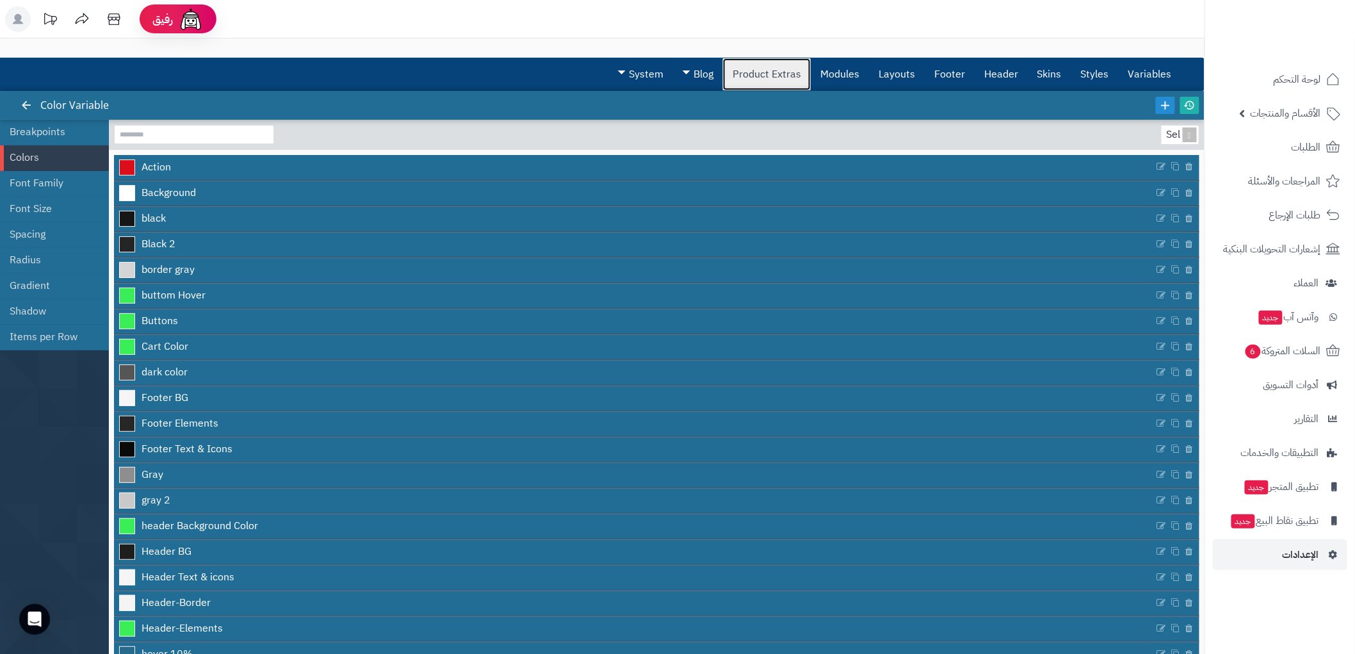
click at [777, 77] on link "Product Extras" at bounding box center [767, 74] width 88 height 32
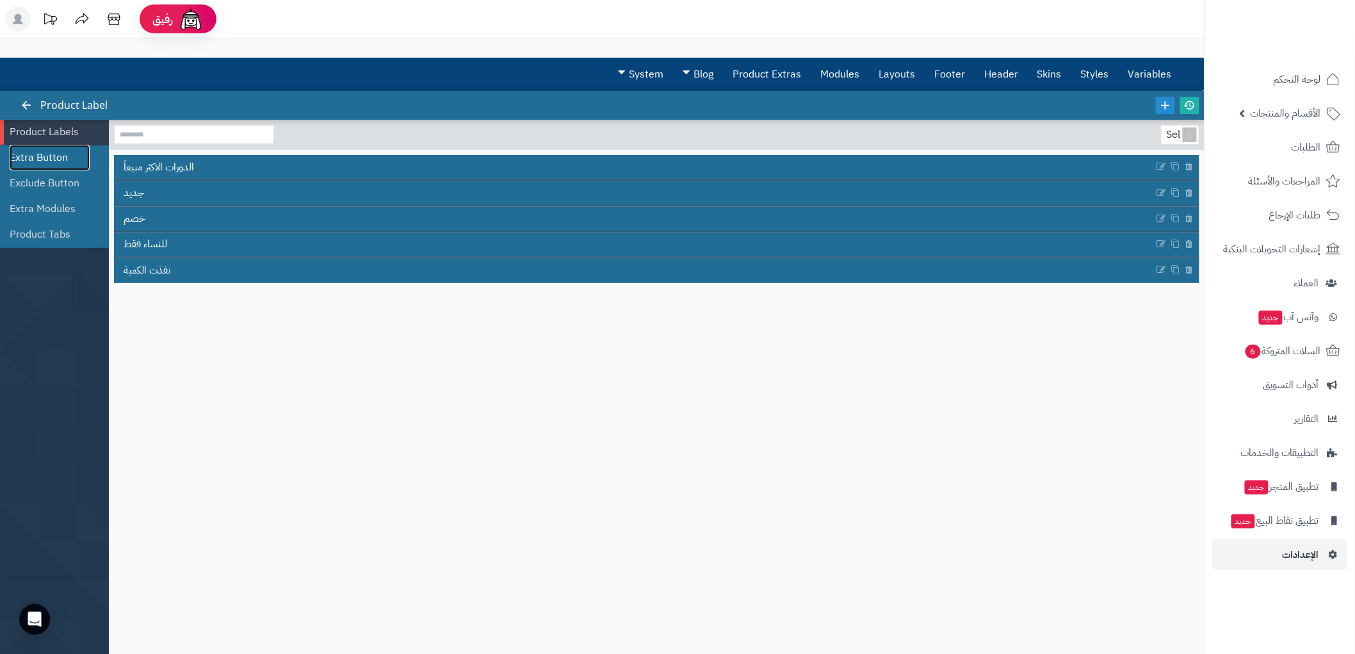
click at [56, 156] on link "Extra Button" at bounding box center [50, 158] width 80 height 26
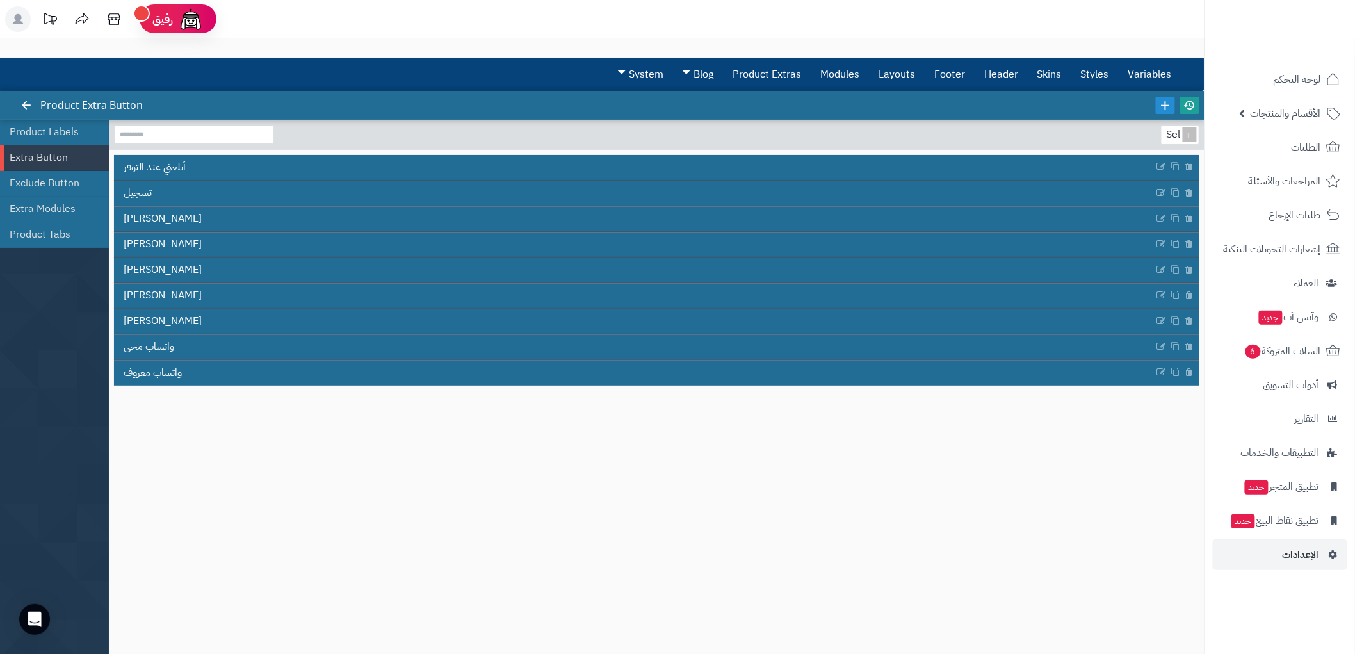
click at [1193, 101] on icon at bounding box center [1190, 105] width 12 height 12
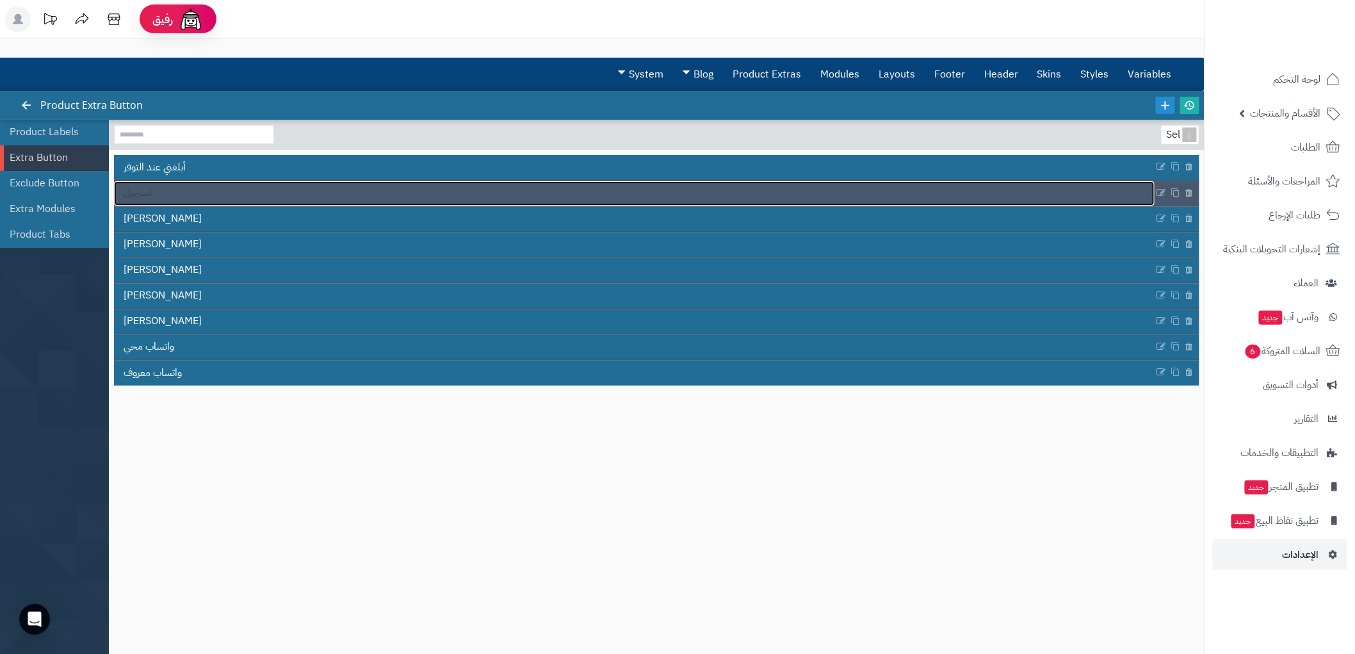
click at [176, 195] on link "تسجيل" at bounding box center [634, 193] width 1041 height 24
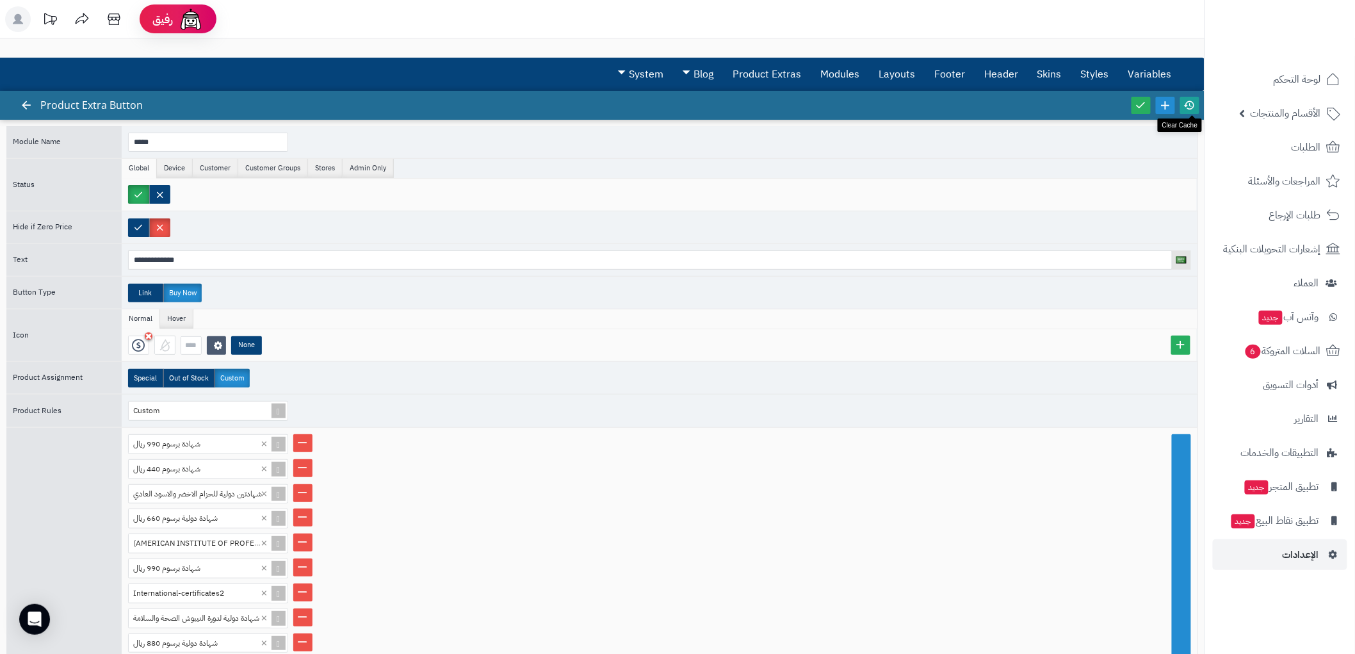
click at [1192, 107] on icon at bounding box center [1190, 105] width 12 height 12
click at [1292, 107] on span "الأقسام والمنتجات" at bounding box center [1286, 113] width 70 height 18
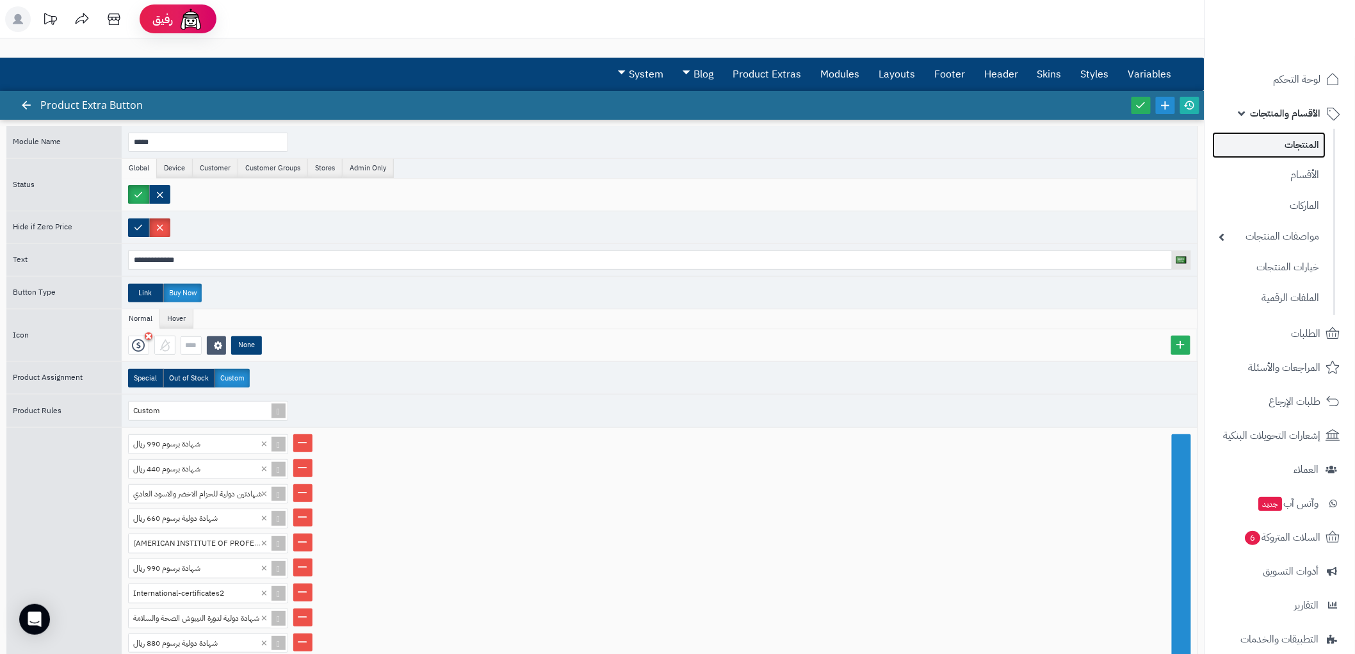
click at [1305, 145] on link "المنتجات" at bounding box center [1269, 145] width 113 height 26
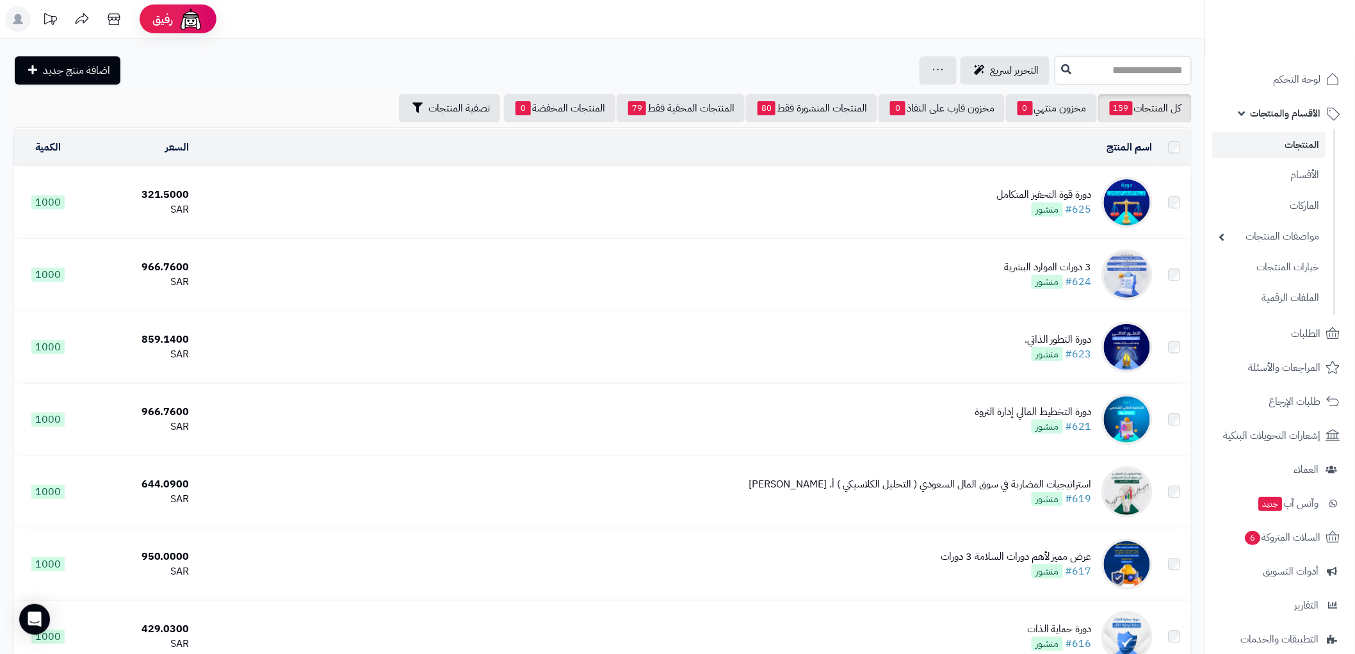
scroll to position [118, 0]
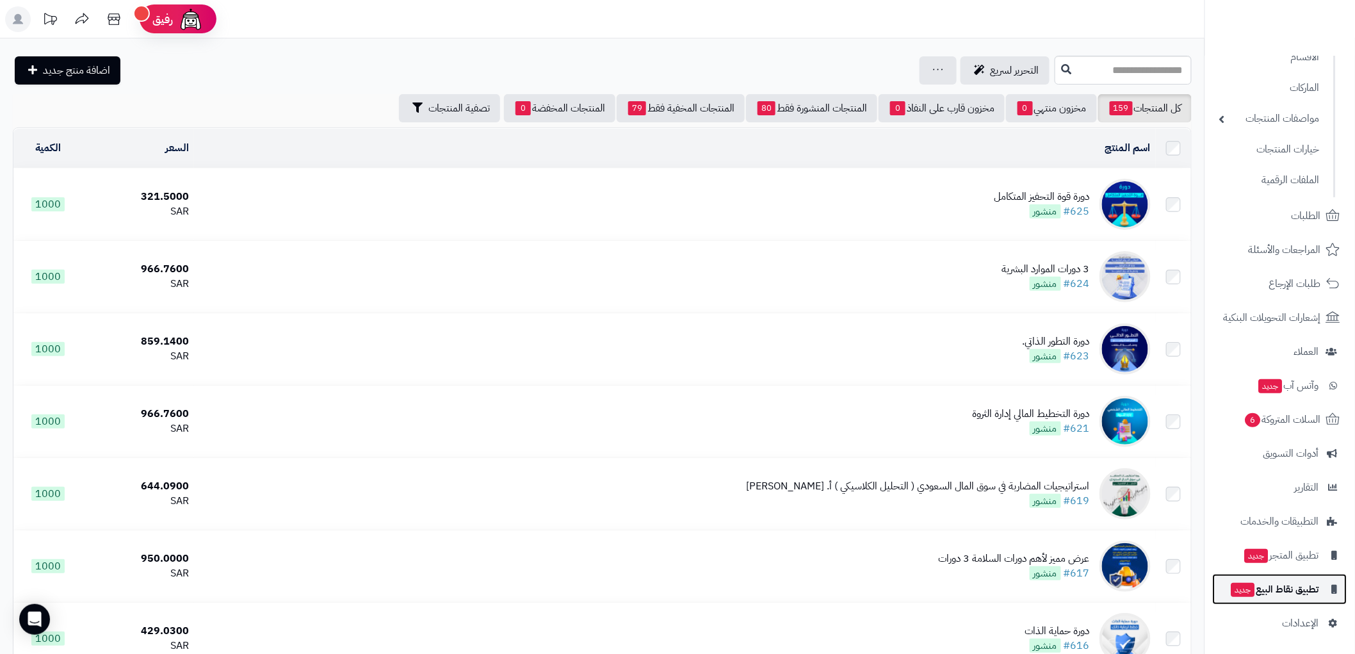
drag, startPoint x: 0, startPoint y: 0, endPoint x: 1306, endPoint y: 604, distance: 1439.1
click at [1307, 600] on link "تطبيق نقاط البيع جديد" at bounding box center [1280, 589] width 134 height 31
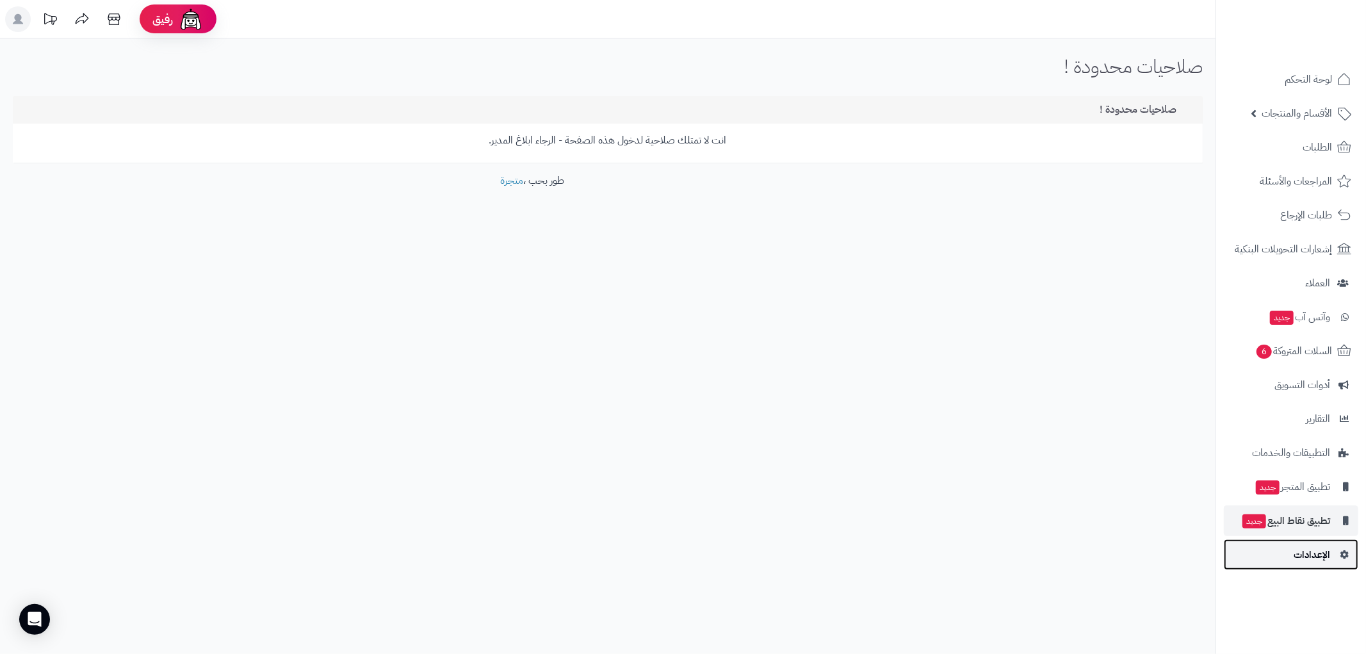
click at [1309, 552] on span "الإعدادات" at bounding box center [1311, 555] width 36 height 18
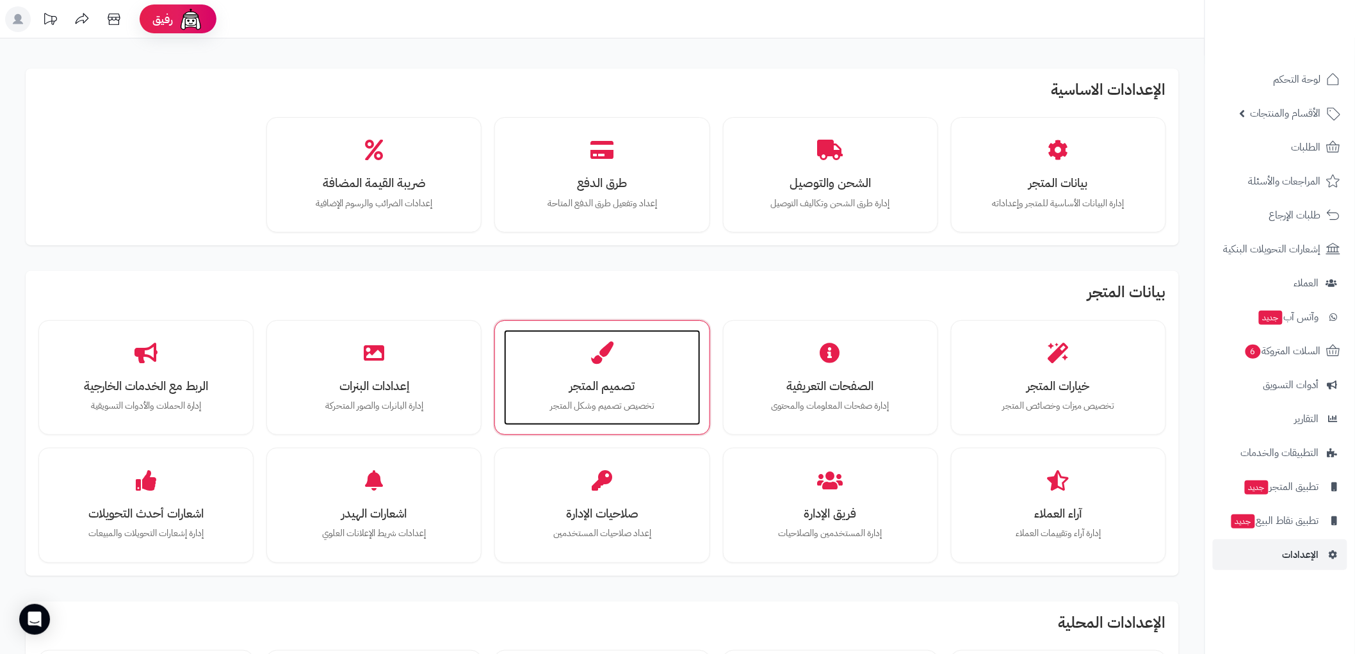
click at [603, 393] on h3 "تصميم المتجر" at bounding box center [602, 385] width 170 height 13
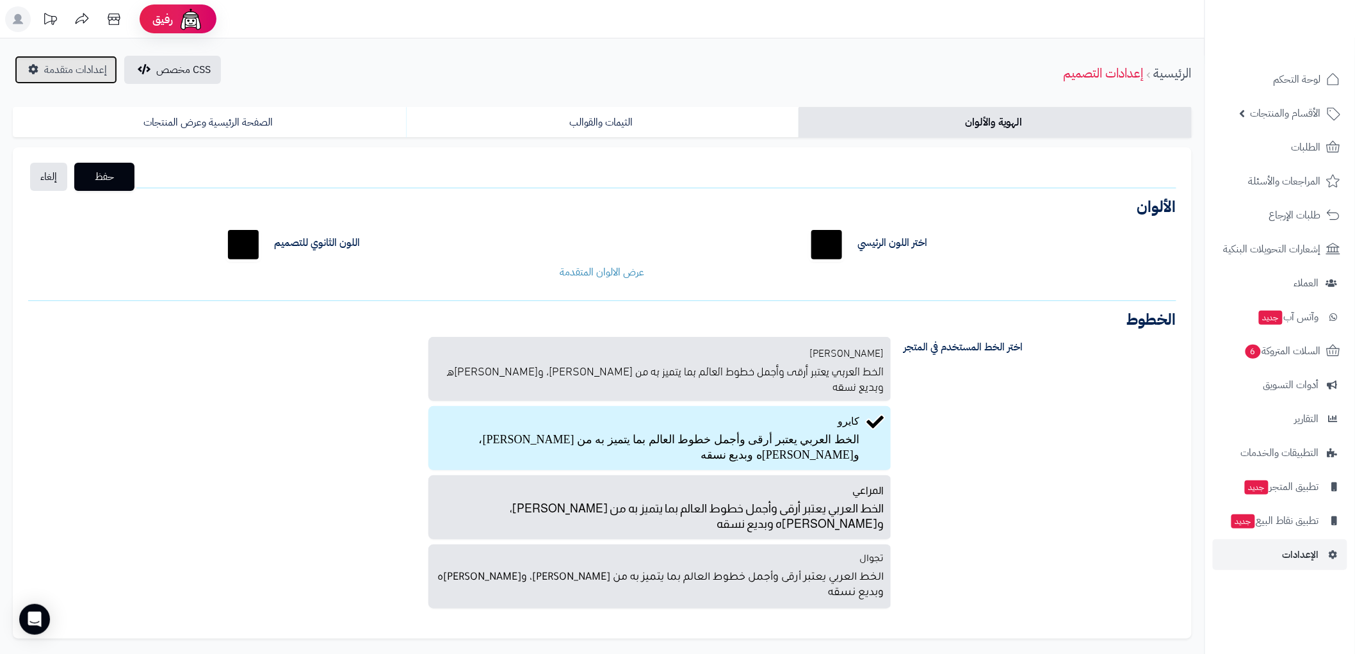
click at [75, 74] on span "إعدادات متقدمة" at bounding box center [75, 69] width 63 height 15
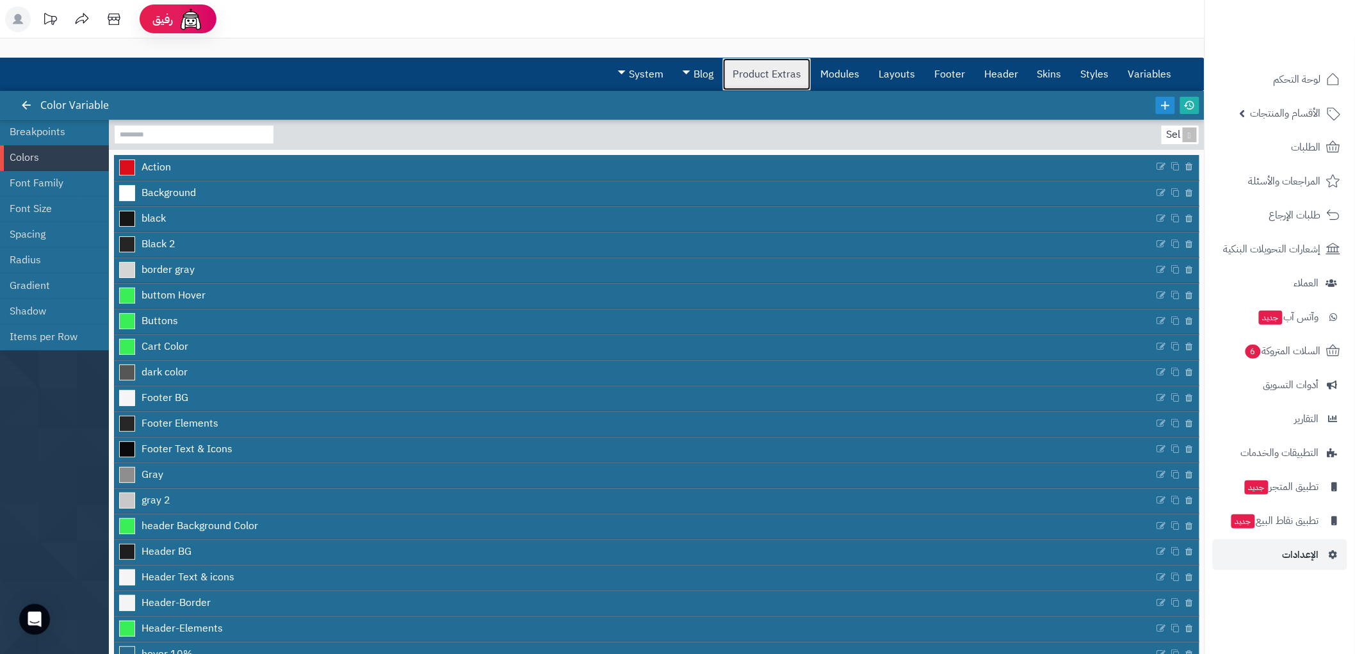
click at [758, 77] on link "Product Extras" at bounding box center [767, 74] width 88 height 32
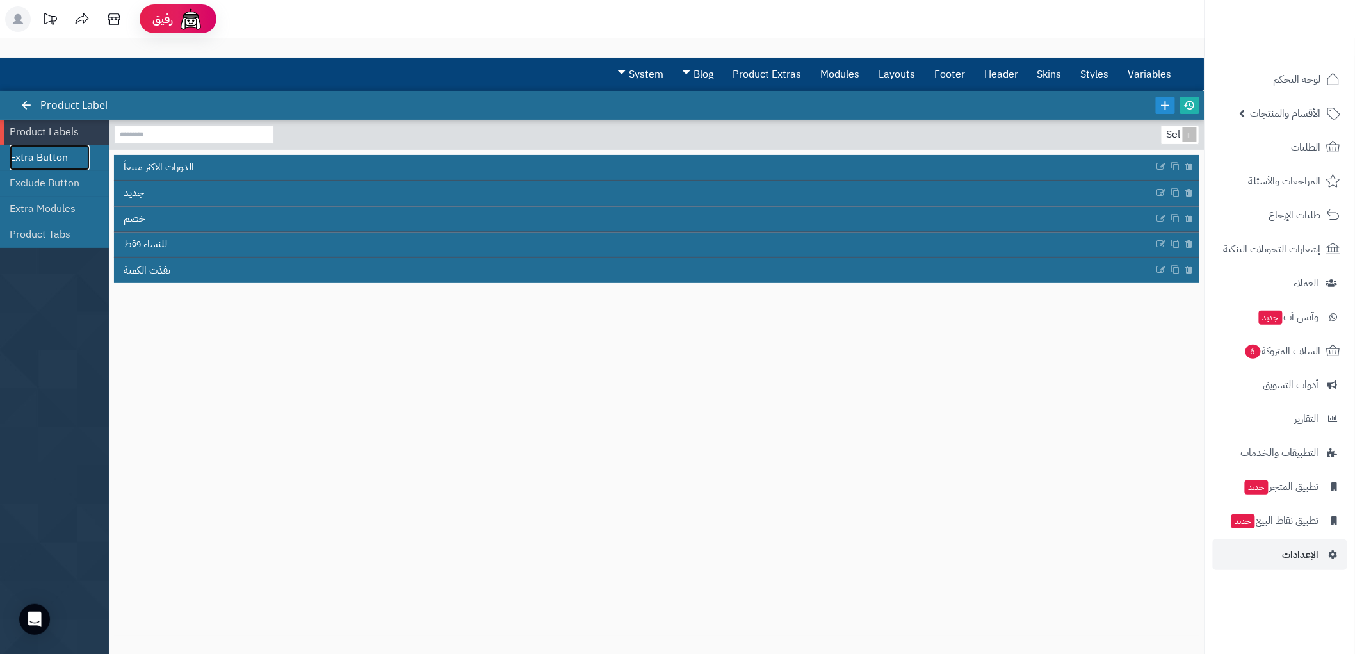
click at [54, 156] on link "Extra Button" at bounding box center [50, 158] width 80 height 26
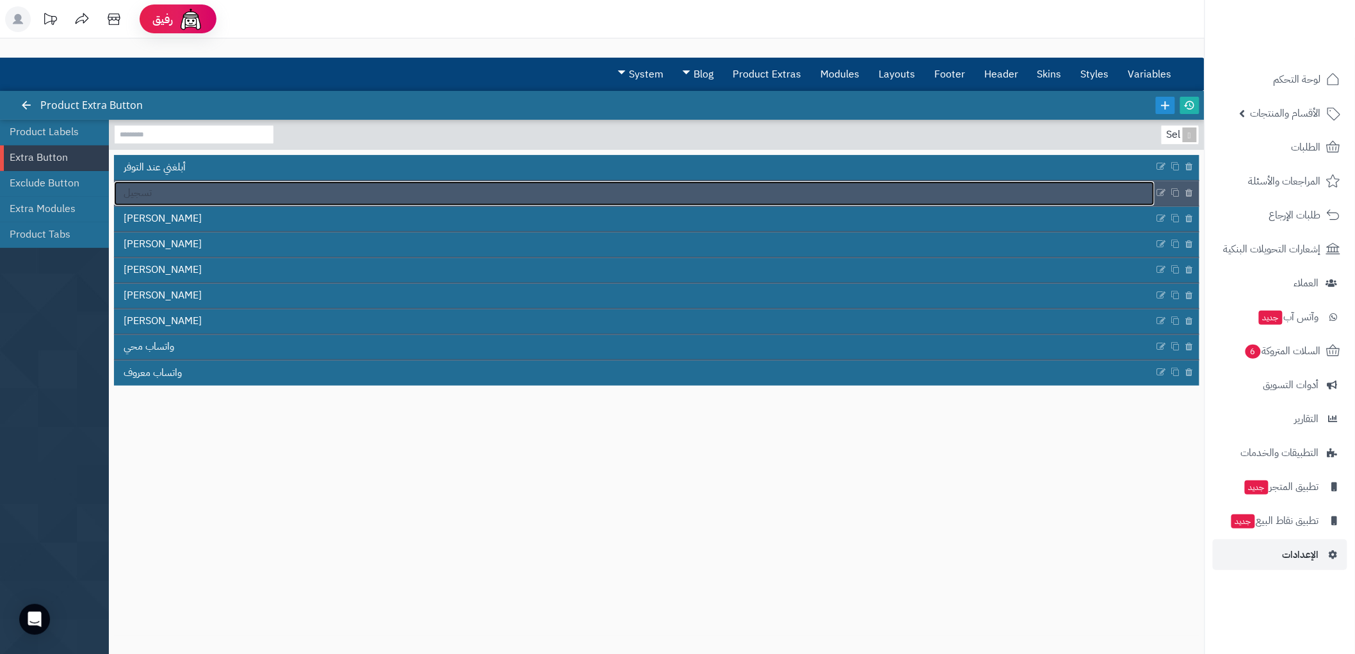
click at [163, 189] on link "تسجيل" at bounding box center [634, 193] width 1041 height 24
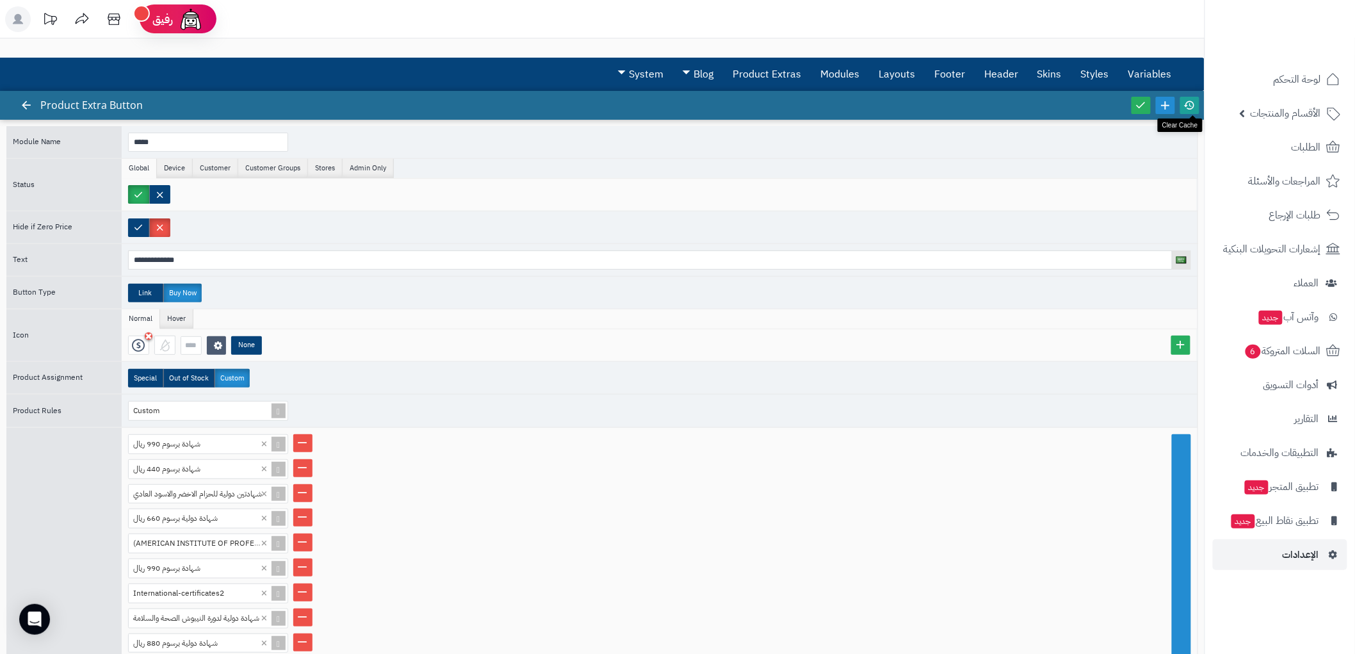
click at [1183, 97] on link at bounding box center [1189, 105] width 19 height 17
click at [1144, 104] on icon at bounding box center [1141, 105] width 12 height 12
click at [23, 104] on icon at bounding box center [26, 105] width 12 height 12
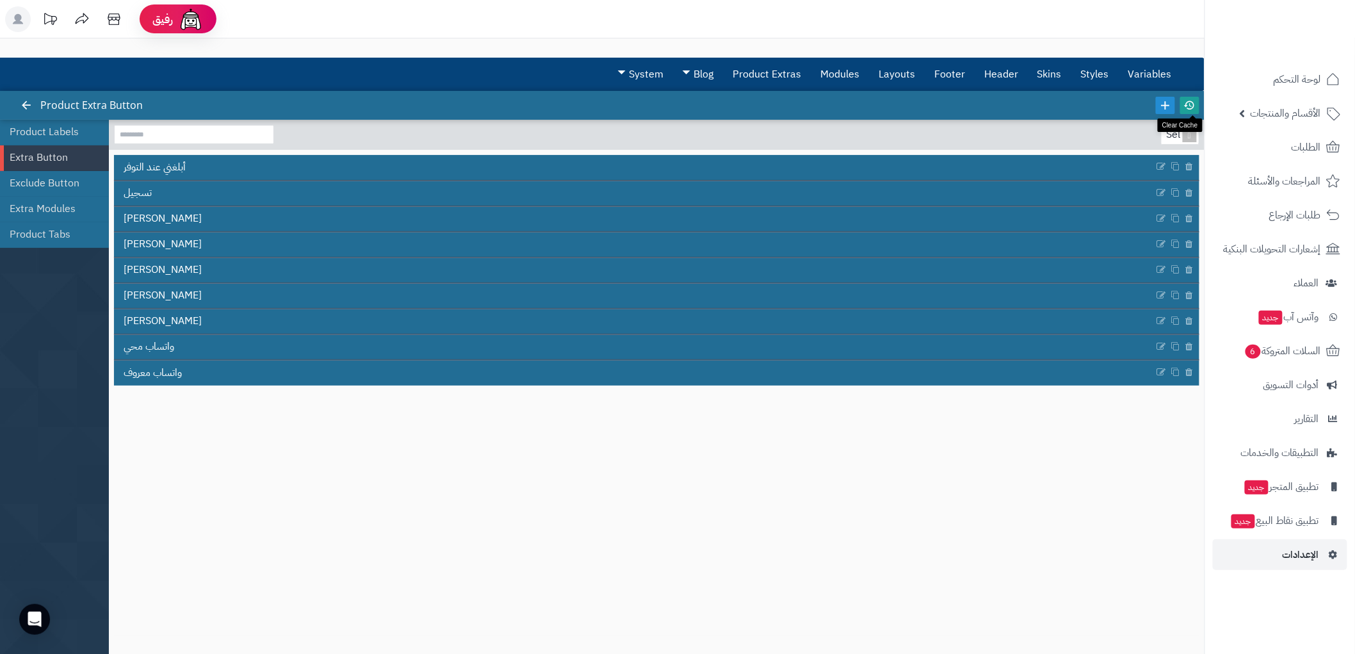
click at [1194, 104] on icon at bounding box center [1190, 105] width 12 height 12
click at [26, 97] on link at bounding box center [26, 105] width 19 height 17
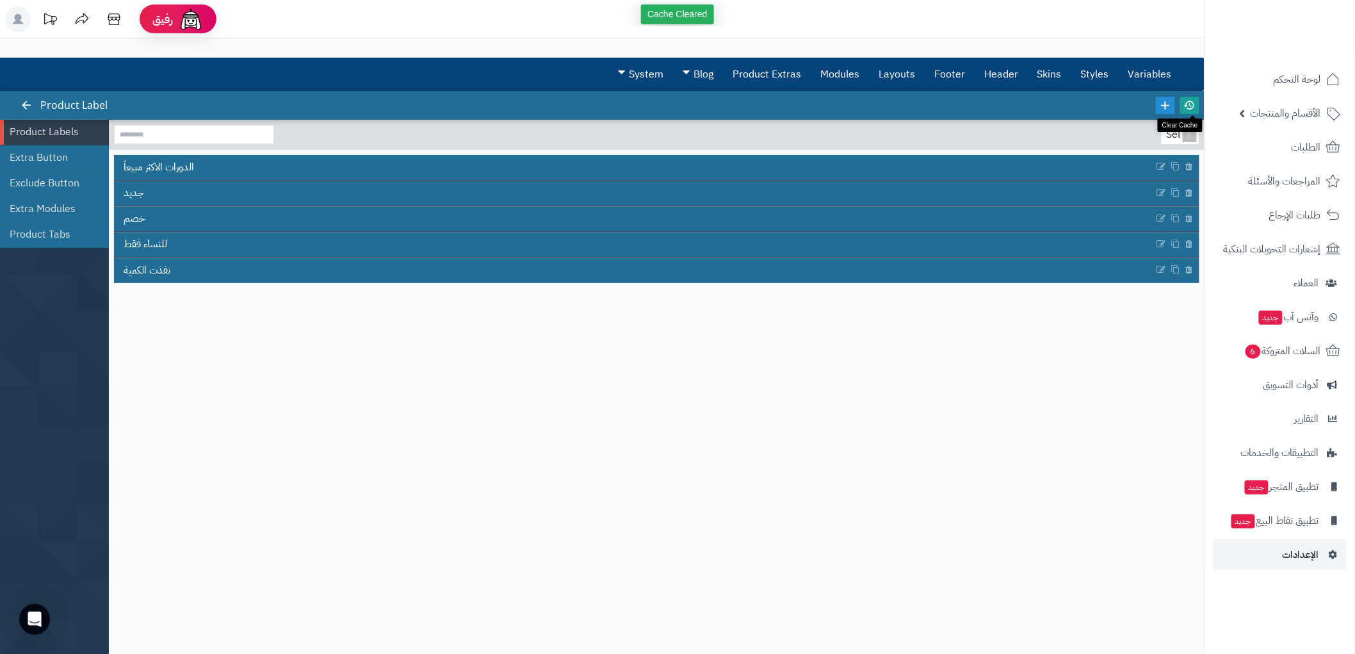
click at [1193, 104] on icon at bounding box center [1190, 105] width 12 height 12
click at [26, 107] on icon at bounding box center [26, 105] width 12 height 12
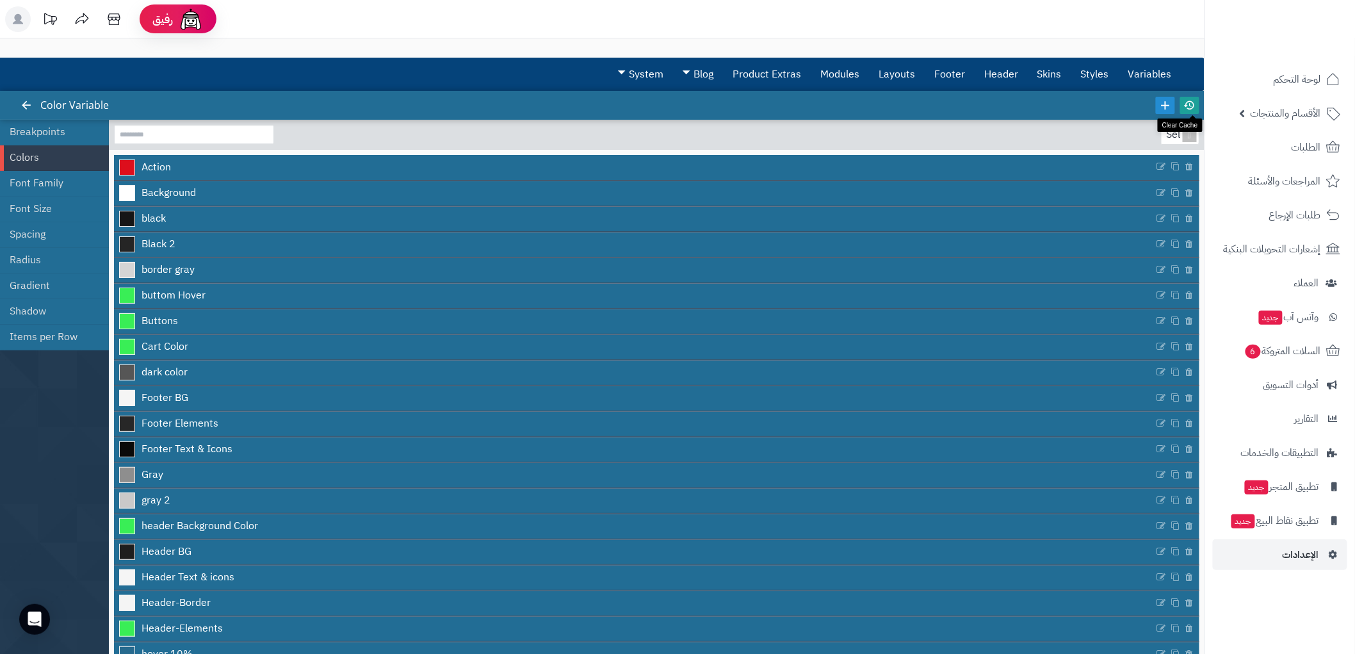
click at [1189, 101] on icon at bounding box center [1190, 105] width 12 height 12
click at [30, 102] on icon at bounding box center [26, 105] width 12 height 12
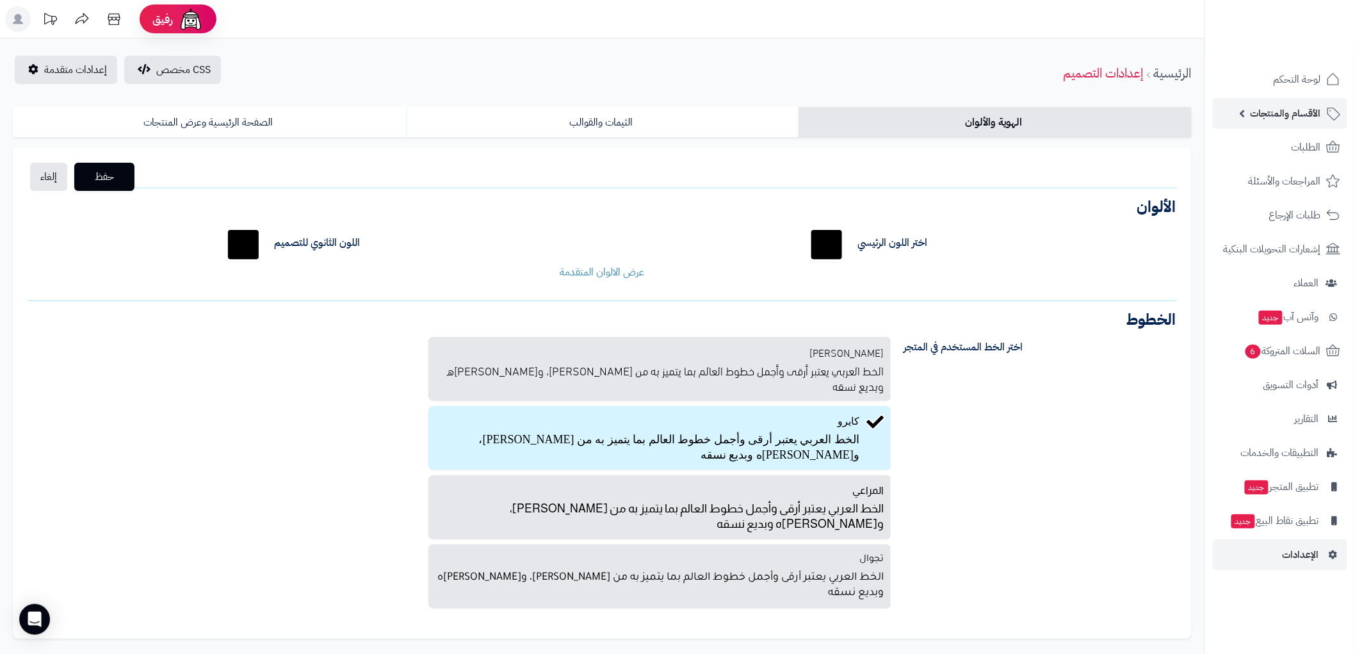
click at [1276, 111] on span "الأقسام والمنتجات" at bounding box center [1286, 113] width 70 height 18
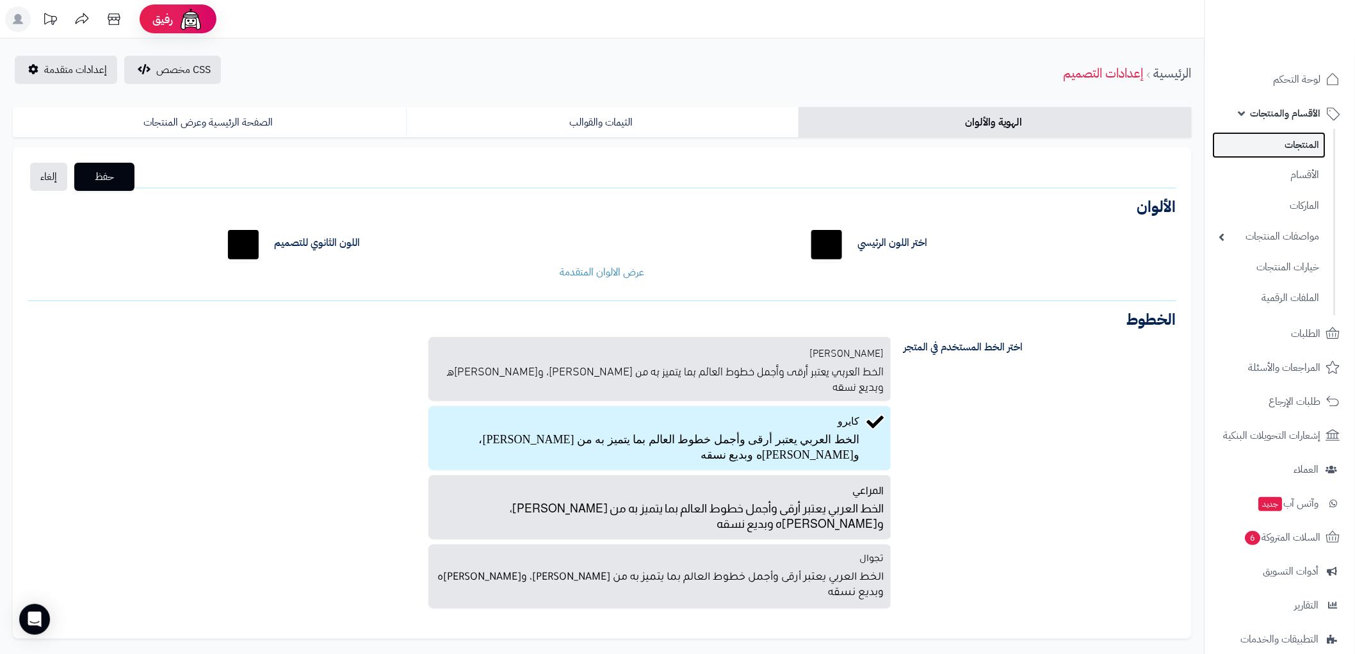
click at [1292, 138] on link "المنتجات" at bounding box center [1269, 145] width 113 height 26
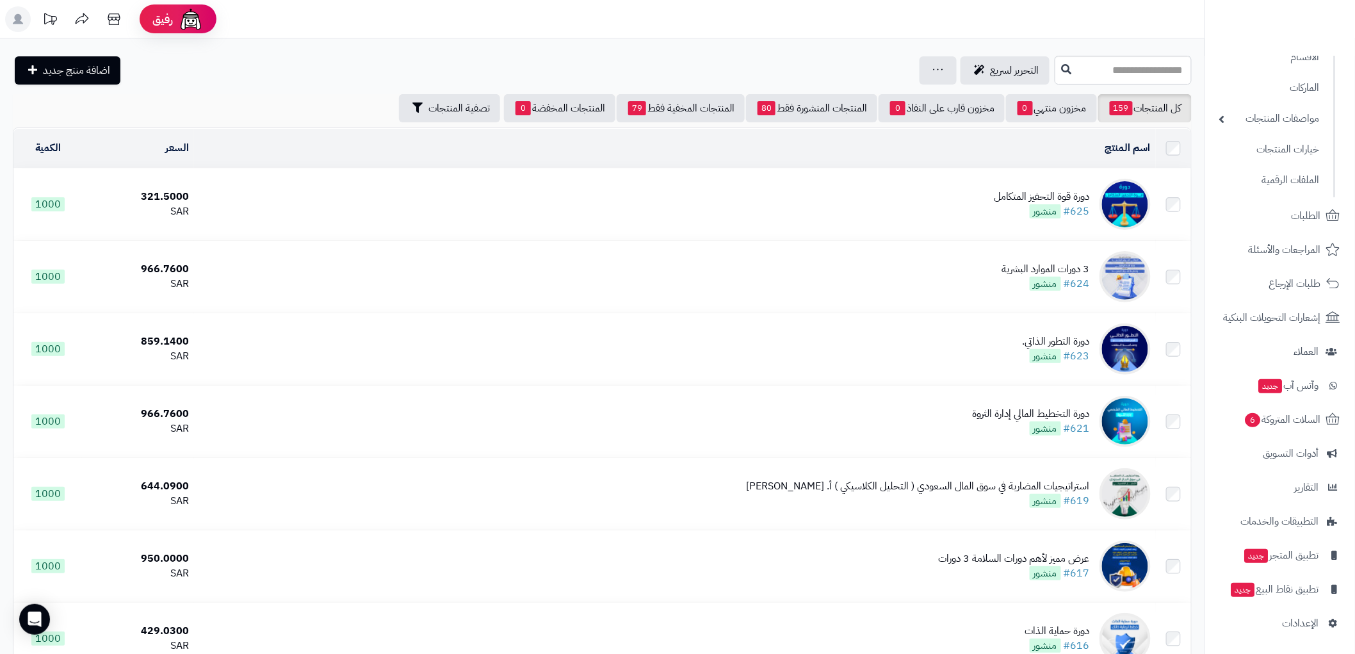
click at [994, 190] on td "دورة قوة التحفيز المتكامل #625 منشور" at bounding box center [675, 204] width 962 height 72
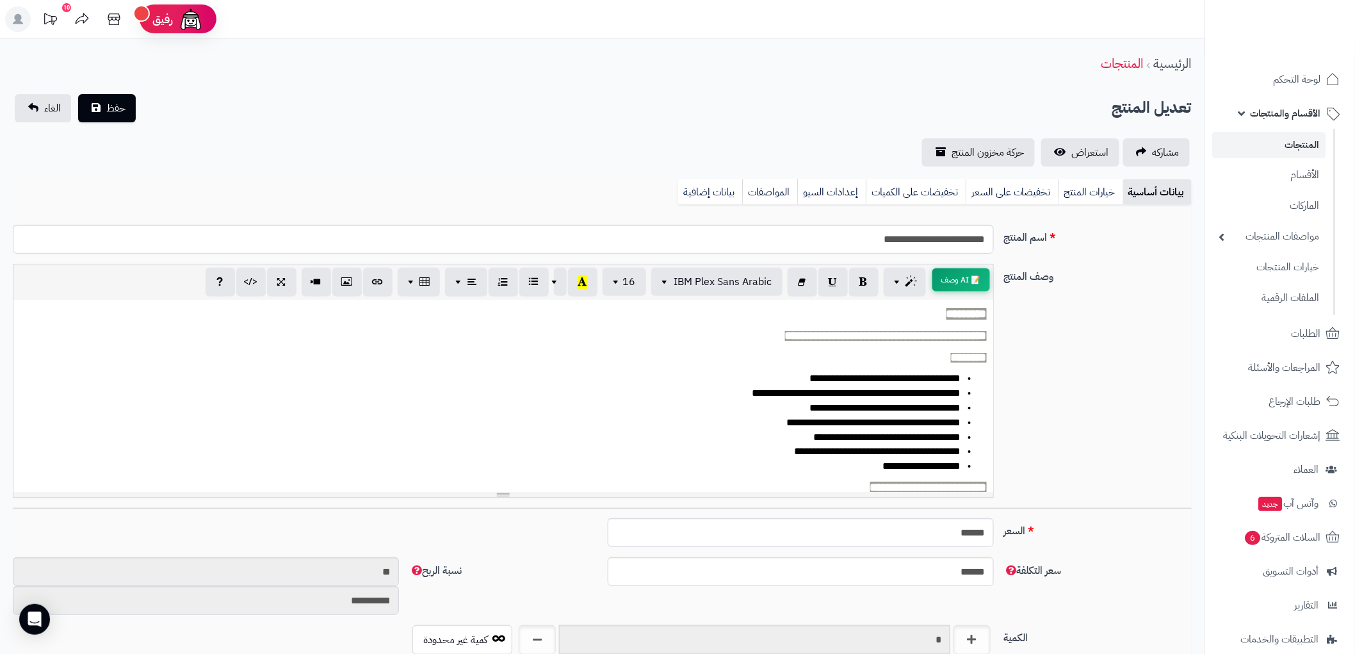
click at [952, 277] on button "📝 AI وصف" at bounding box center [961, 279] width 58 height 23
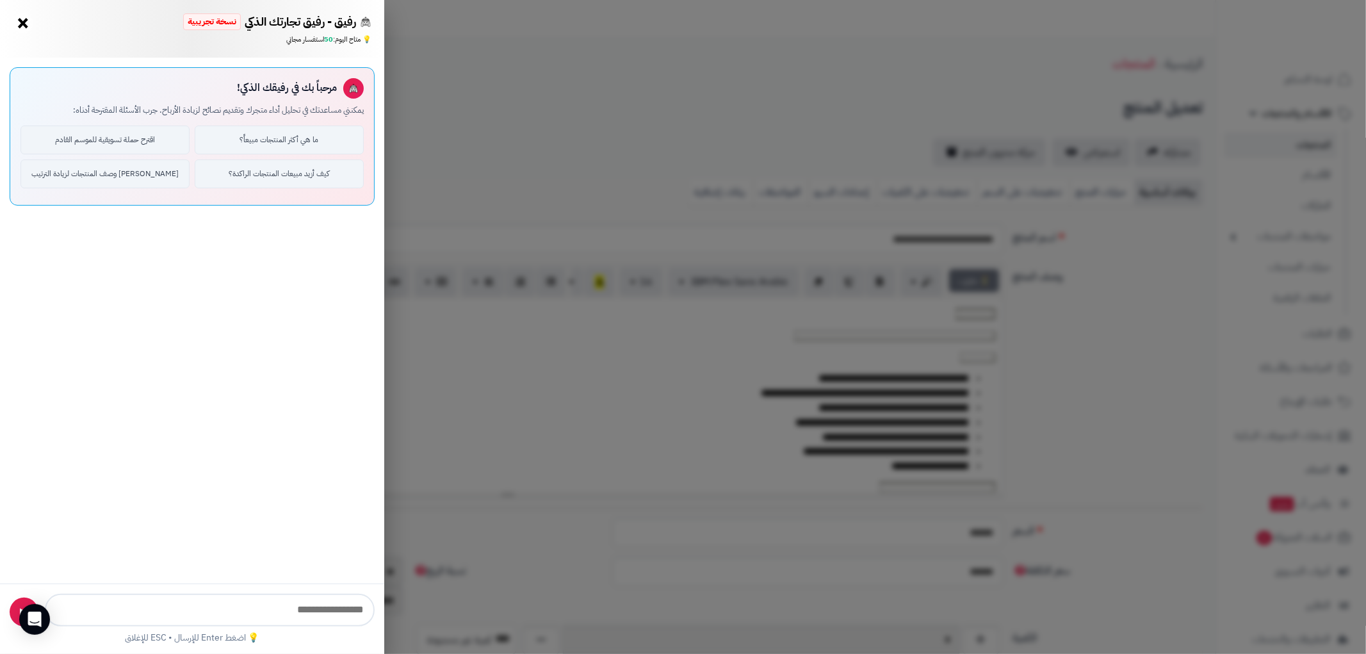
type input "**********"
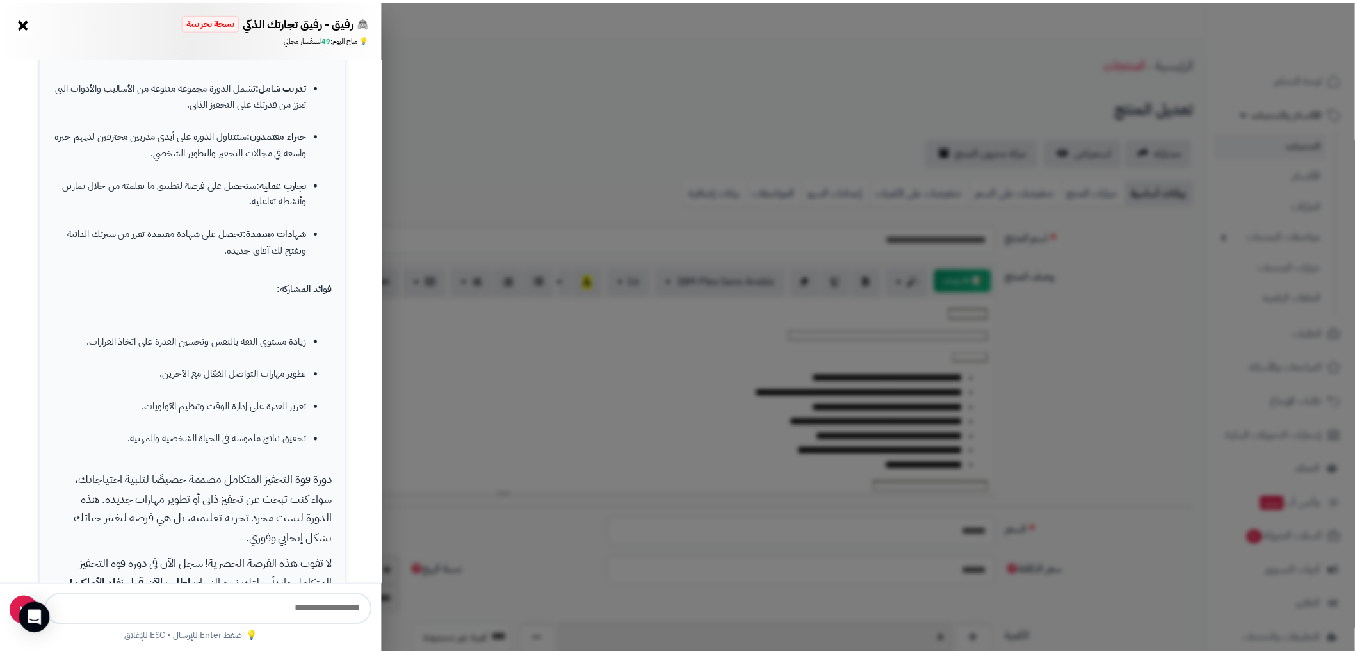
scroll to position [439, 0]
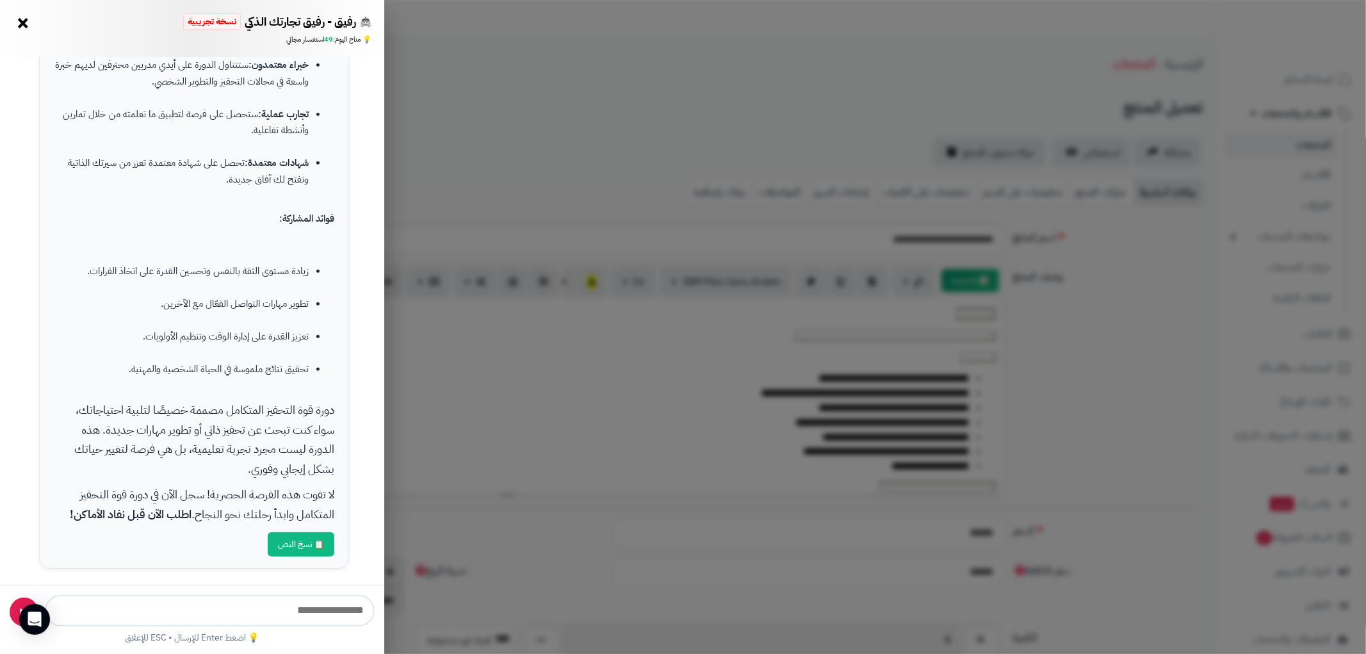
click at [501, 437] on div "رفيق - رفيق تجارتك الذكي نسخة تجريبية 🏢 تاجر محترف × 💡 متاح اليوم: 49 استفسار م…" at bounding box center [683, 327] width 1366 height 654
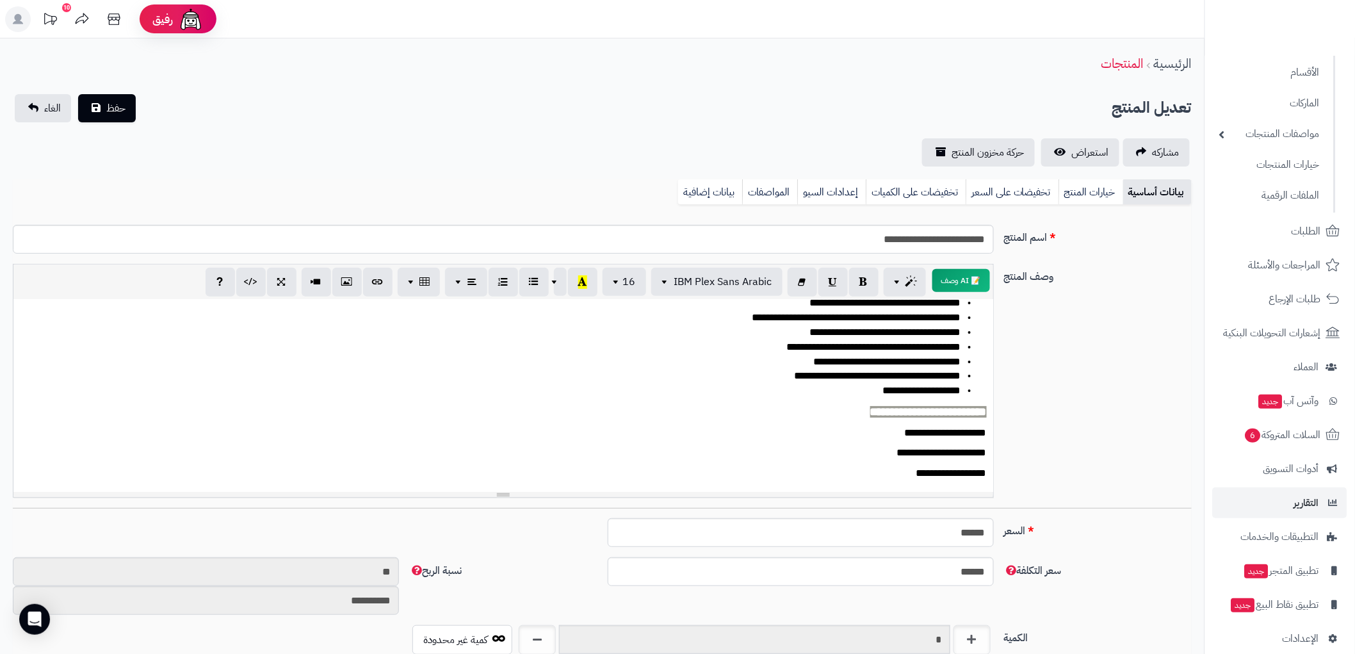
scroll to position [118, 0]
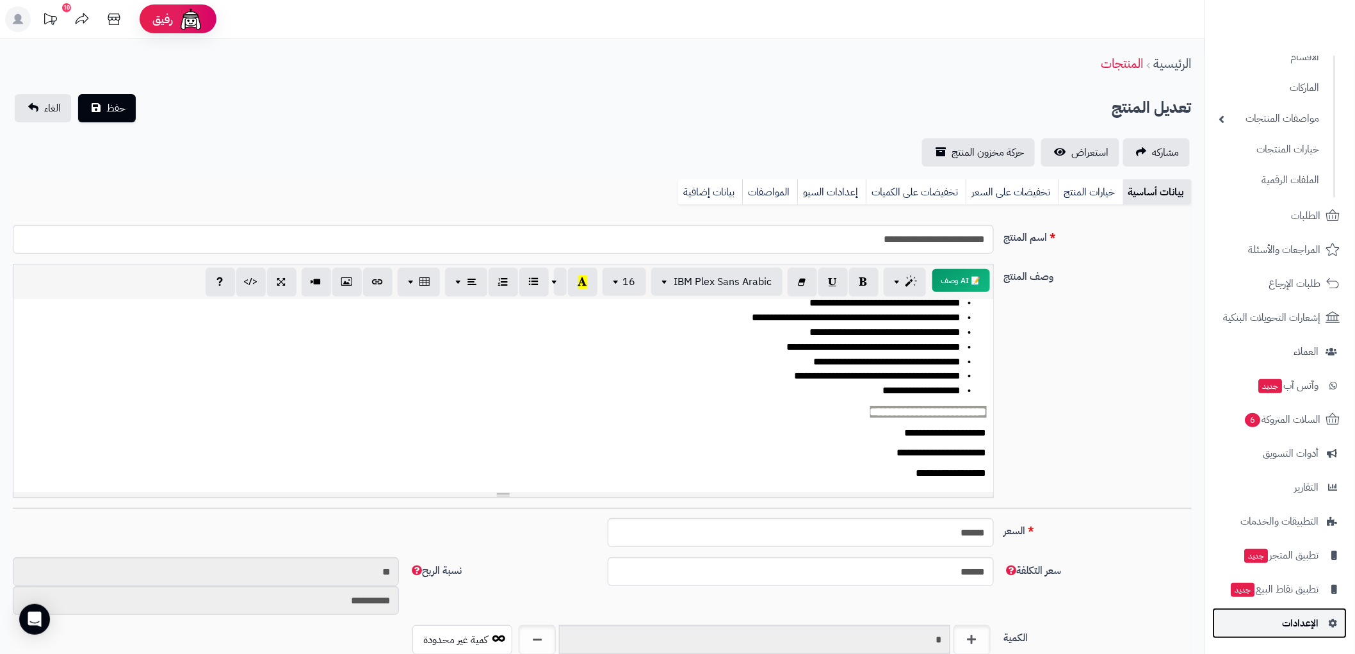
click at [1313, 622] on span "الإعدادات" at bounding box center [1301, 623] width 36 height 18
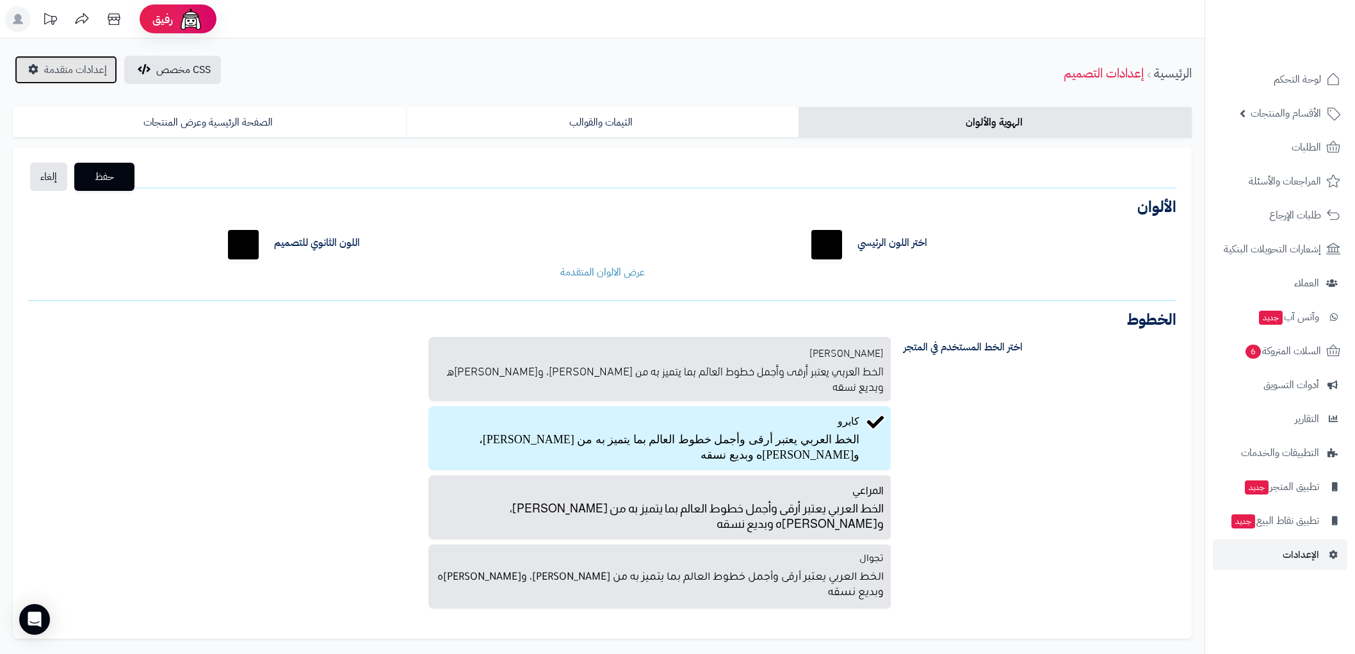
drag, startPoint x: 0, startPoint y: 0, endPoint x: 61, endPoint y: 69, distance: 92.5
click at [61, 69] on span "إعدادات متقدمة" at bounding box center [75, 69] width 63 height 15
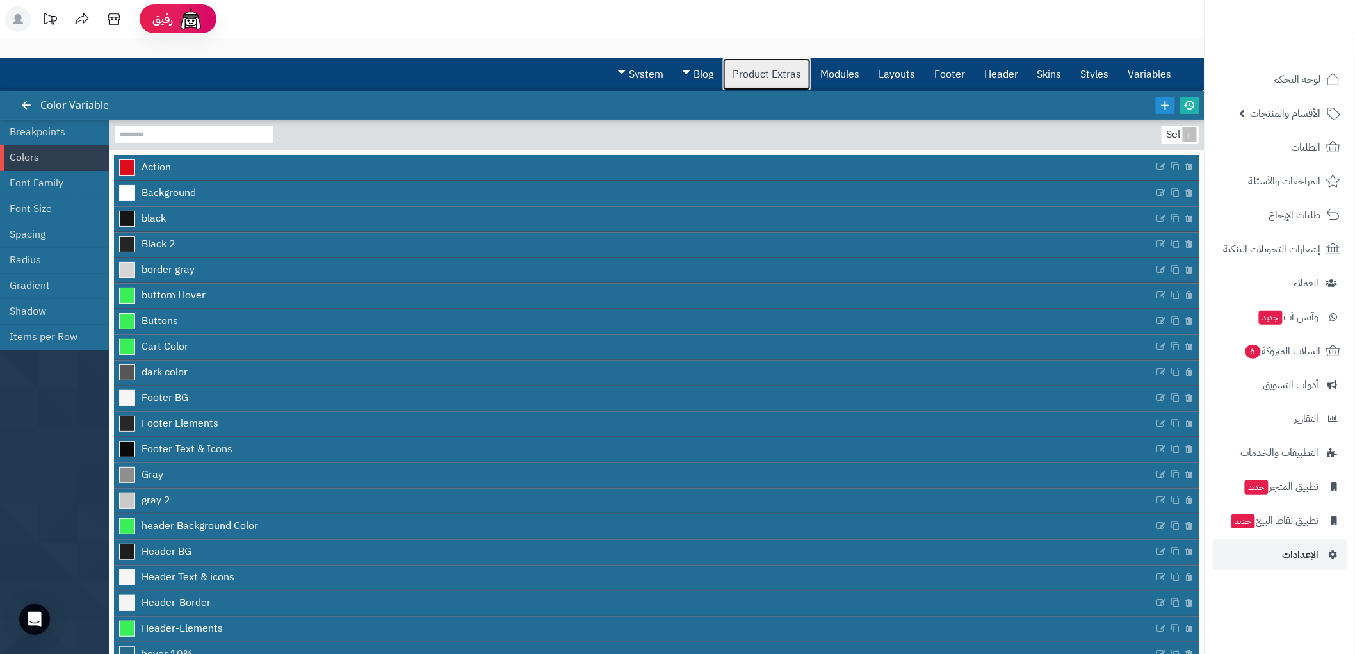
click at [752, 72] on link "Product Extras" at bounding box center [767, 74] width 88 height 32
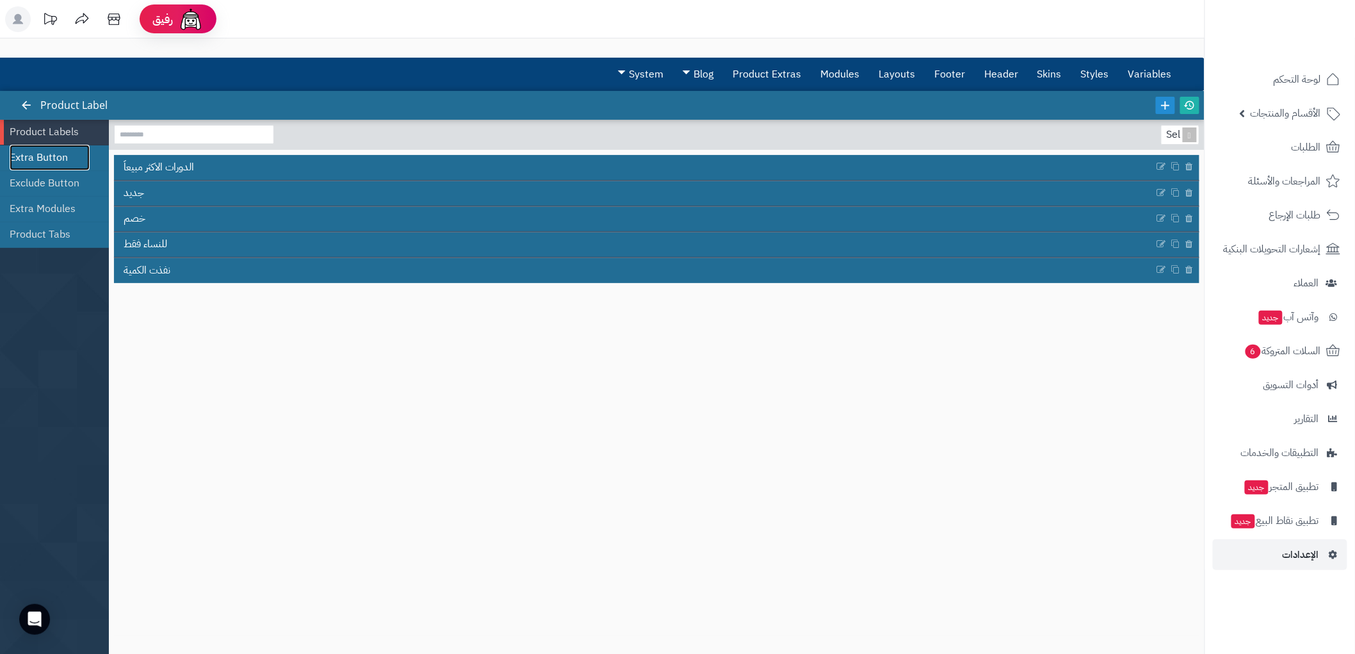
click at [54, 158] on link "Extra Button" at bounding box center [50, 158] width 80 height 26
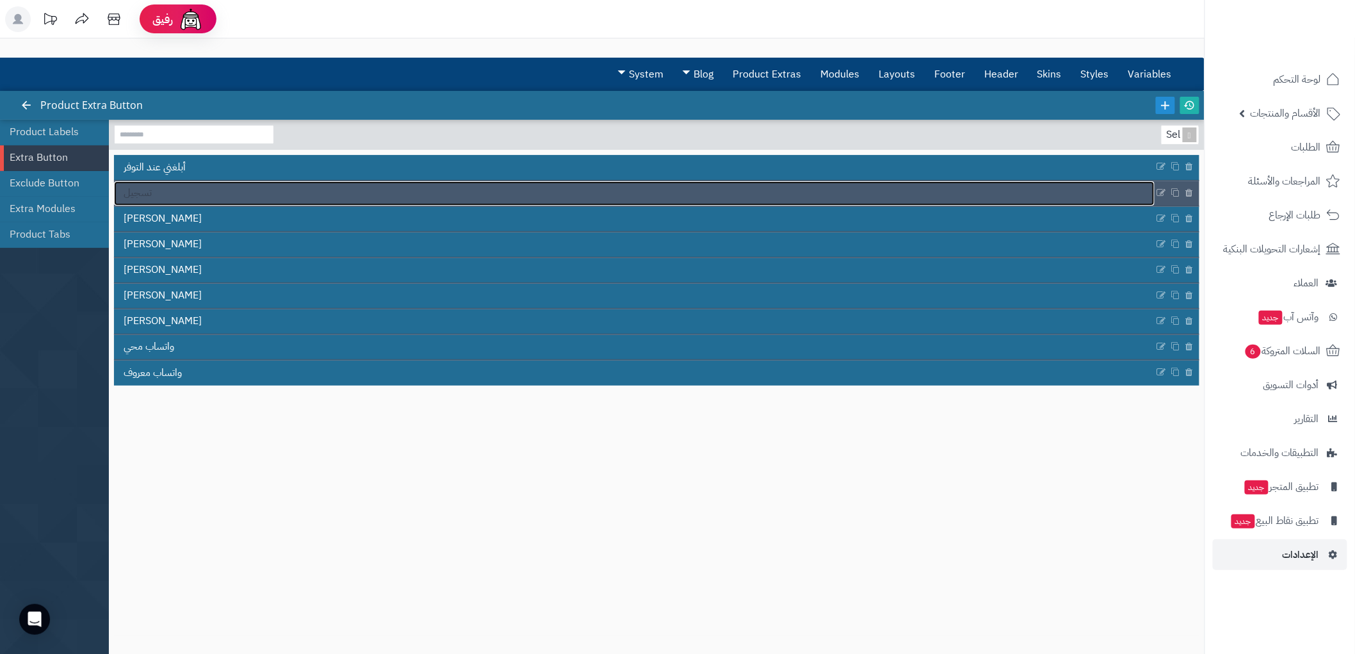
click at [220, 192] on link "تسجيل" at bounding box center [634, 193] width 1041 height 24
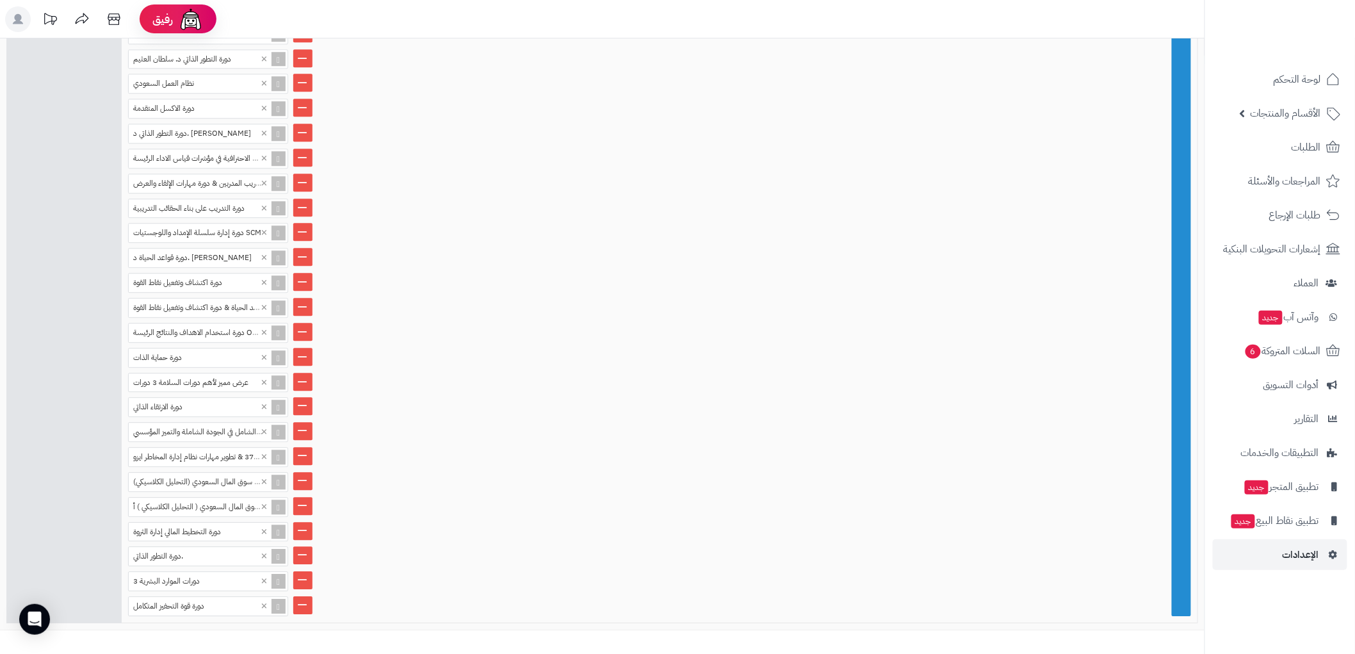
scroll to position [1247, 0]
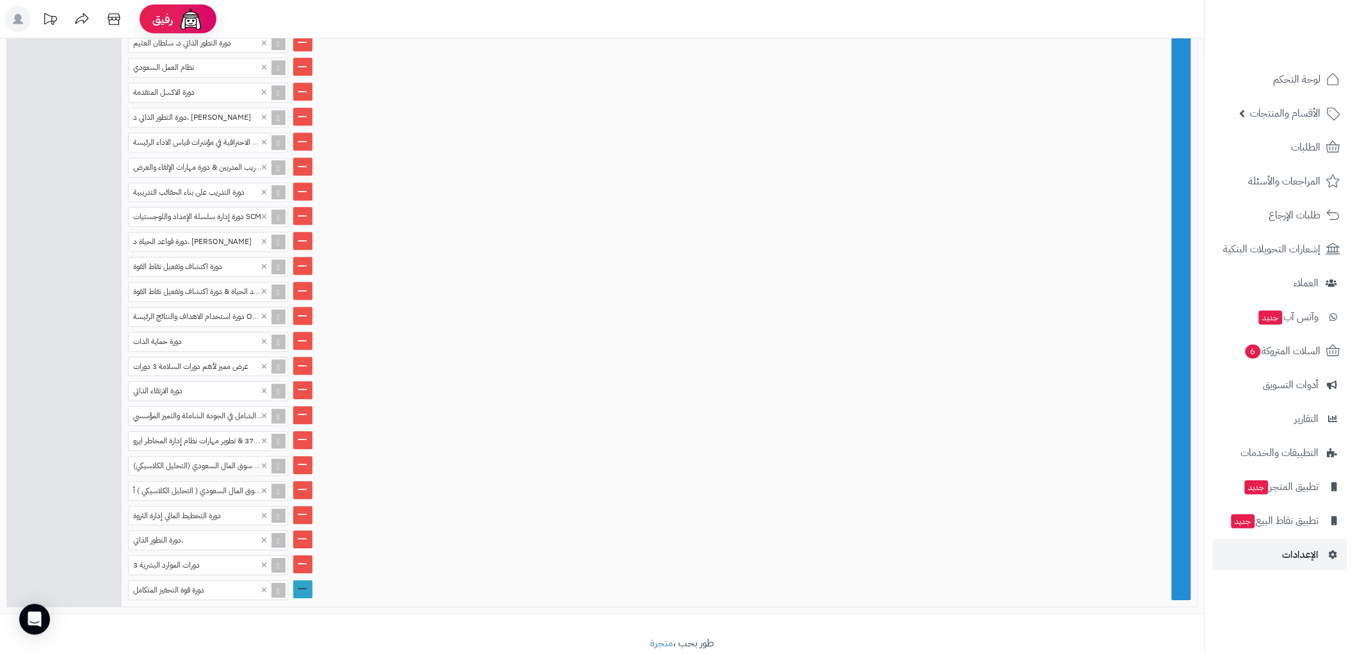
click at [305, 580] on link at bounding box center [302, 589] width 19 height 18
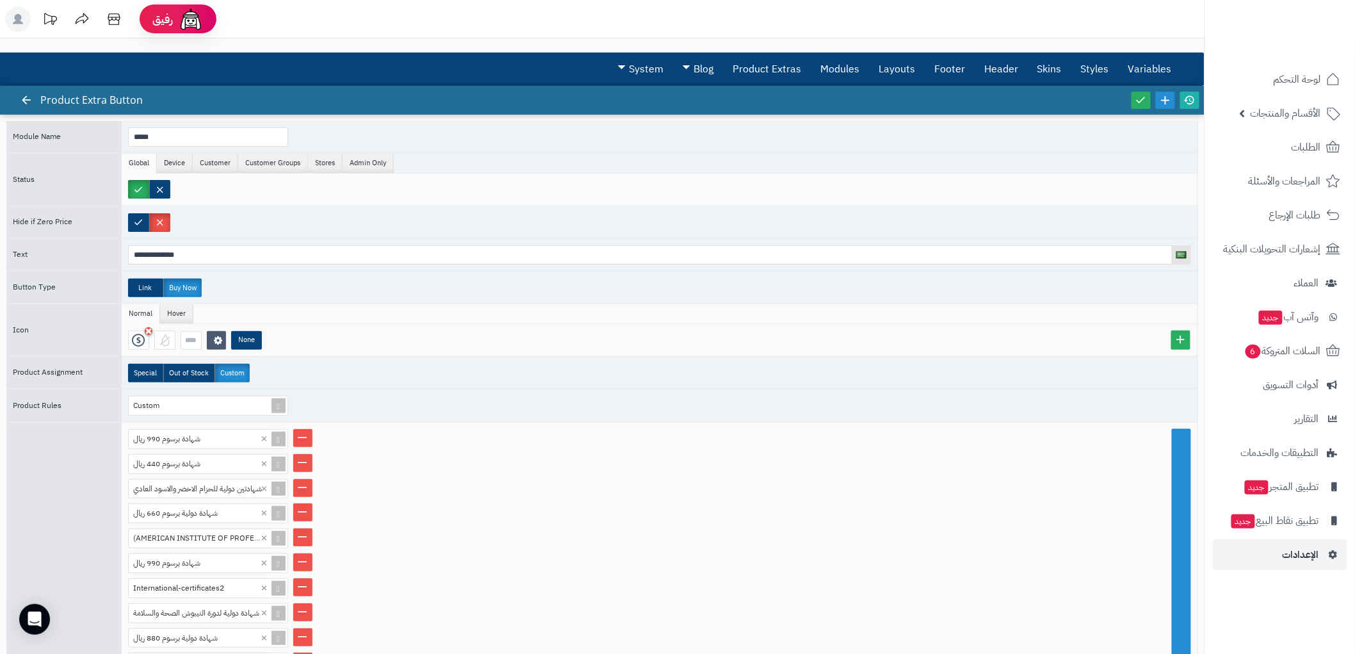
scroll to position [0, 0]
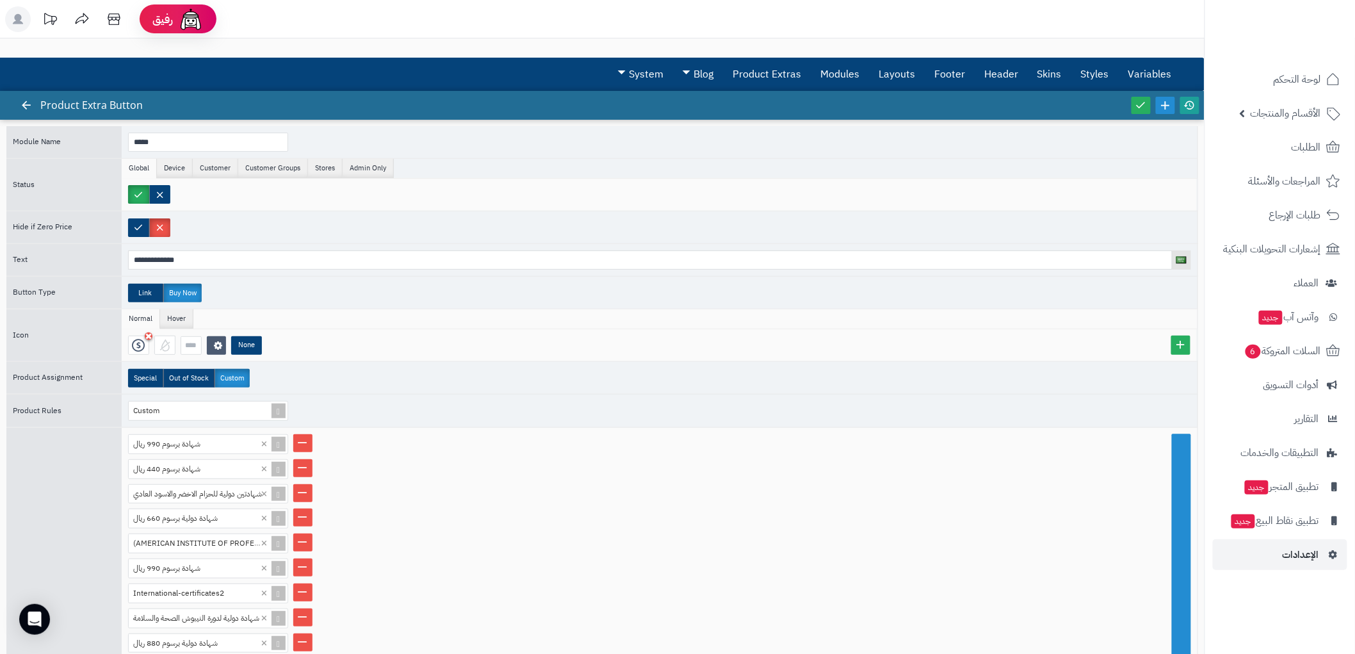
click at [1193, 110] on icon at bounding box center [1190, 105] width 12 height 12
click at [1141, 101] on icon at bounding box center [1141, 105] width 12 height 12
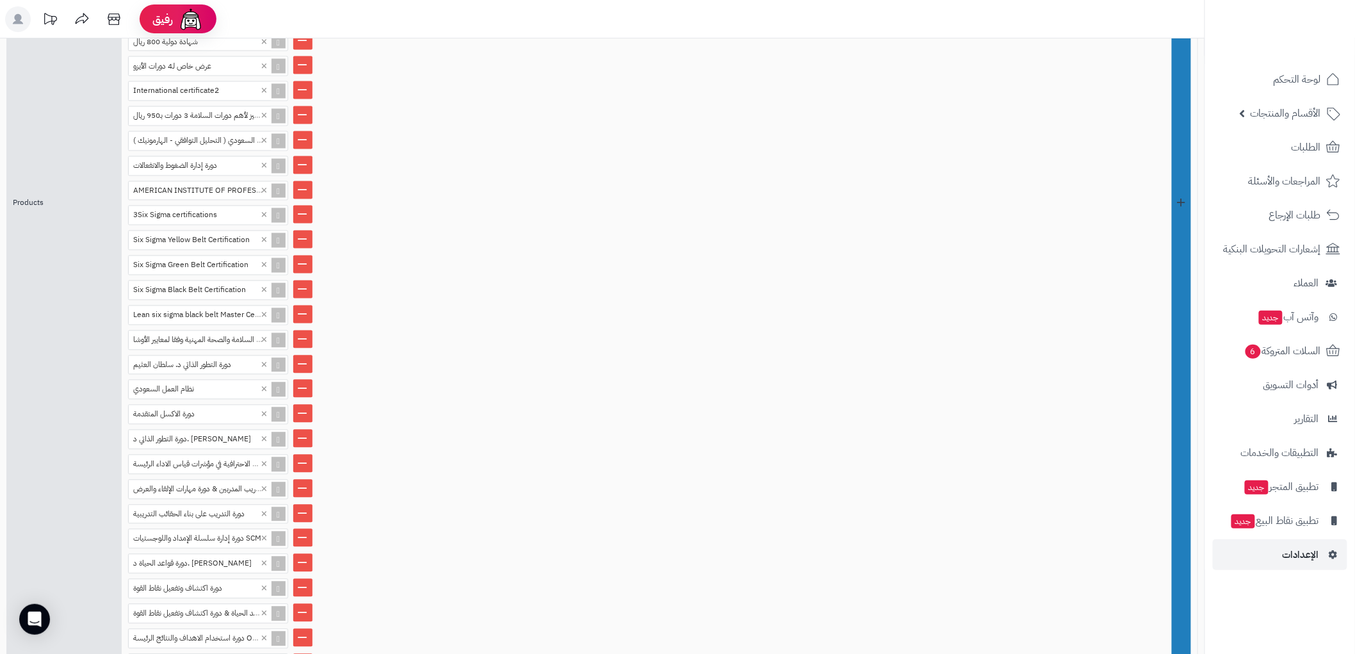
click at [1187, 517] on link at bounding box center [1181, 204] width 19 height 1388
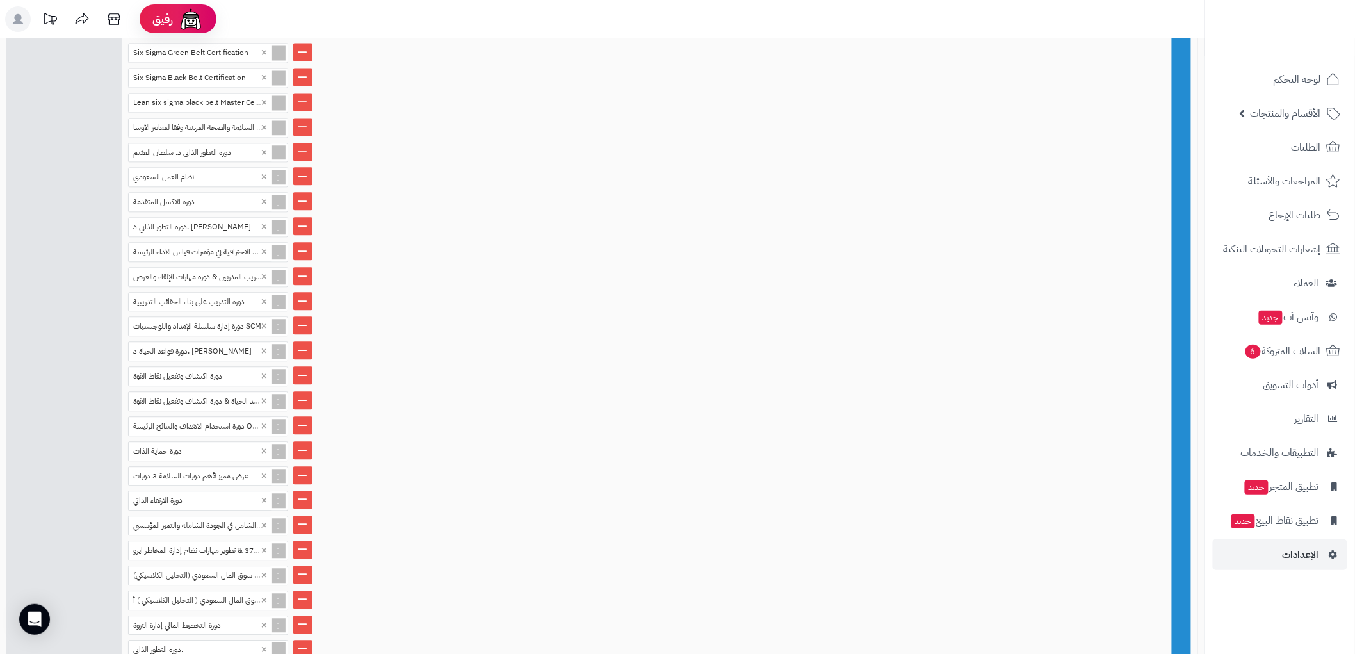
scroll to position [1247, 0]
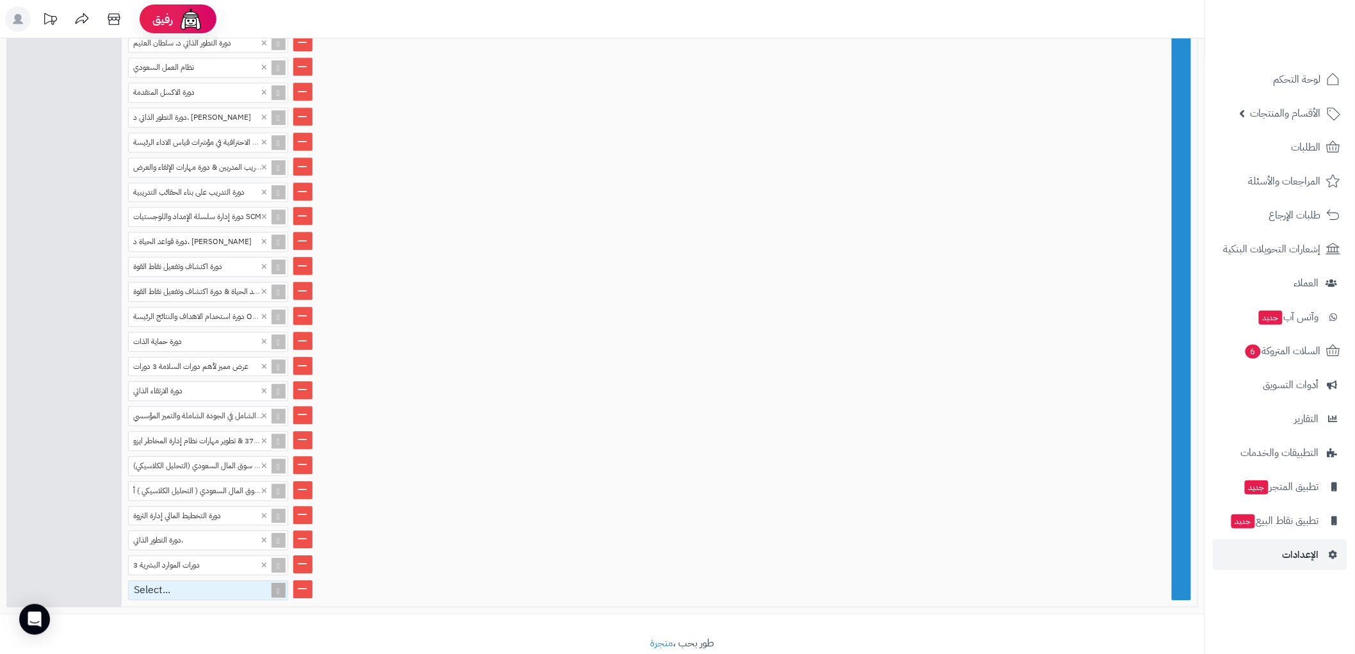
click at [163, 581] on div "Select..." at bounding box center [203, 590] width 148 height 19
paste input "*"
type input "*******"
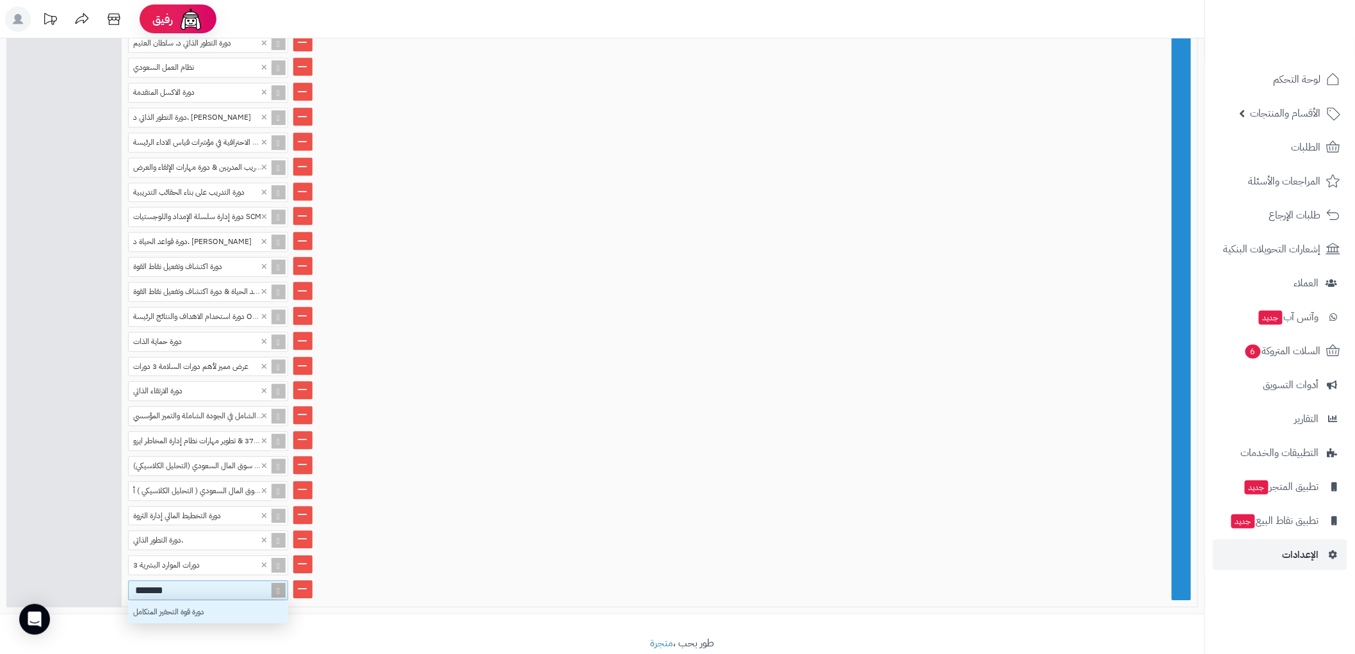
click at [215, 601] on div "دورة قوة التحفيز المتكامل" at bounding box center [208, 612] width 160 height 22
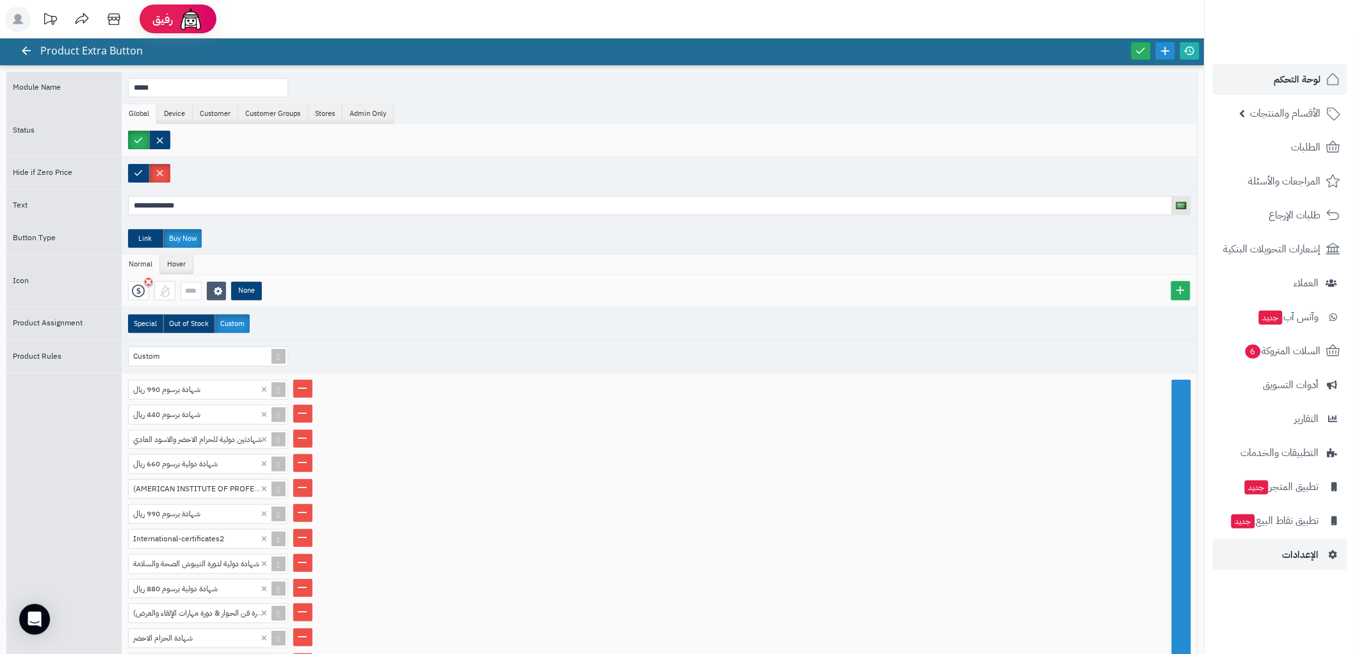
scroll to position [37, 0]
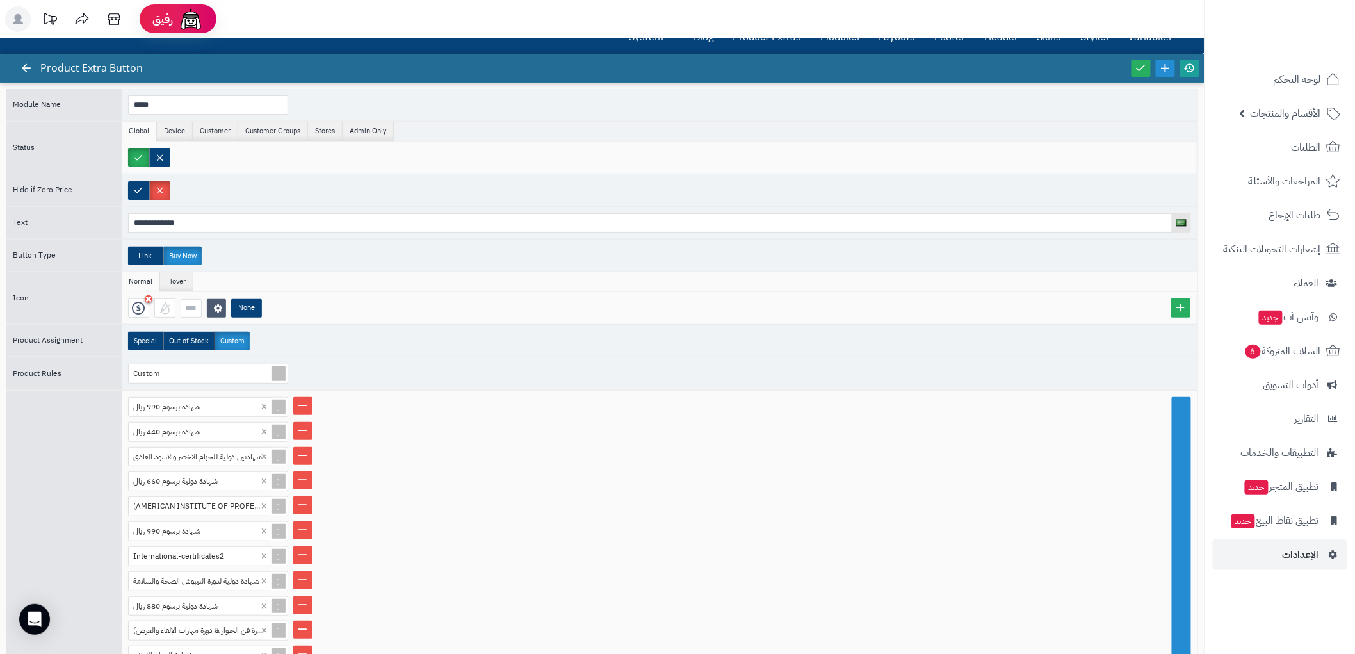
click at [1186, 71] on icon at bounding box center [1190, 68] width 12 height 12
click at [1135, 66] on link at bounding box center [1140, 68] width 19 height 17
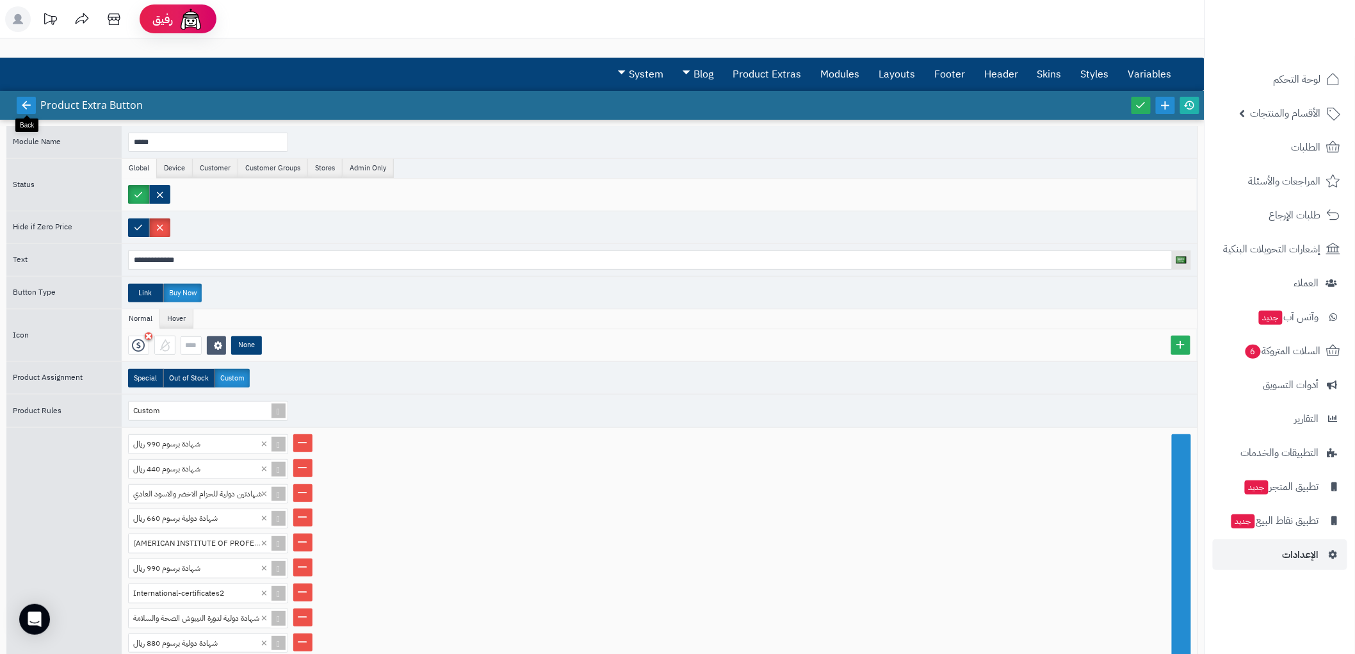
click at [29, 103] on icon at bounding box center [26, 105] width 12 height 12
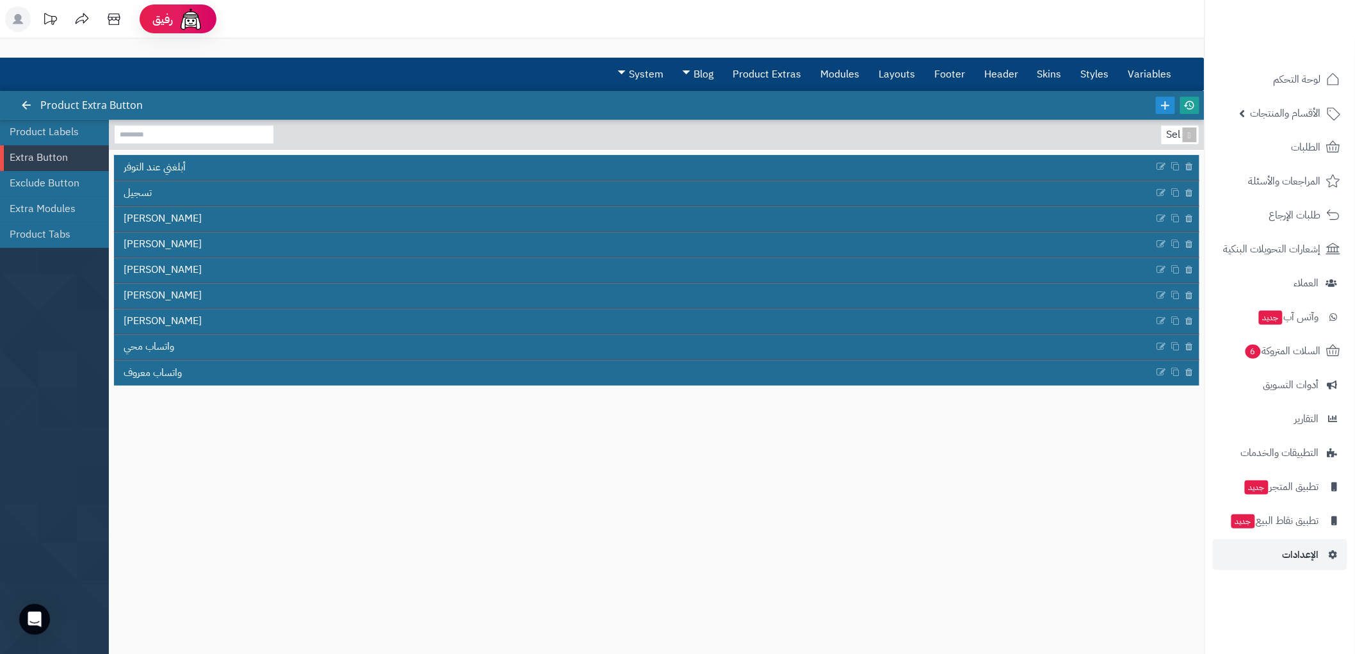
click at [1188, 105] on icon at bounding box center [1190, 105] width 12 height 12
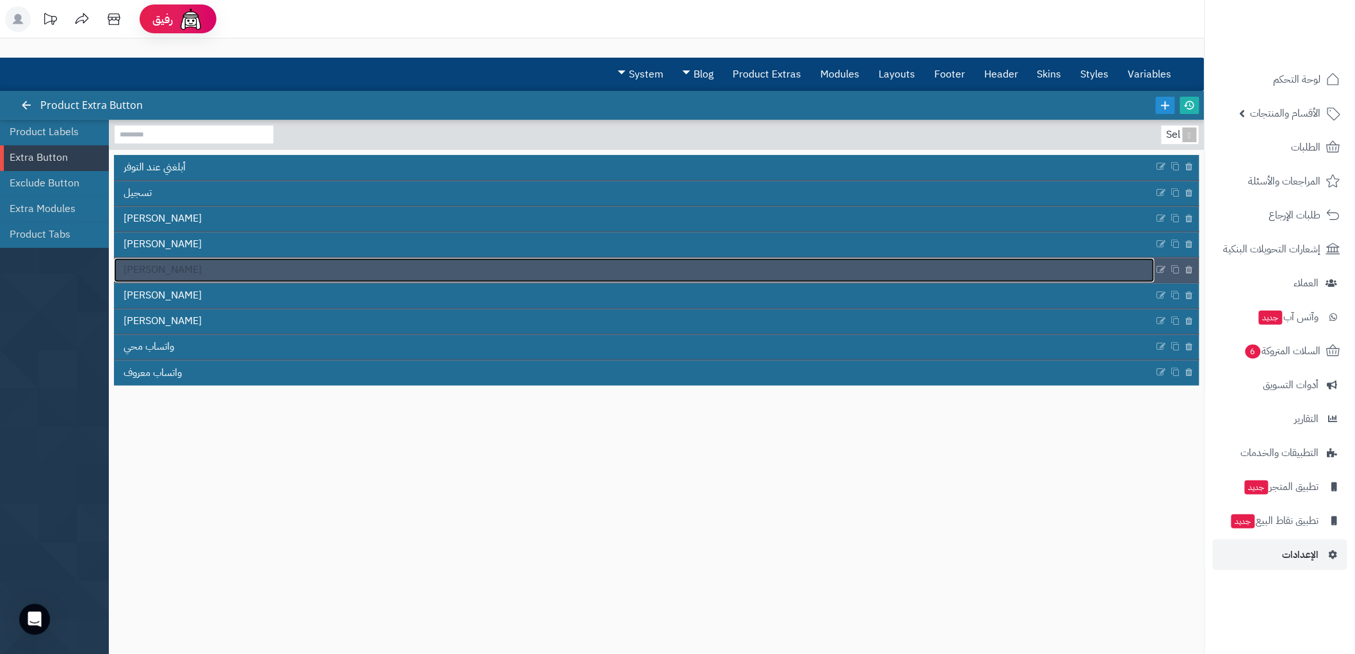
click at [214, 278] on link "واتساب عثمان" at bounding box center [634, 270] width 1041 height 24
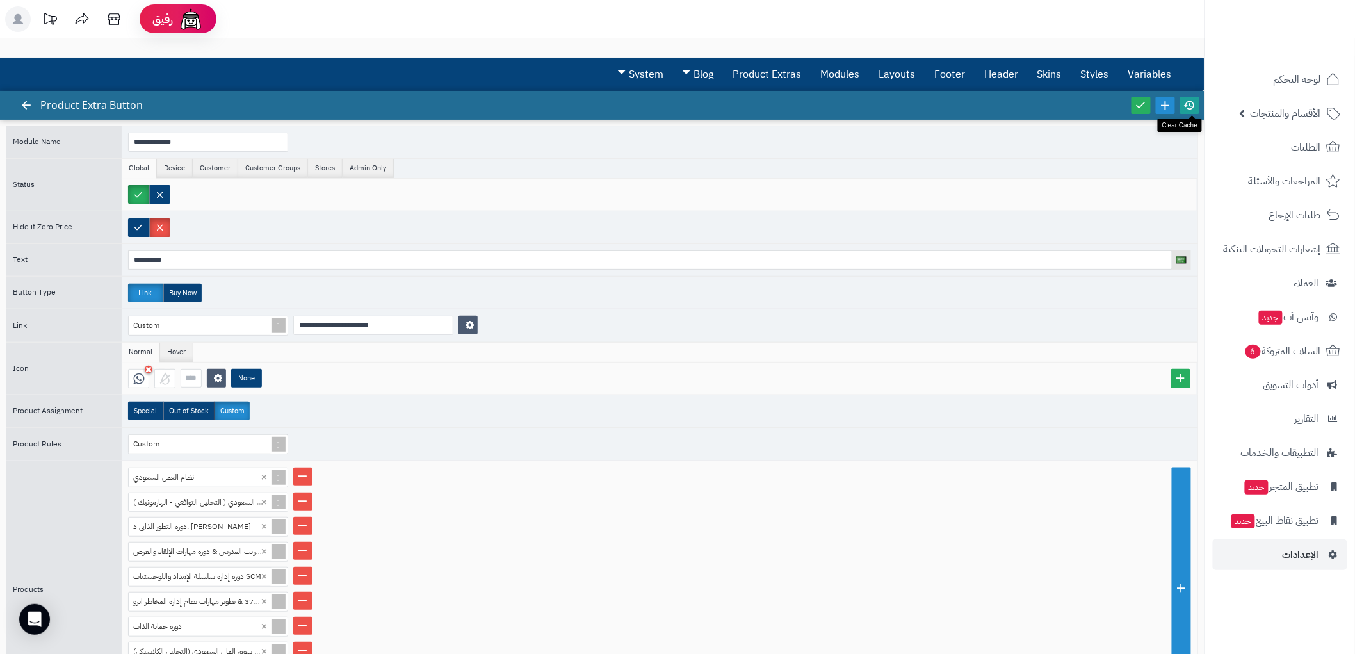
click at [1187, 99] on icon at bounding box center [1190, 105] width 12 height 12
click at [24, 107] on icon at bounding box center [26, 105] width 12 height 12
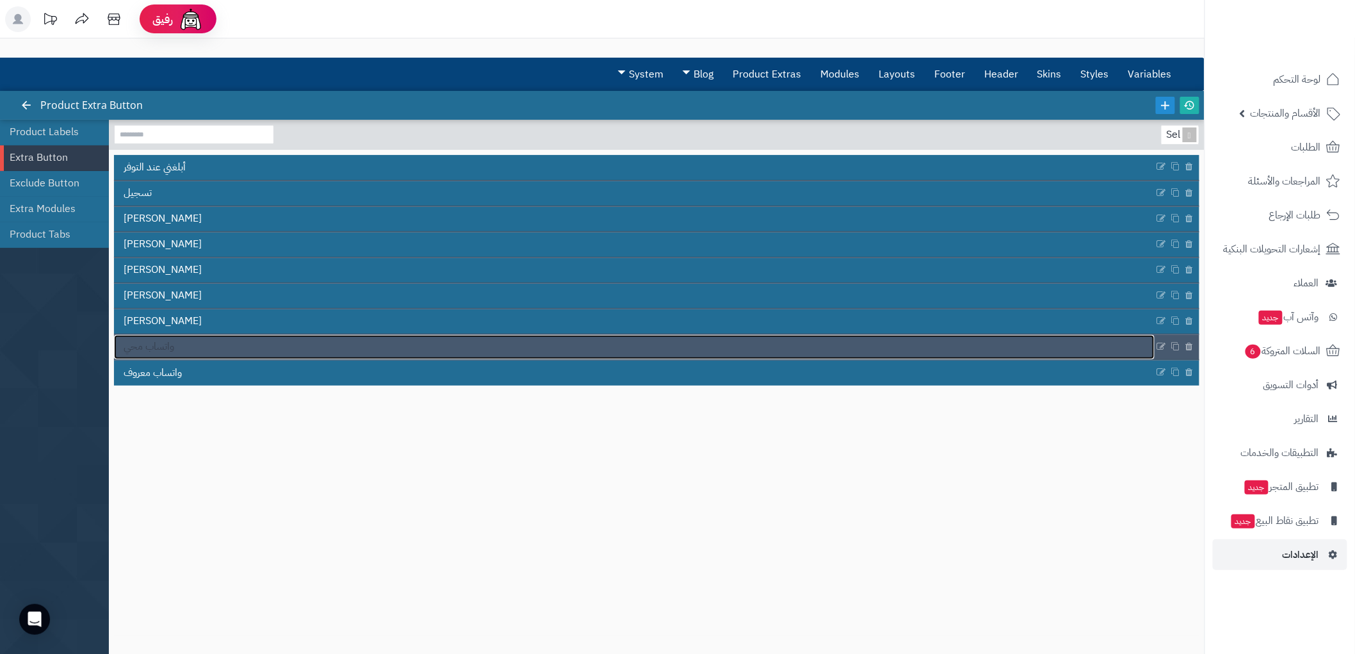
click at [178, 350] on link "واتساب محي" at bounding box center [634, 347] width 1041 height 24
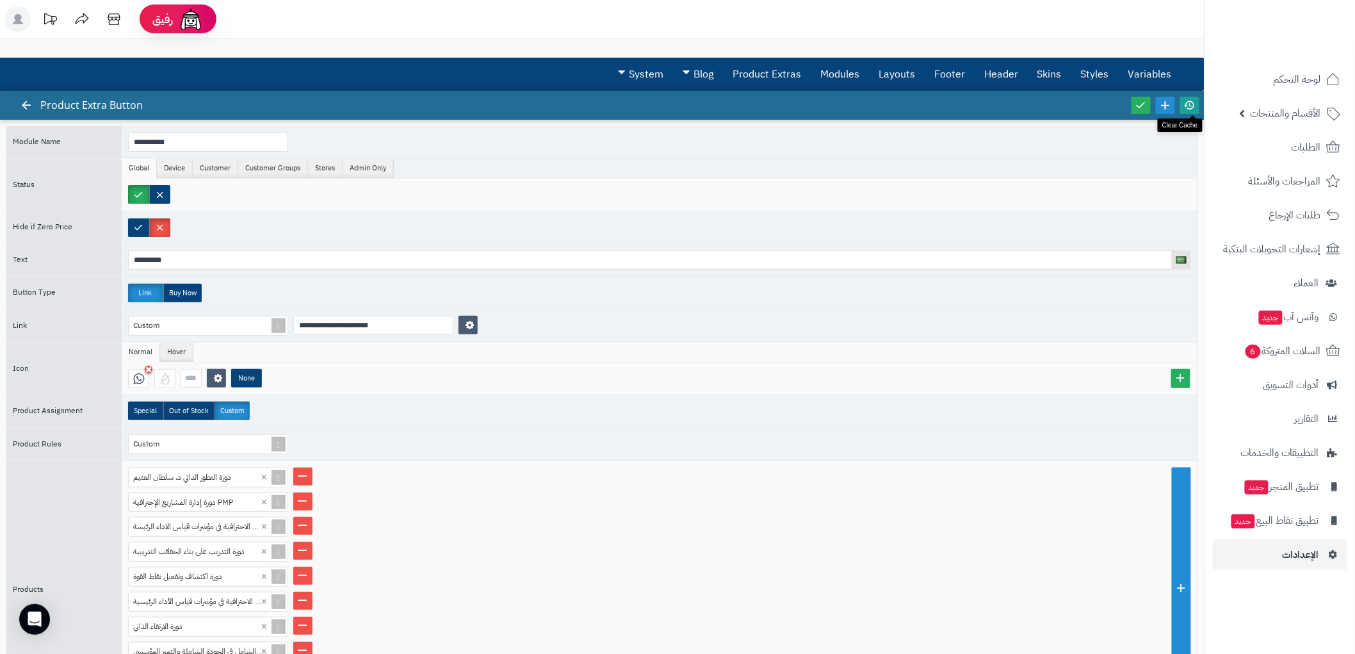
click at [1192, 104] on icon at bounding box center [1190, 105] width 12 height 12
click at [31, 96] on div at bounding box center [26, 105] width 23 height 29
click at [1315, 106] on span "الأقسام والمنتجات" at bounding box center [1286, 113] width 70 height 18
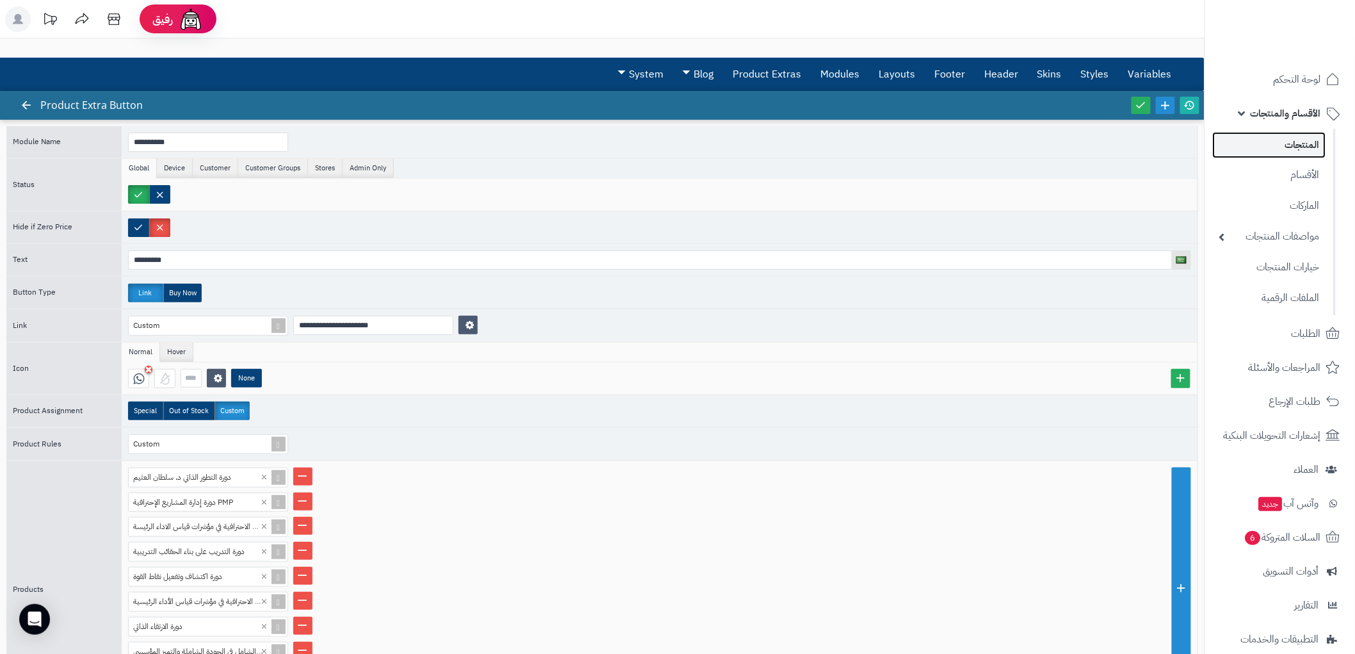
click at [1300, 145] on link "المنتجات" at bounding box center [1269, 145] width 113 height 26
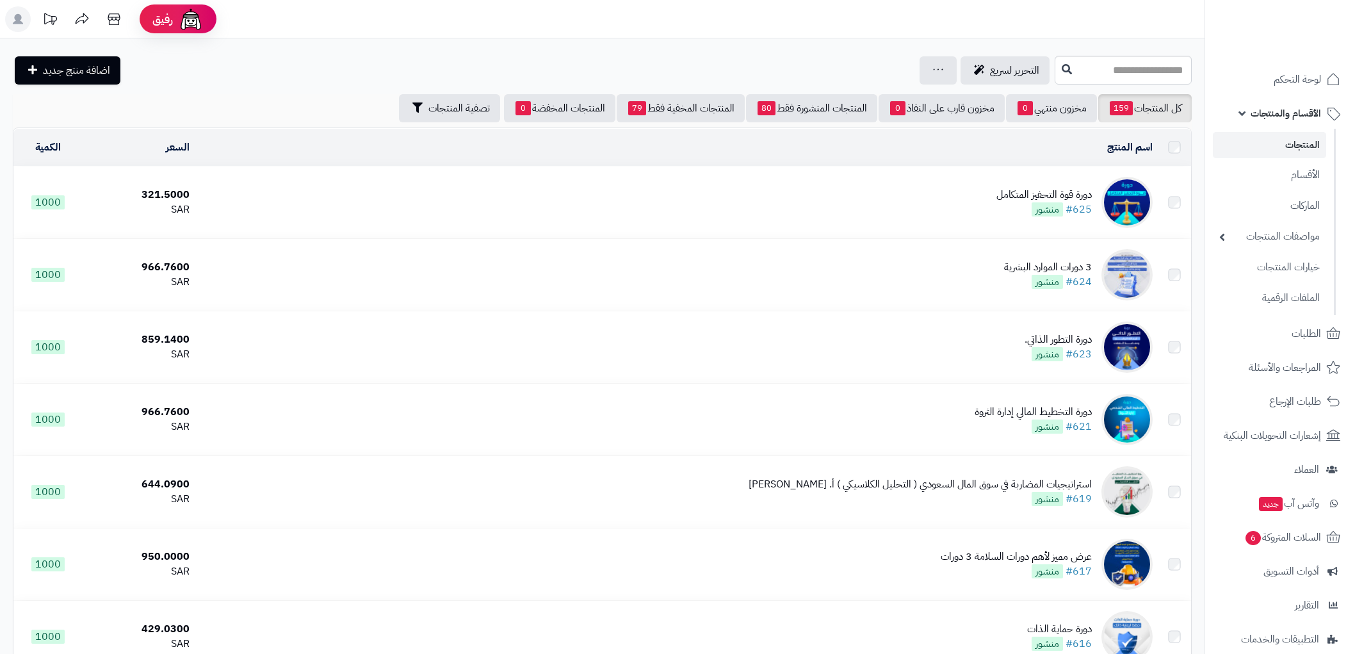
click at [984, 200] on td "دورة قوة التحفيز المتكامل #625 منشور" at bounding box center [676, 202] width 963 height 72
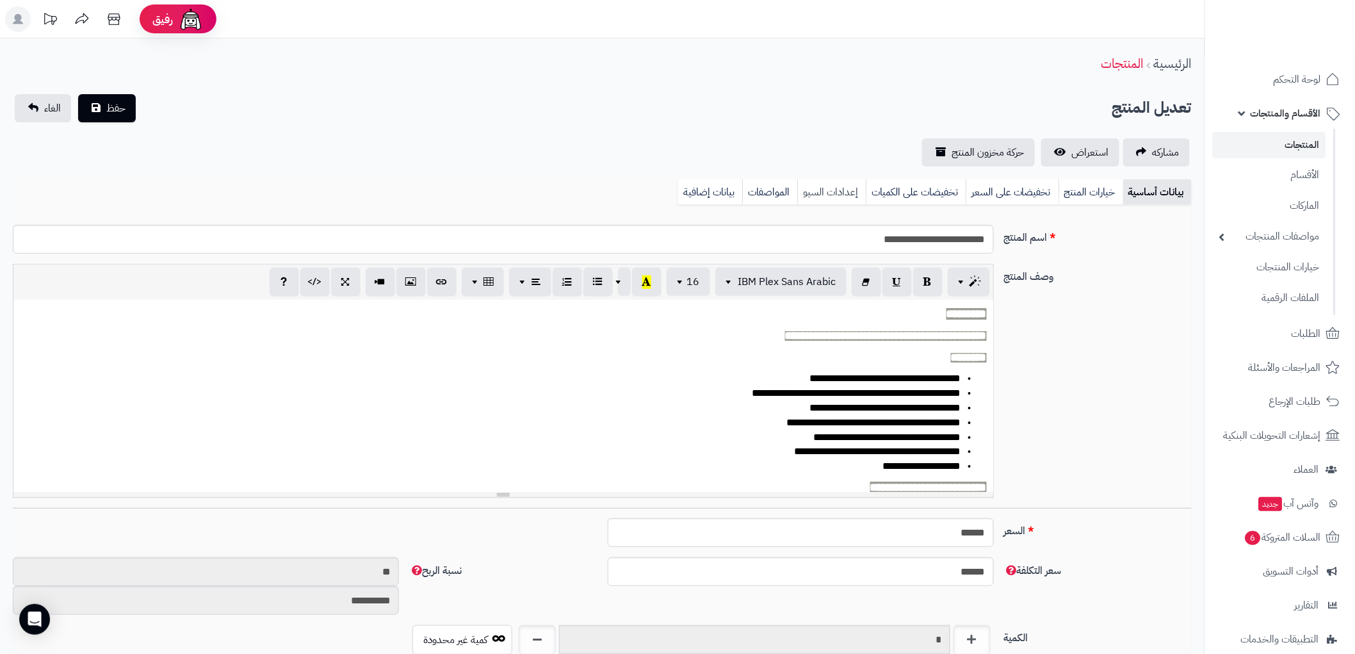
click at [830, 190] on link "إعدادات السيو" at bounding box center [831, 192] width 69 height 26
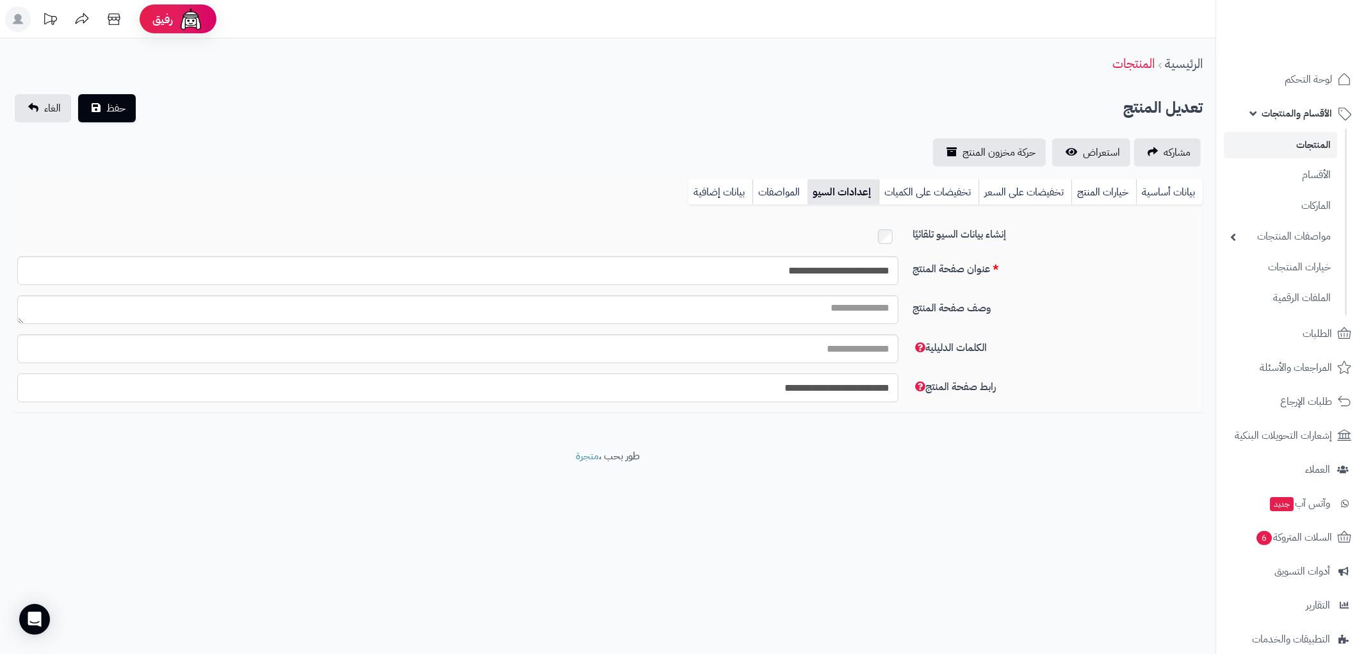
drag, startPoint x: 754, startPoint y: 387, endPoint x: 802, endPoint y: 385, distance: 48.7
click at [803, 385] on input "**********" at bounding box center [457, 387] width 881 height 29
drag, startPoint x: 855, startPoint y: 387, endPoint x: 809, endPoint y: 387, distance: 46.1
click at [809, 387] on input "**********" at bounding box center [457, 387] width 881 height 29
click at [1311, 80] on span "لوحة التحكم" at bounding box center [1308, 79] width 47 height 18
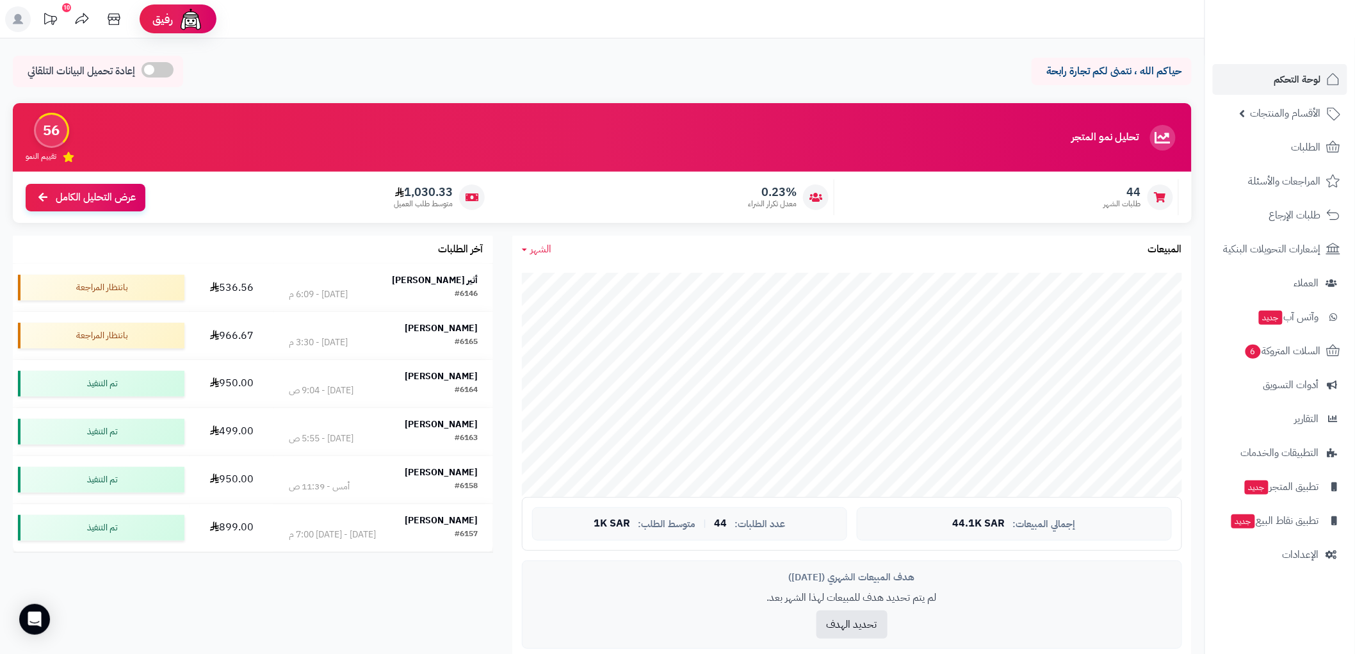
scroll to position [519, 0]
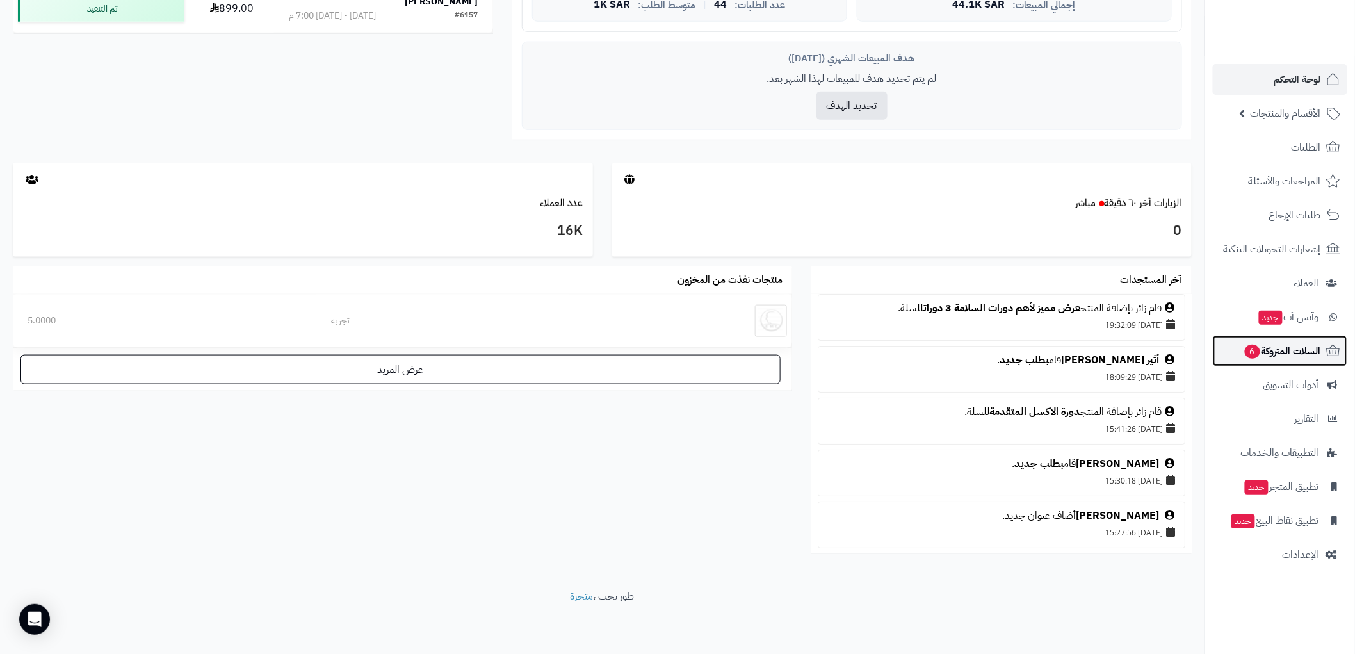
click at [1295, 341] on link "السلات المتروكة 6" at bounding box center [1280, 351] width 134 height 31
